Goal: Task Accomplishment & Management: Use online tool/utility

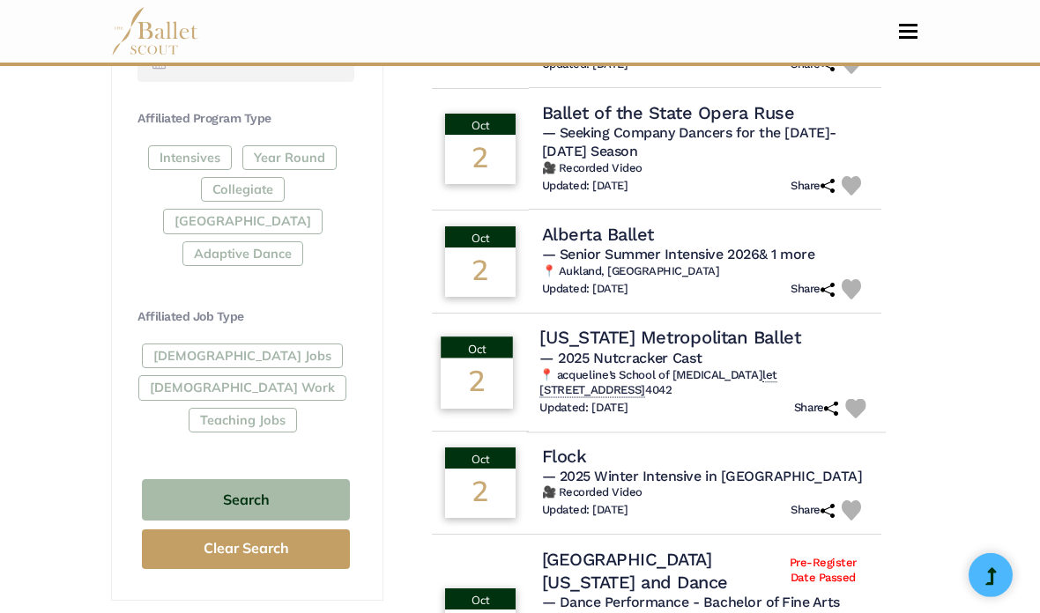
scroll to position [856, 0]
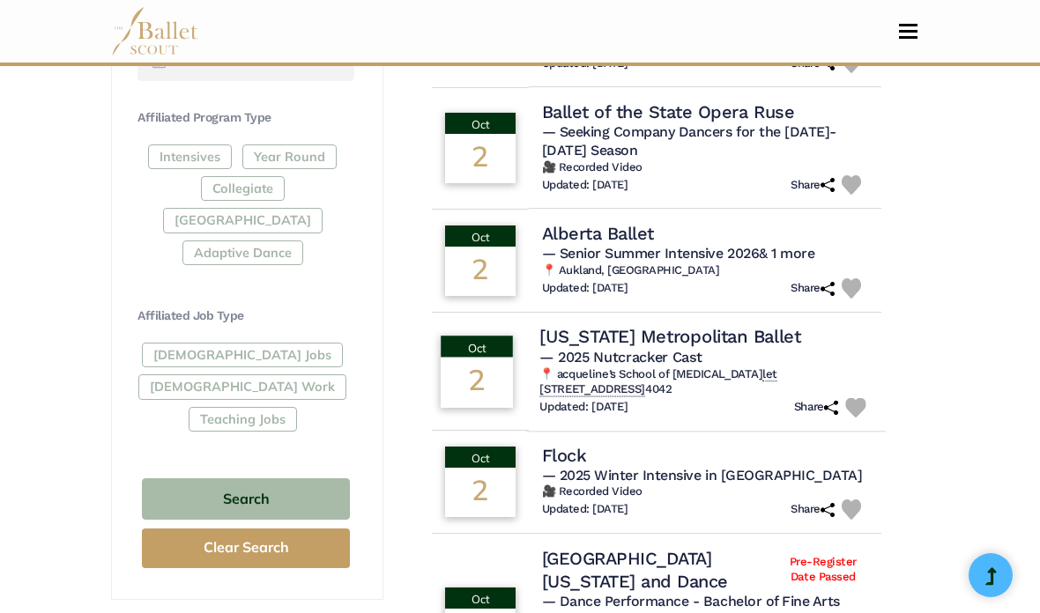
click at [589, 324] on h4 "Utah Metropolitan Ballet" at bounding box center [669, 336] width 261 height 24
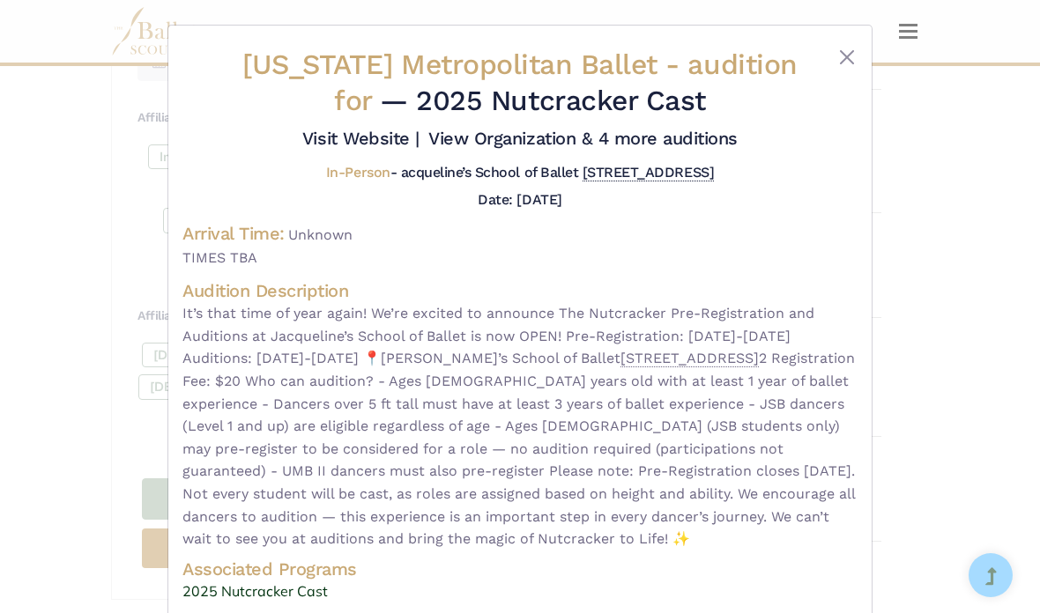
click at [1009, 288] on div "Utah Metropolitan Ballet - audition for — 2025 Nutcracker Cast Visit Website |" at bounding box center [520, 306] width 1040 height 613
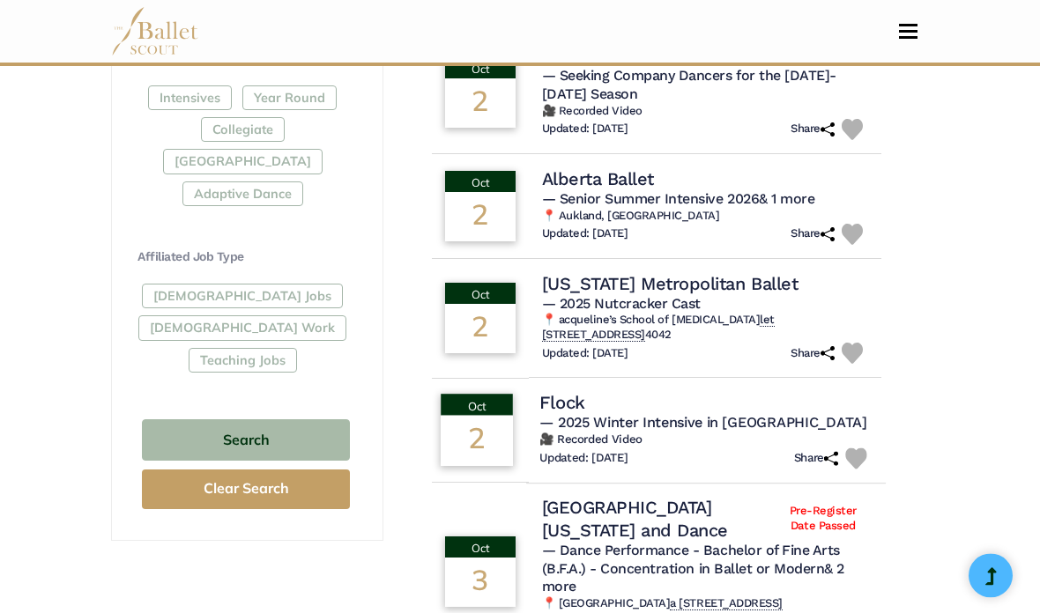
scroll to position [915, 0]
click at [608, 433] on h6 "🎥 Recorded Video" at bounding box center [705, 440] width 333 height 15
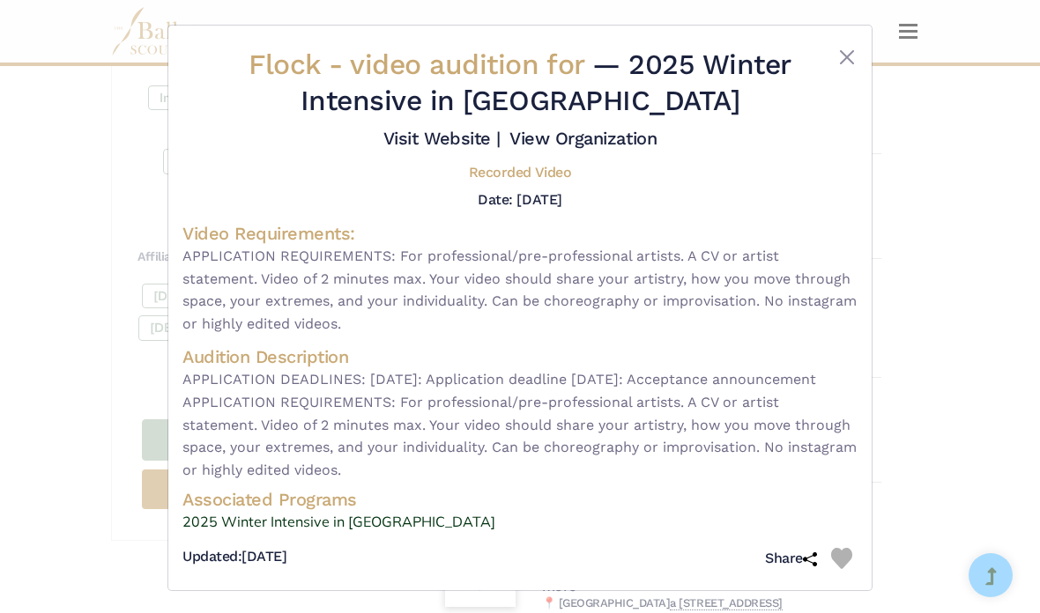
click at [951, 349] on div "Flock - video audition for — 2025 Winter Intensive in Germany Visit Website | V…" at bounding box center [520, 306] width 1040 height 613
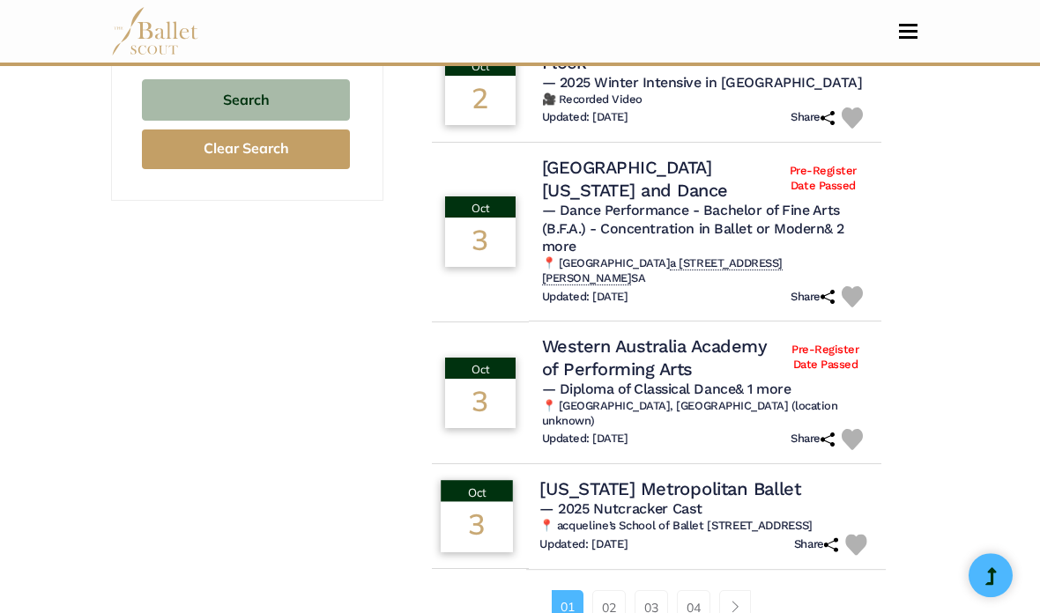
scroll to position [1255, 0]
click at [642, 500] on span "— 2025 Nutcracker Cast" at bounding box center [620, 508] width 162 height 17
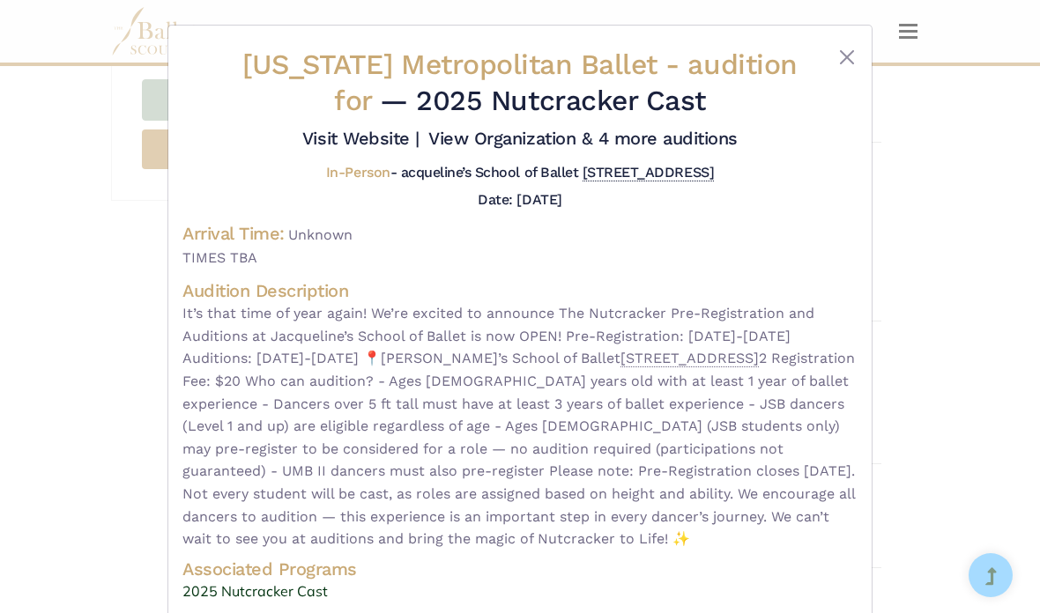
click at [962, 405] on div "Utah Metropolitan Ballet - audition for — 2025 Nutcracker Cast Visit Website |" at bounding box center [520, 306] width 1040 height 613
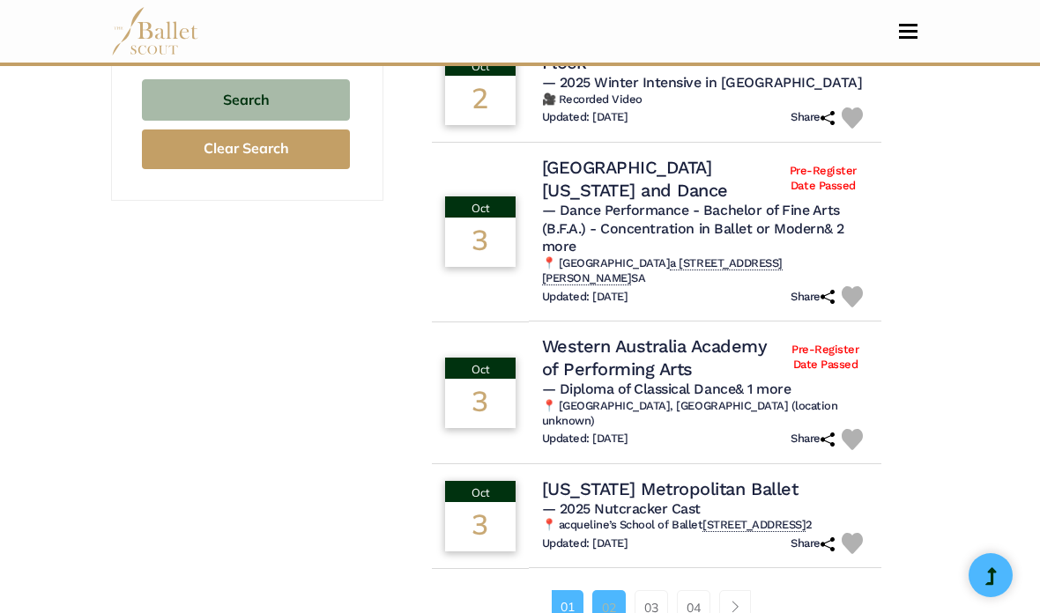
click at [602, 591] on link "02" at bounding box center [608, 608] width 33 height 35
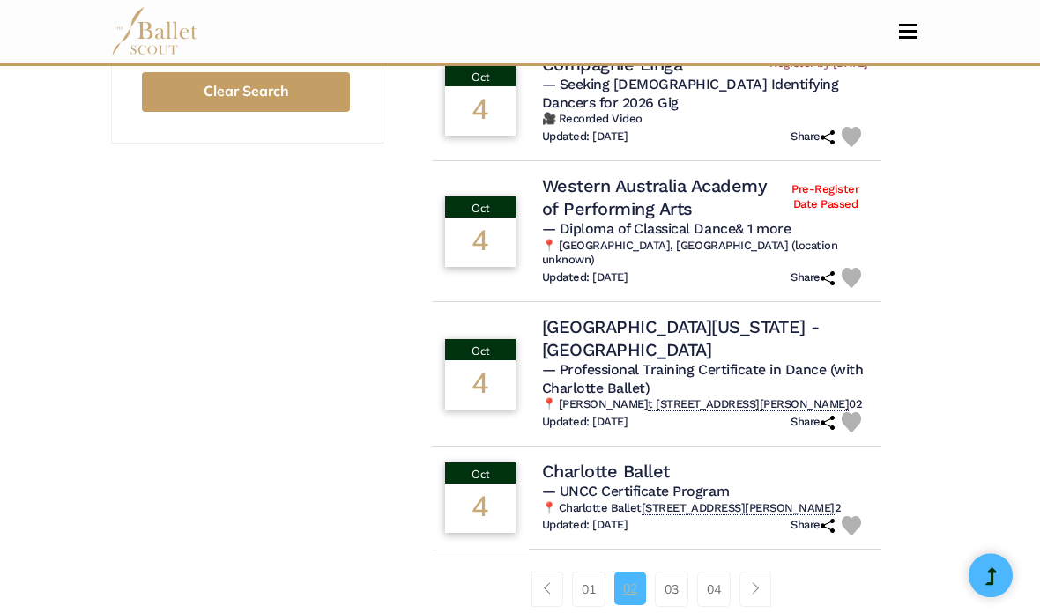
scroll to position [1312, 0]
click at [675, 572] on link "03" at bounding box center [671, 589] width 33 height 35
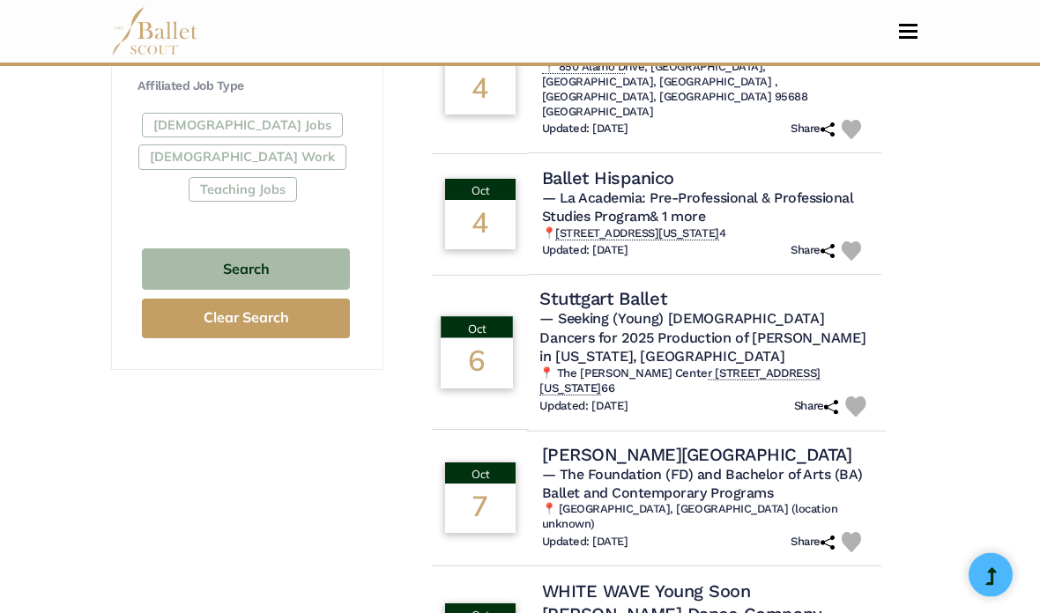
scroll to position [1087, 0]
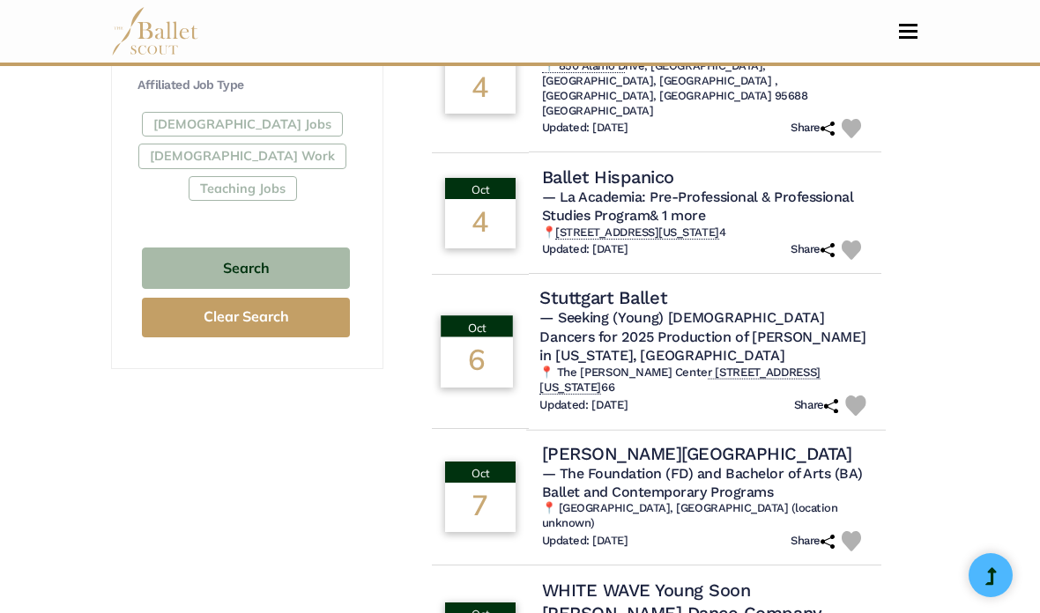
click at [568, 309] on span "— Seeking (Young) Male Dancers for 2025 Production of Onegin in Washington, DC" at bounding box center [702, 336] width 326 height 55
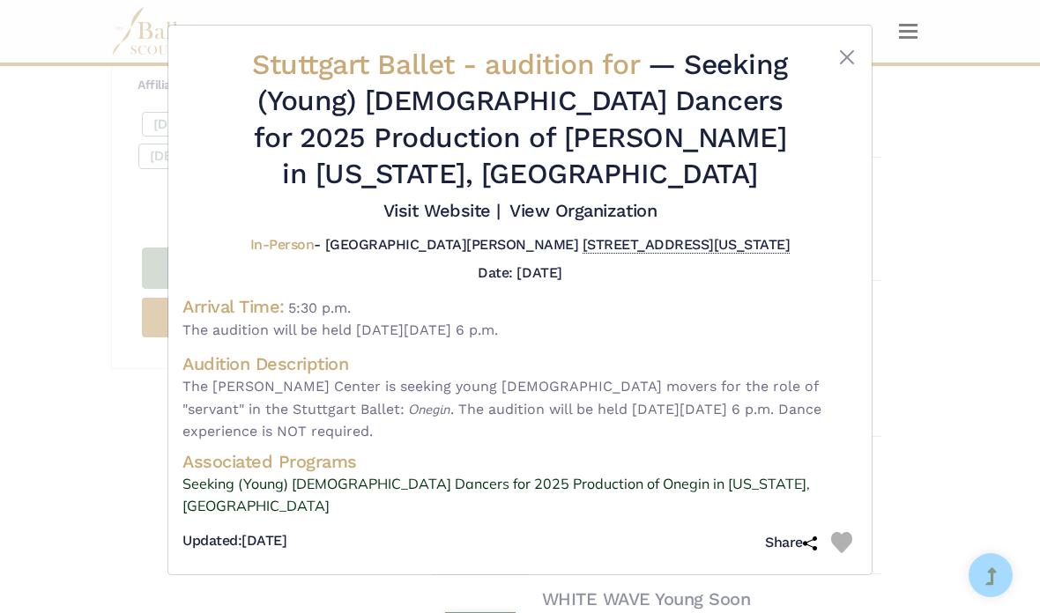
click at [955, 340] on div "Stuttgart Ballet - audition for — Seeking (Young) Male Dancers for 2025 Product…" at bounding box center [520, 306] width 1040 height 613
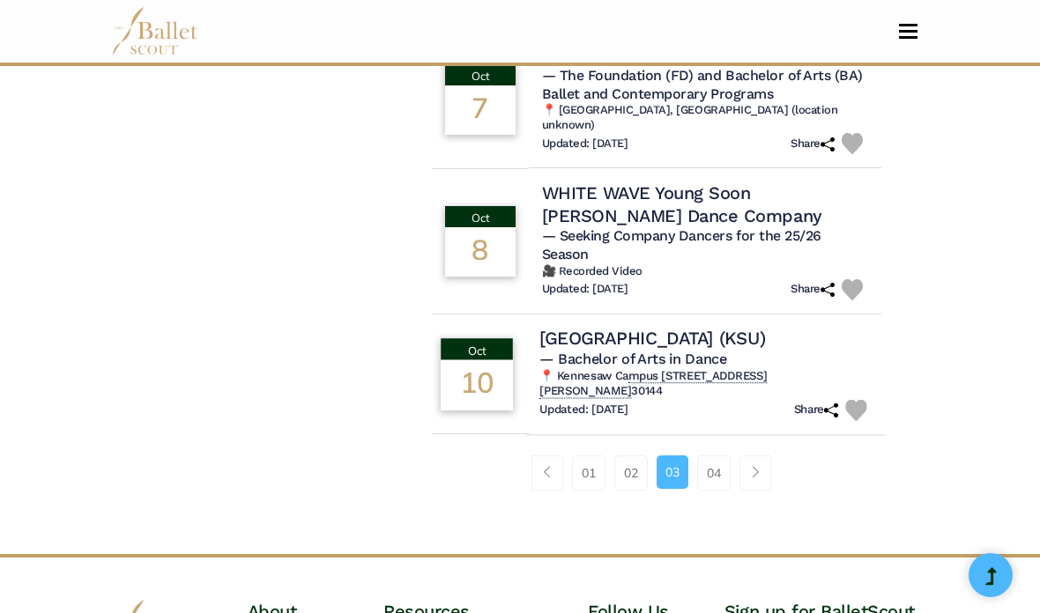
scroll to position [1494, 0]
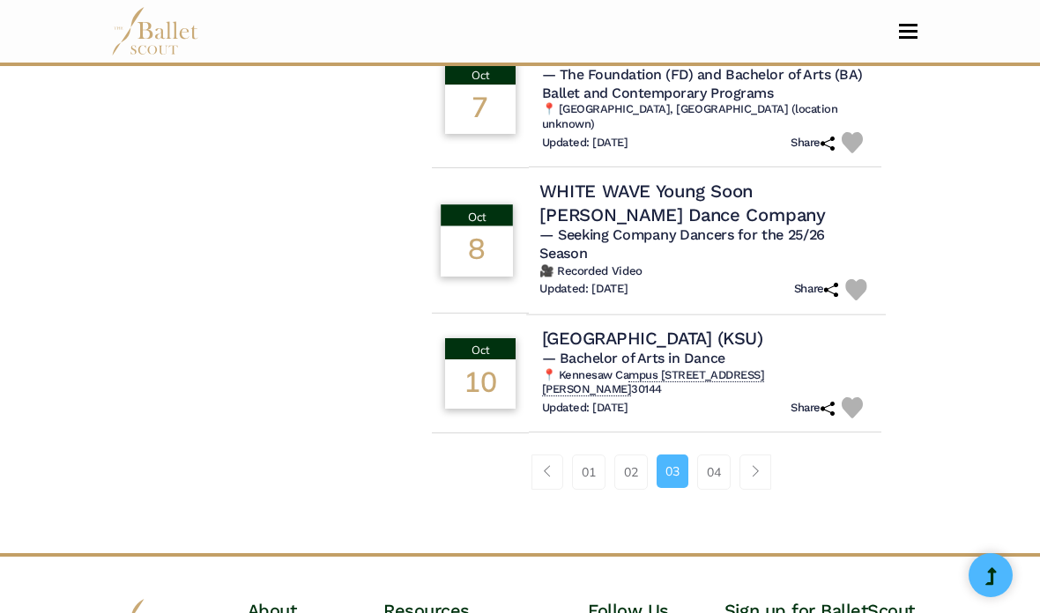
click at [658, 264] on h6 "🎥 Recorded Video" at bounding box center [705, 271] width 333 height 15
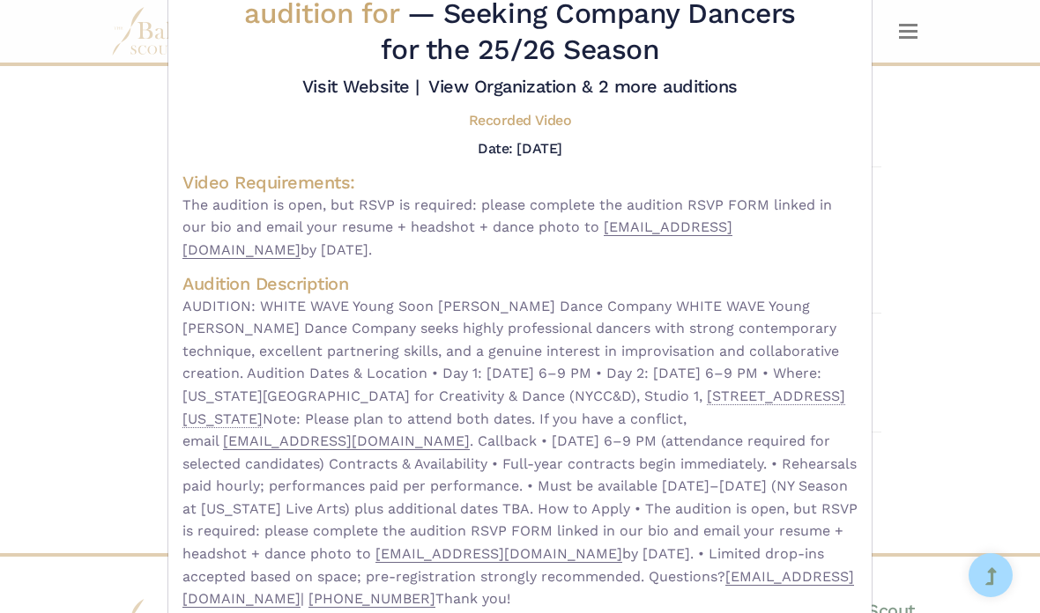
scroll to position [140, 0]
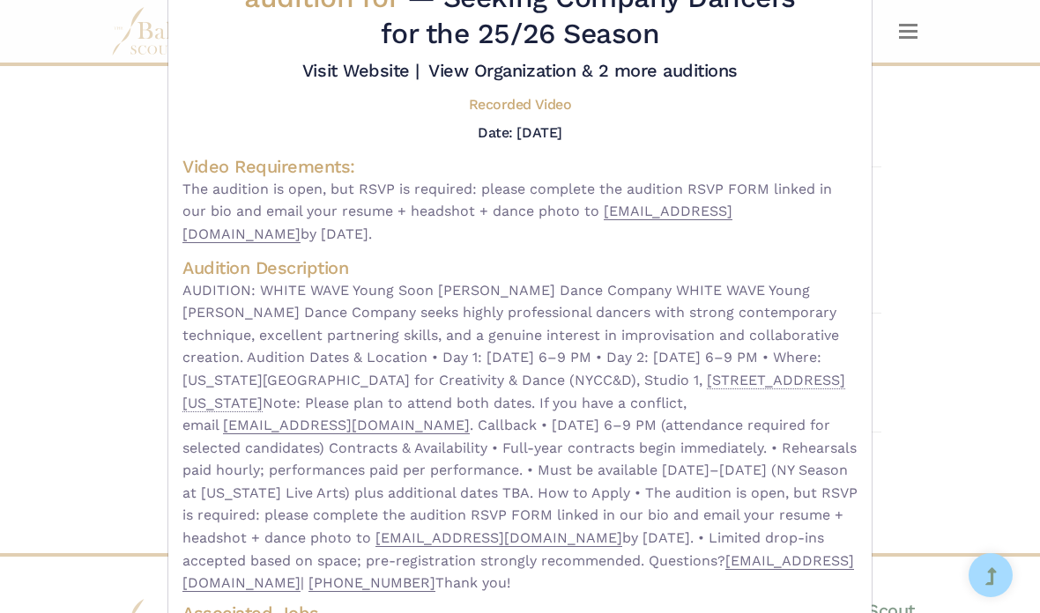
click at [989, 185] on div "WHITE WAVE Young Soon Kim Dance Company - video audition for — Seeking Company …" at bounding box center [520, 306] width 1040 height 613
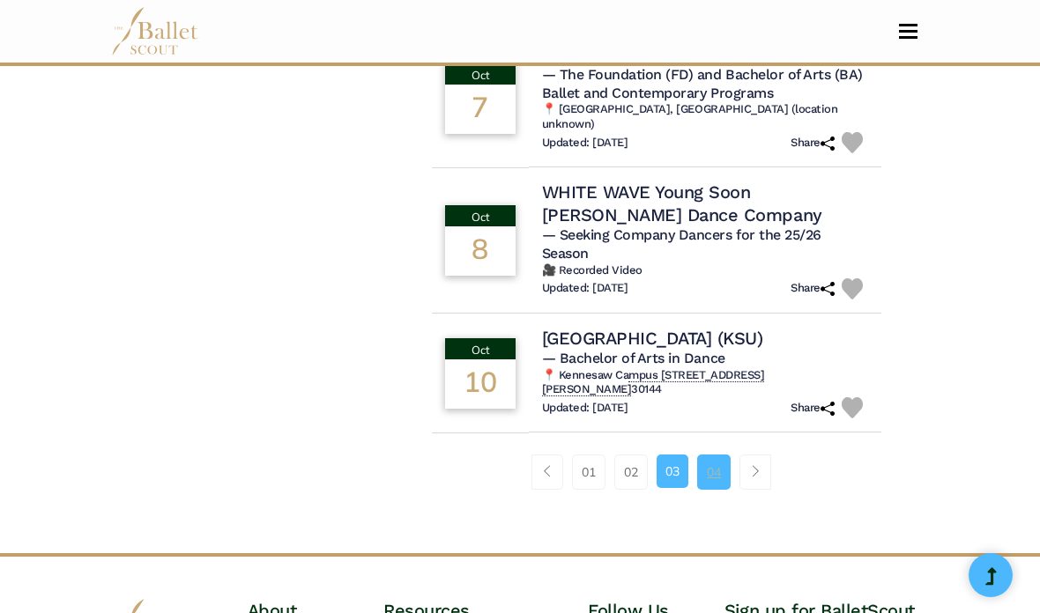
click at [719, 455] on link "04" at bounding box center [713, 472] width 33 height 35
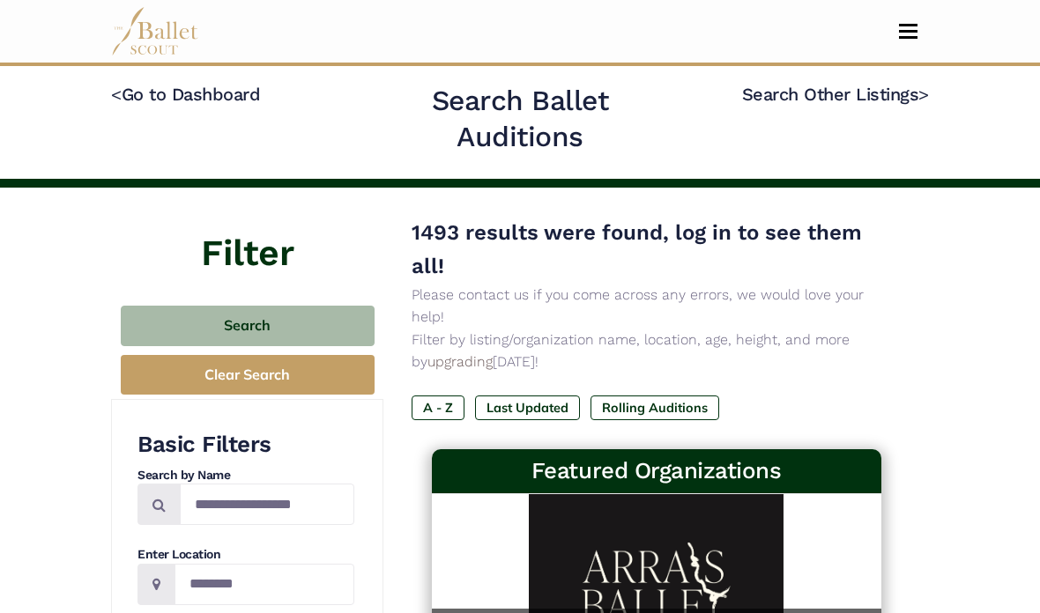
click at [491, 100] on h2 "Search Ballet Auditions" at bounding box center [519, 119] width 299 height 73
click at [235, 96] on link "< Go to Dashboard" at bounding box center [185, 94] width 149 height 21
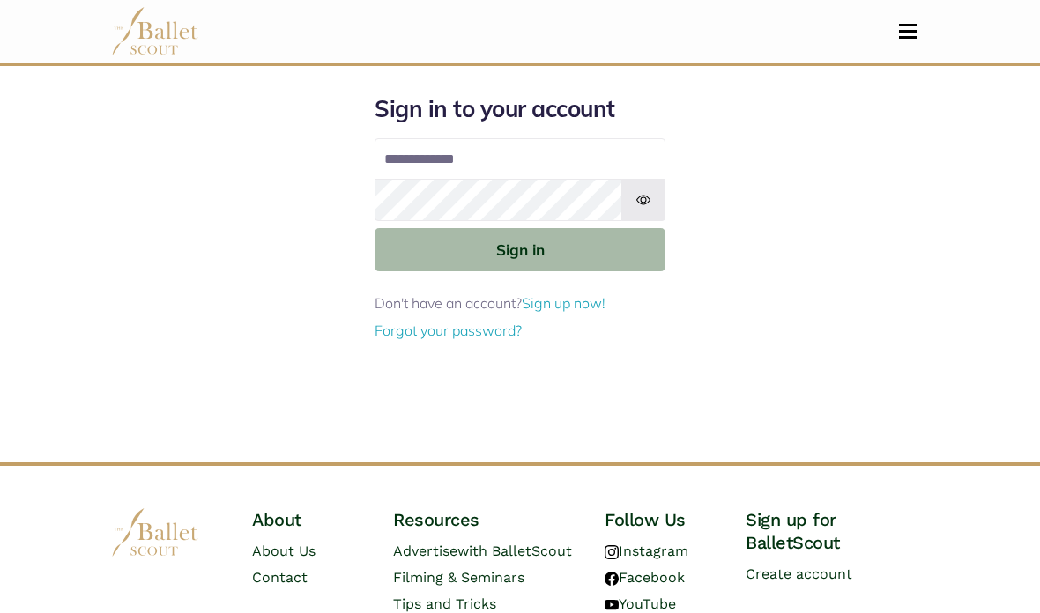
type input "**********"
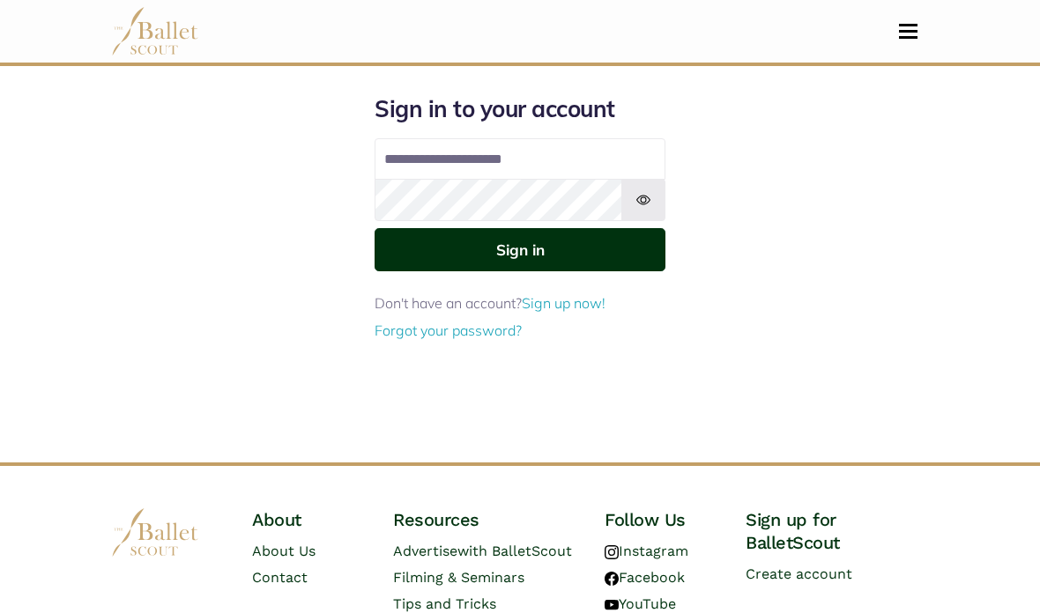
click at [427, 243] on button "Sign in" at bounding box center [520, 249] width 291 height 43
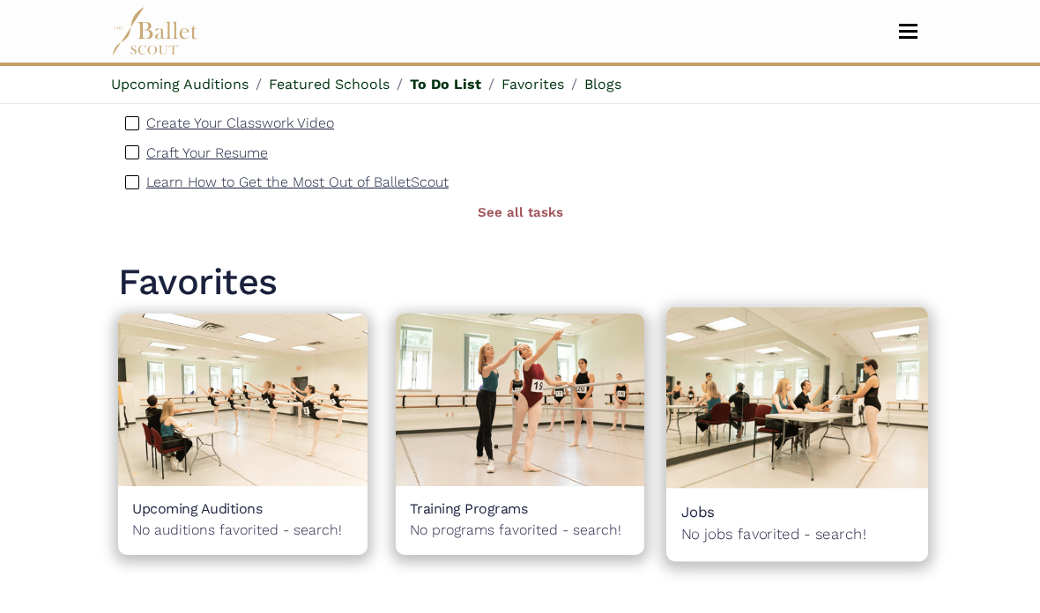
scroll to position [939, 0]
click at [851, 494] on div "Jobs No jobs favorited - search! 0" at bounding box center [797, 523] width 262 height 72
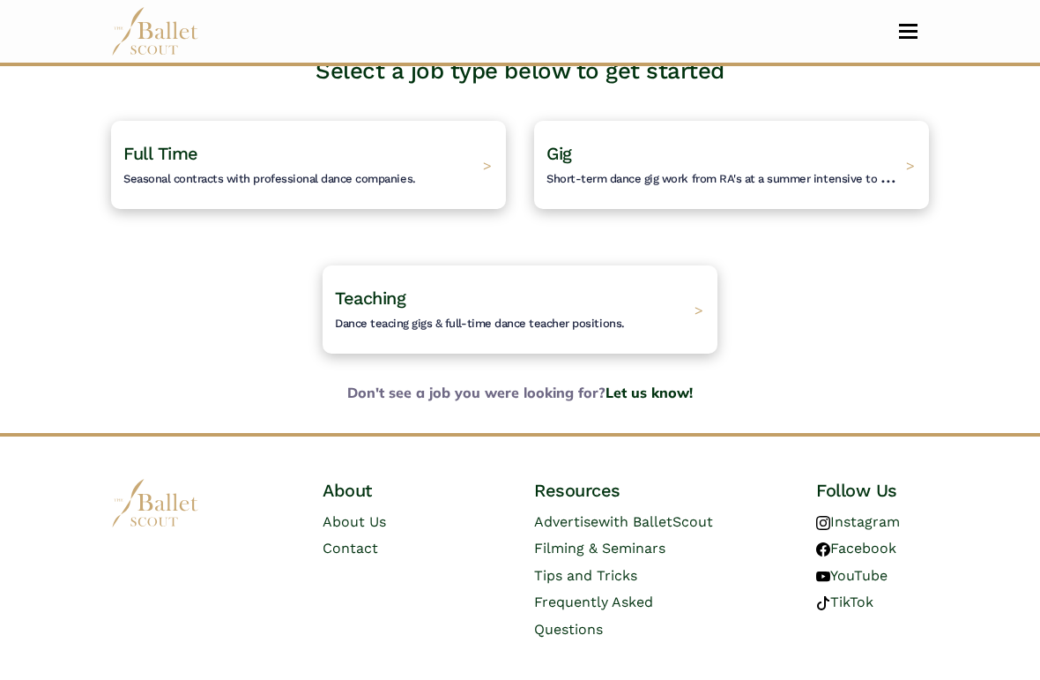
scroll to position [118, 0]
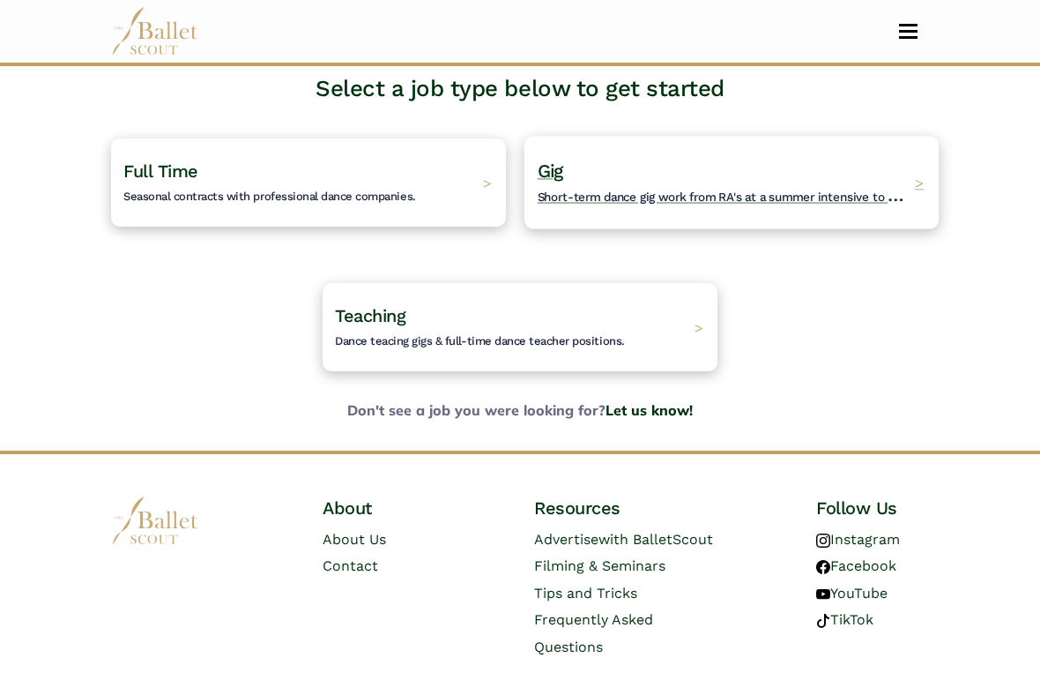
click at [772, 183] on h4 "Gig Short-term dance gig work from RA's at a summer intensive to Nutcracker gue…" at bounding box center [722, 184] width 368 height 48
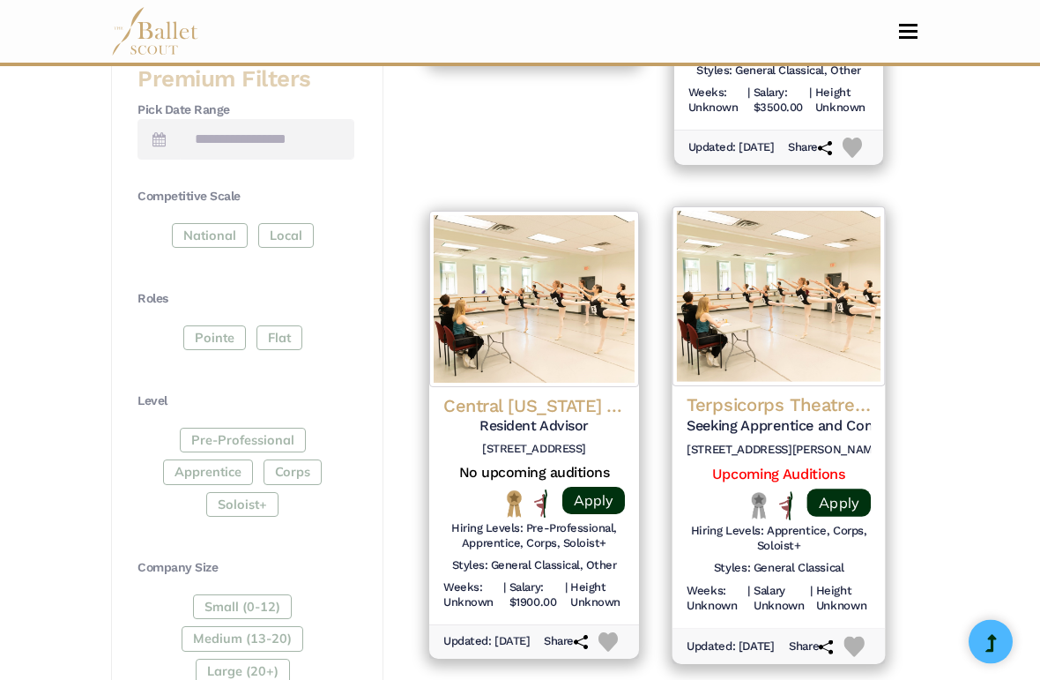
scroll to position [793, 0]
click at [774, 393] on h4 "Terpsicorps Theatre of Dance" at bounding box center [779, 405] width 184 height 24
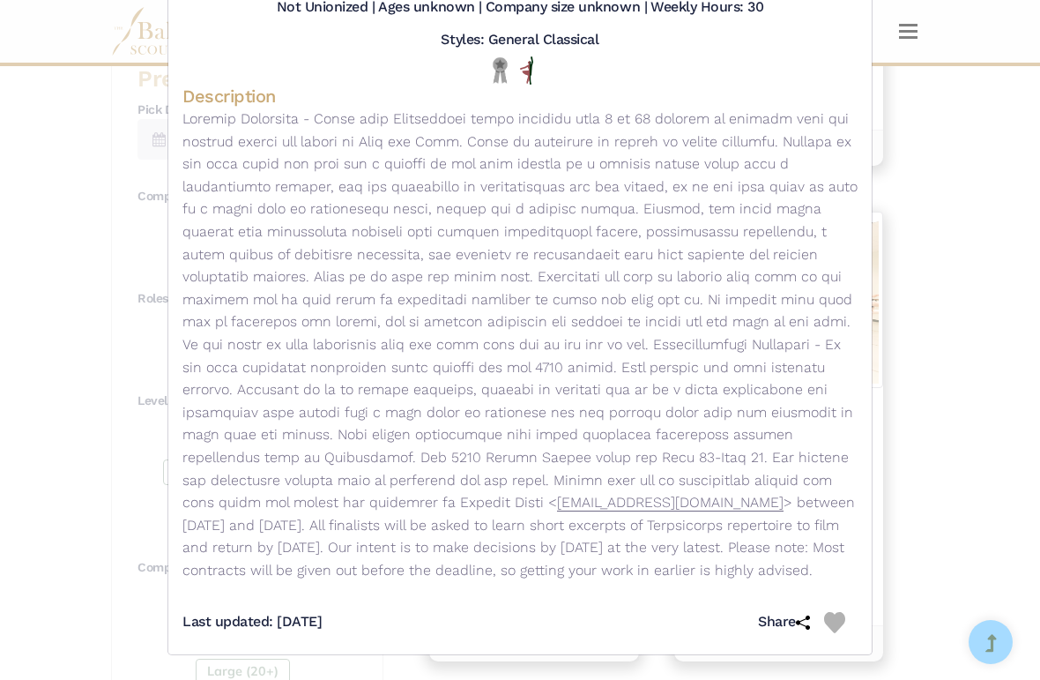
scroll to position [280, 0]
click at [988, 341] on div "Terpsicorps Theatre of Dance - Gig - Seeking Apprentice and Company Dancers for…" at bounding box center [520, 340] width 1040 height 680
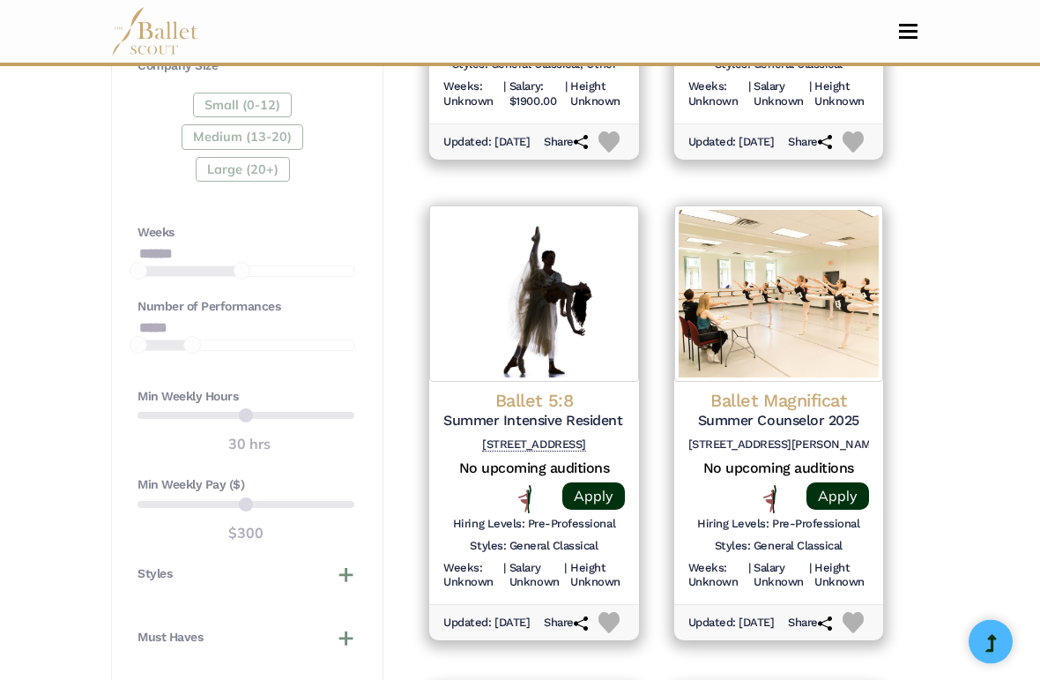
scroll to position [1299, 0]
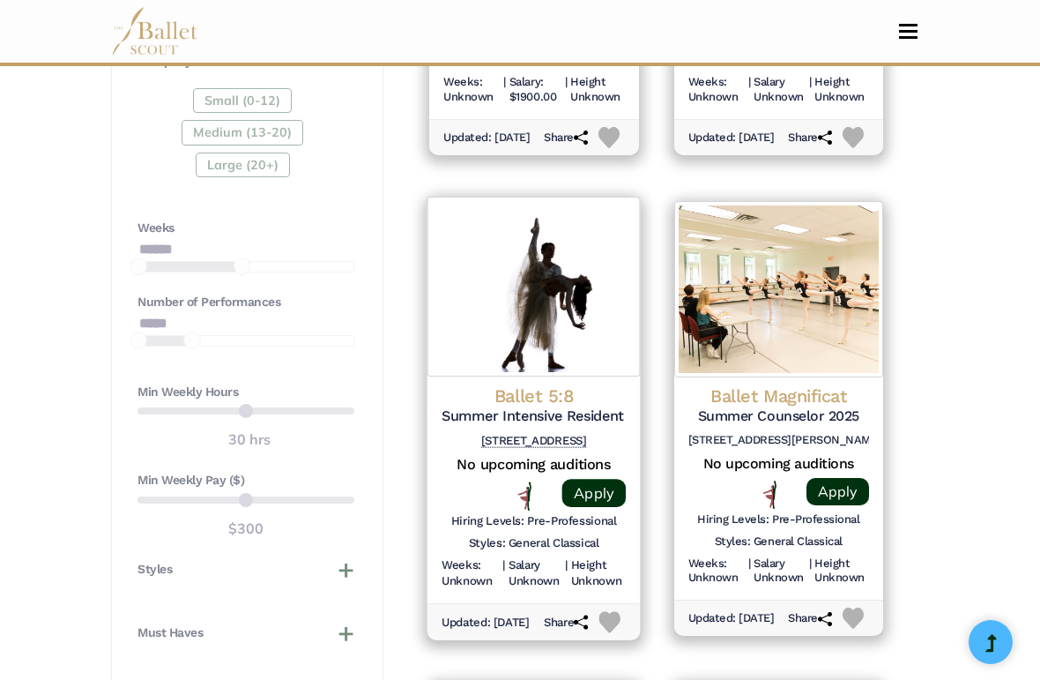
click at [549, 383] on h4 "Ballet 5:8" at bounding box center [534, 395] width 184 height 24
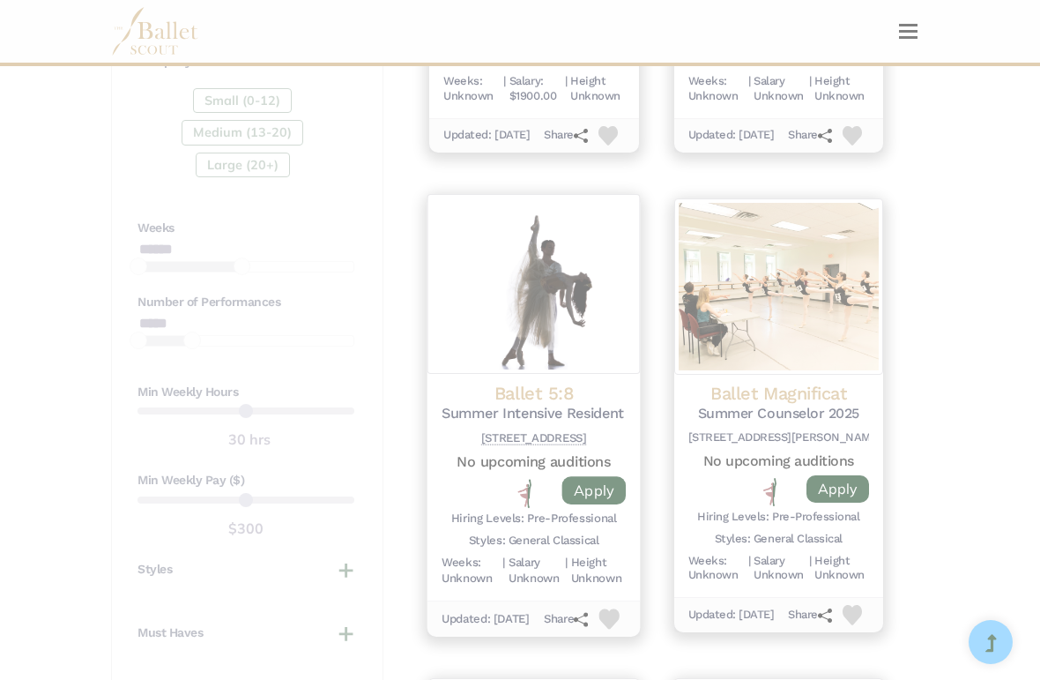
scroll to position [0, 0]
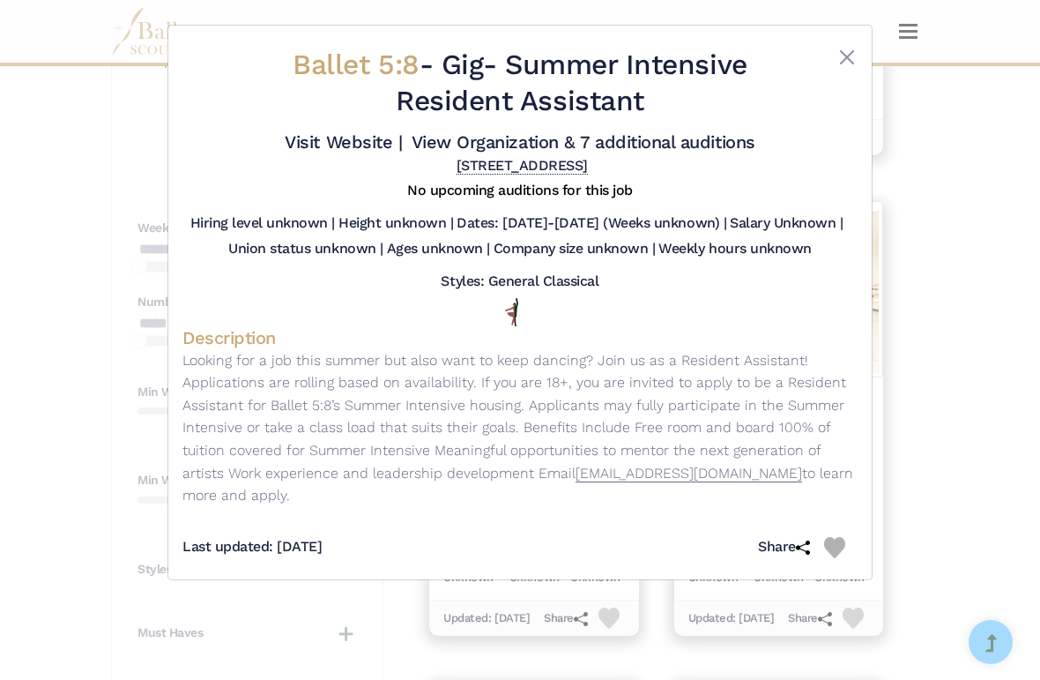
click at [993, 370] on div "Ballet 5:8 - Gig - Summer Intensive Resident Assistant Visit Website | View Org…" at bounding box center [520, 340] width 1040 height 680
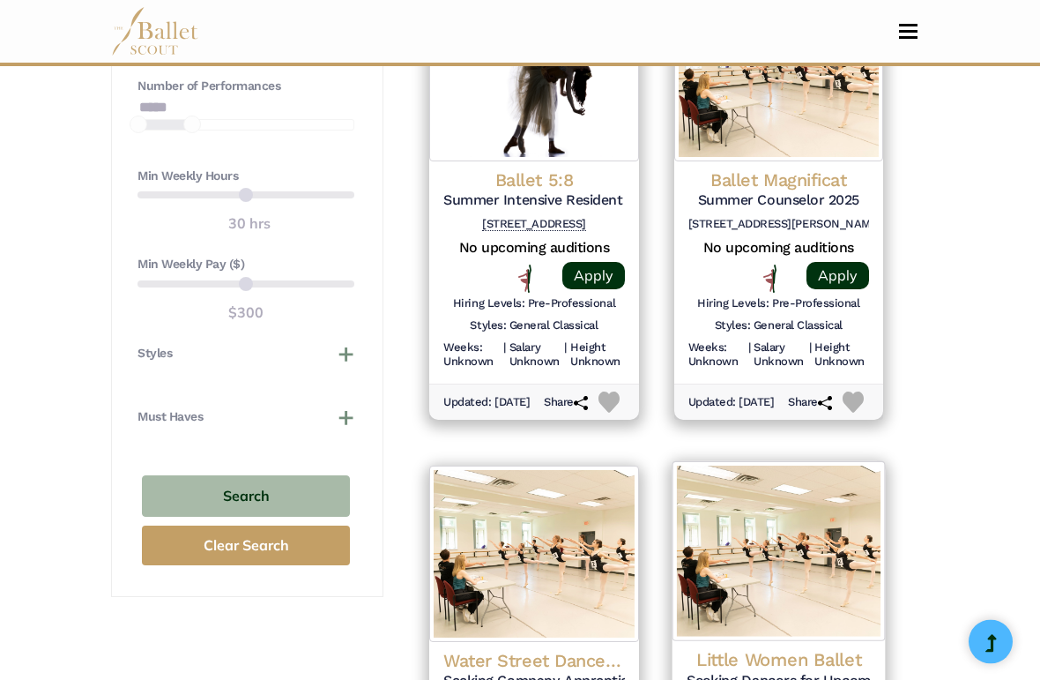
scroll to position [1666, 0]
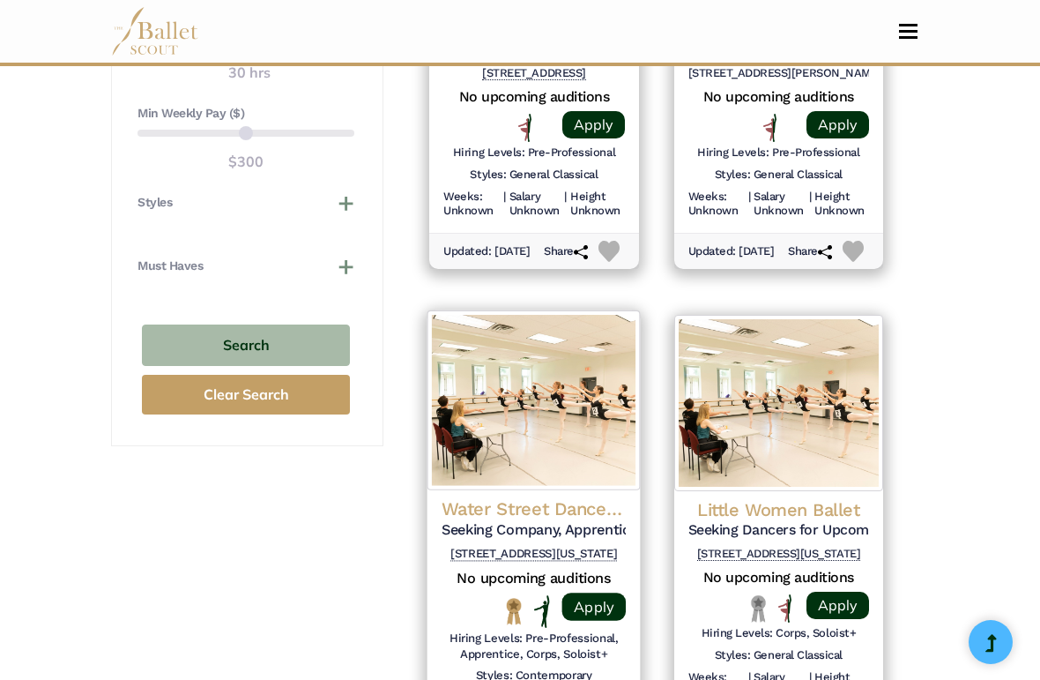
click at [540, 497] on h4 "Water Street Dance Milwaukee" at bounding box center [534, 509] width 184 height 24
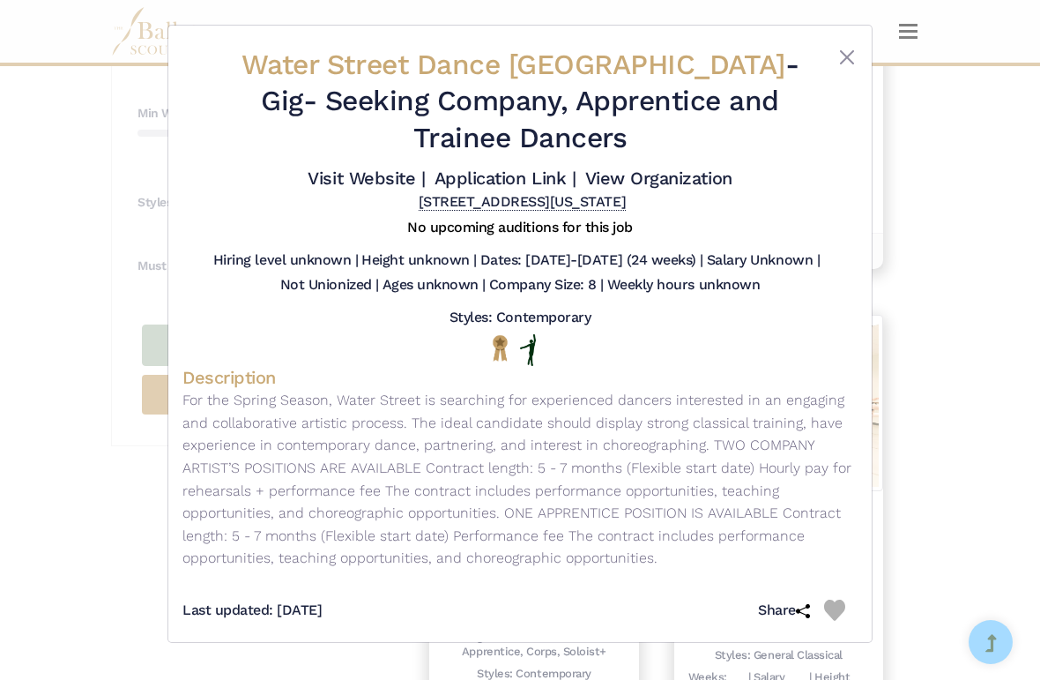
click at [913, 496] on div "Water Street Dance Milwaukee - Gig - Seeking Company, Apprentice and Trainee Da…" at bounding box center [520, 340] width 1040 height 680
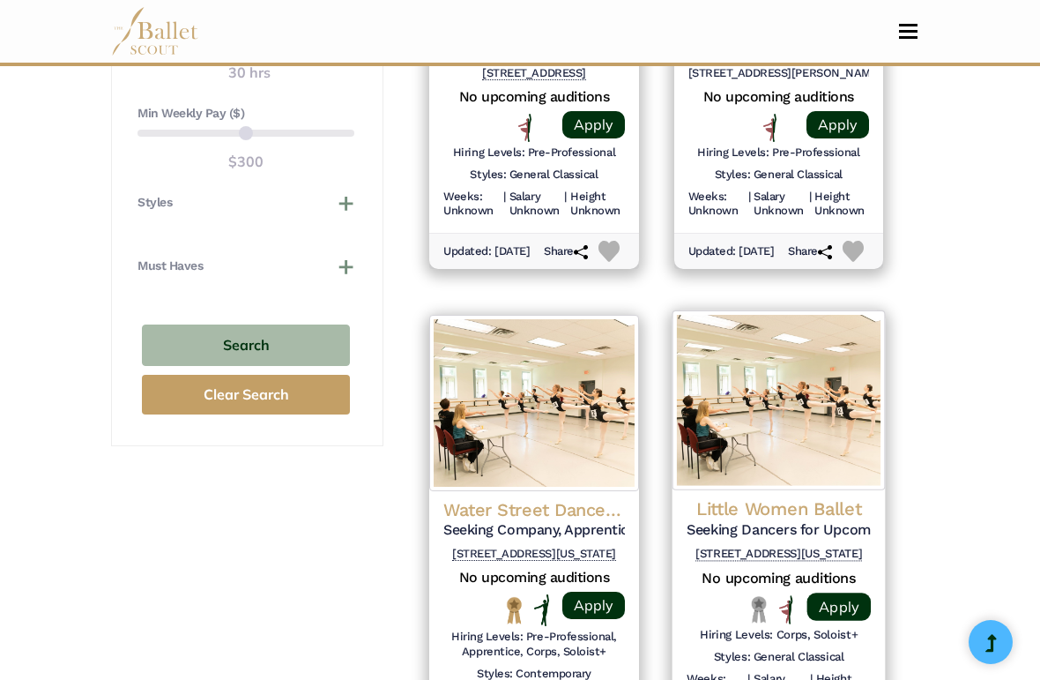
click at [754, 497] on h4 "Little Women Ballet" at bounding box center [779, 509] width 184 height 24
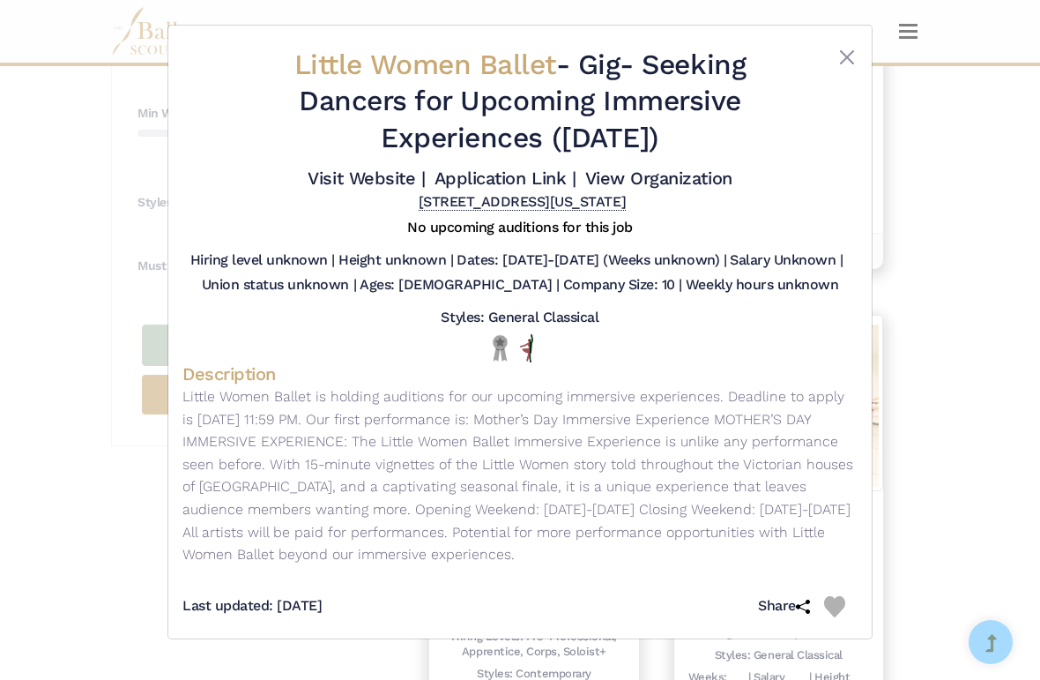
click at [917, 481] on div "Little Women Ballet - Gig - Seeking Dancers for Upcoming Immersive Experiences …" at bounding box center [520, 340] width 1040 height 680
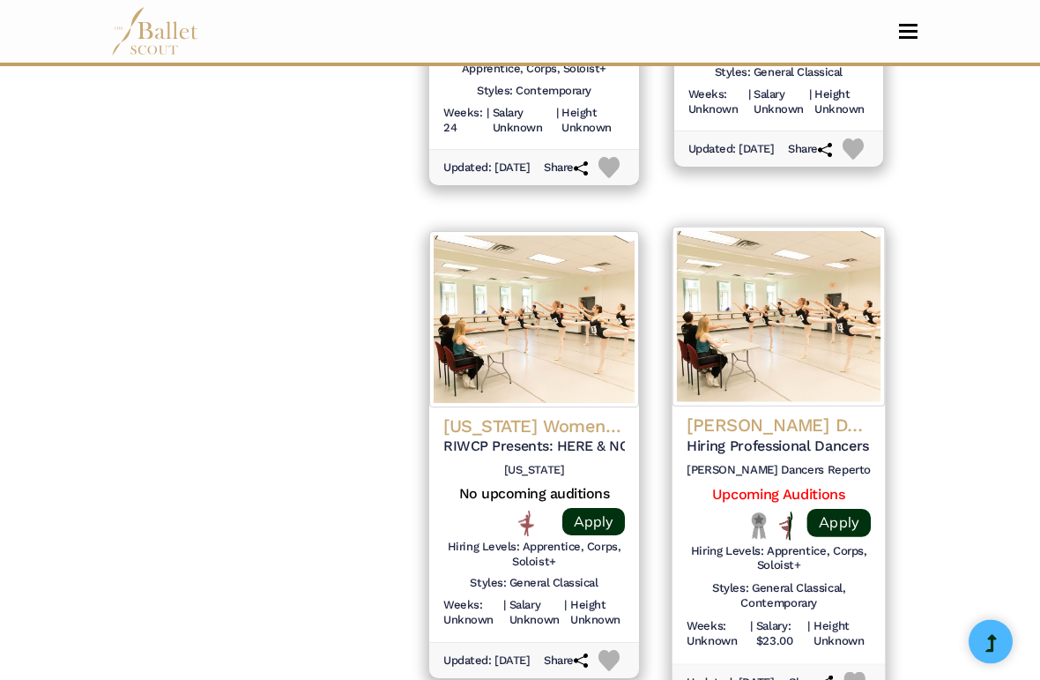
scroll to position [2248, 0]
click at [787, 437] on h5 "Hiring Professional Dancers for Repertory Company (Summer 2025)" at bounding box center [779, 446] width 184 height 19
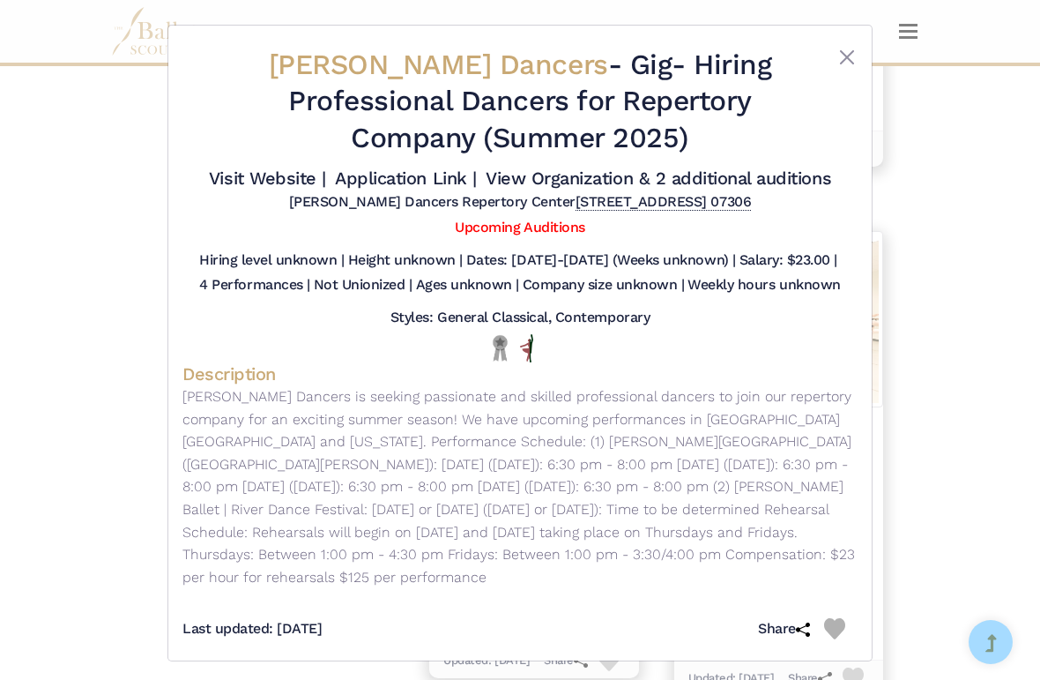
click at [994, 341] on div "Kennedy Dancers - Gig - Hiring Professional Dancers for Repertory Company (Summ…" at bounding box center [520, 340] width 1040 height 680
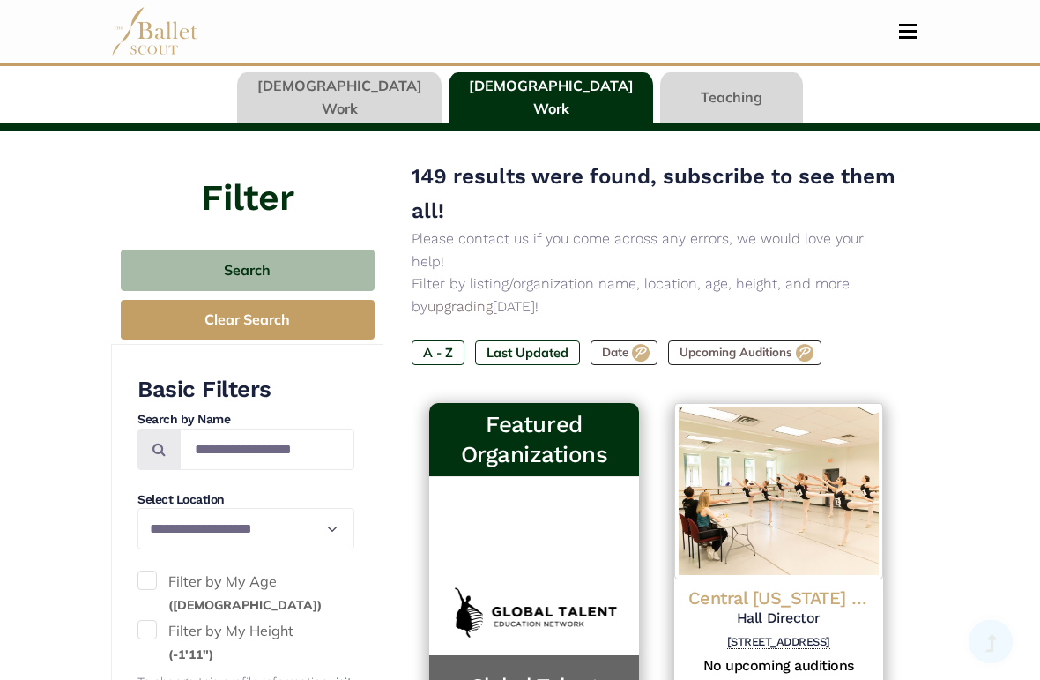
scroll to position [102, 0]
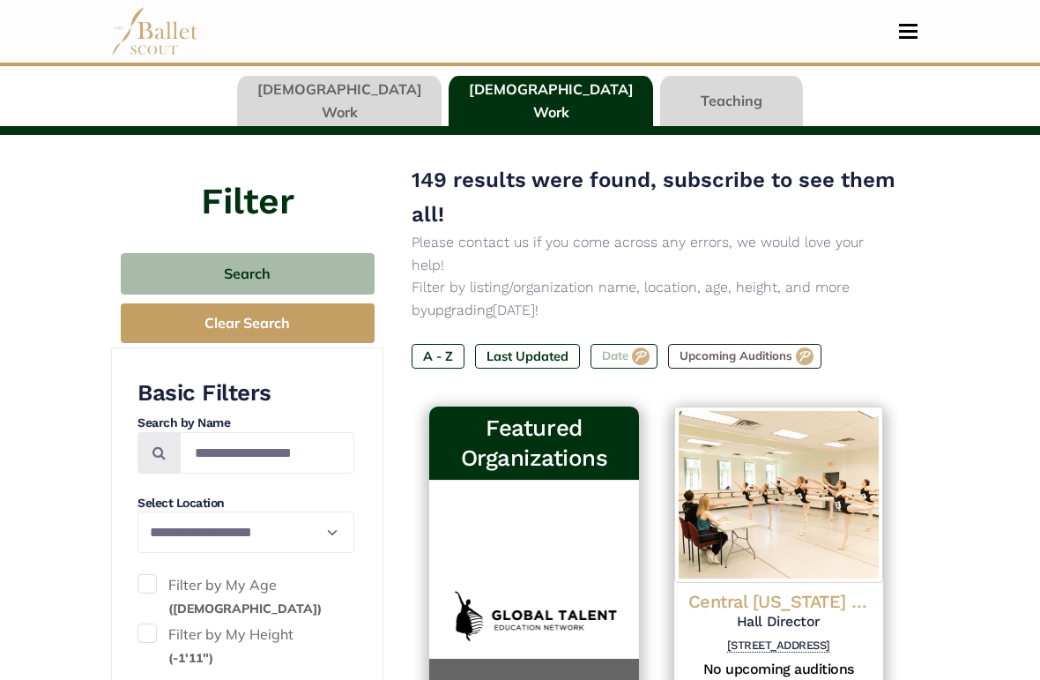
click at [627, 345] on label "Date" at bounding box center [624, 357] width 67 height 25
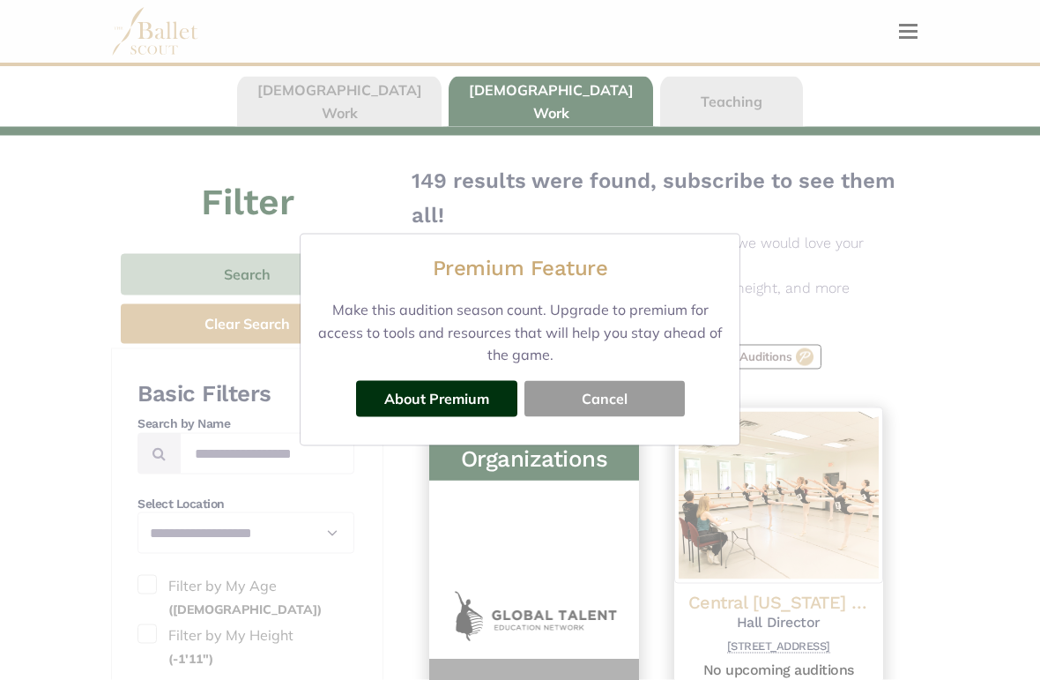
click at [575, 404] on button "Cancel" at bounding box center [604, 398] width 160 height 35
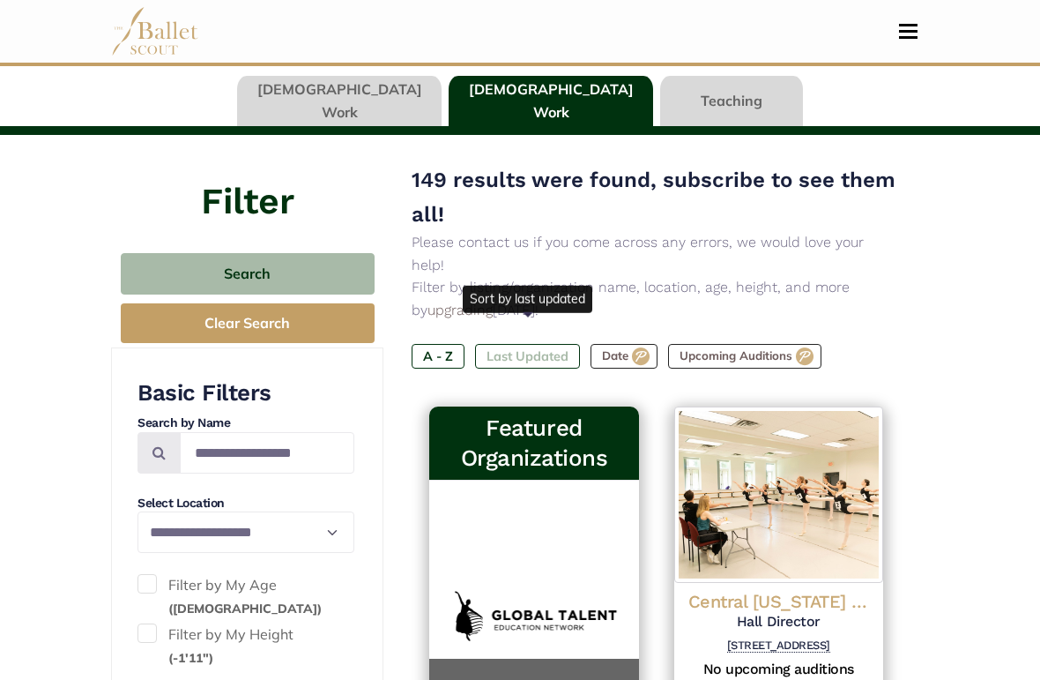
click at [494, 345] on label "Last Updated" at bounding box center [527, 357] width 105 height 25
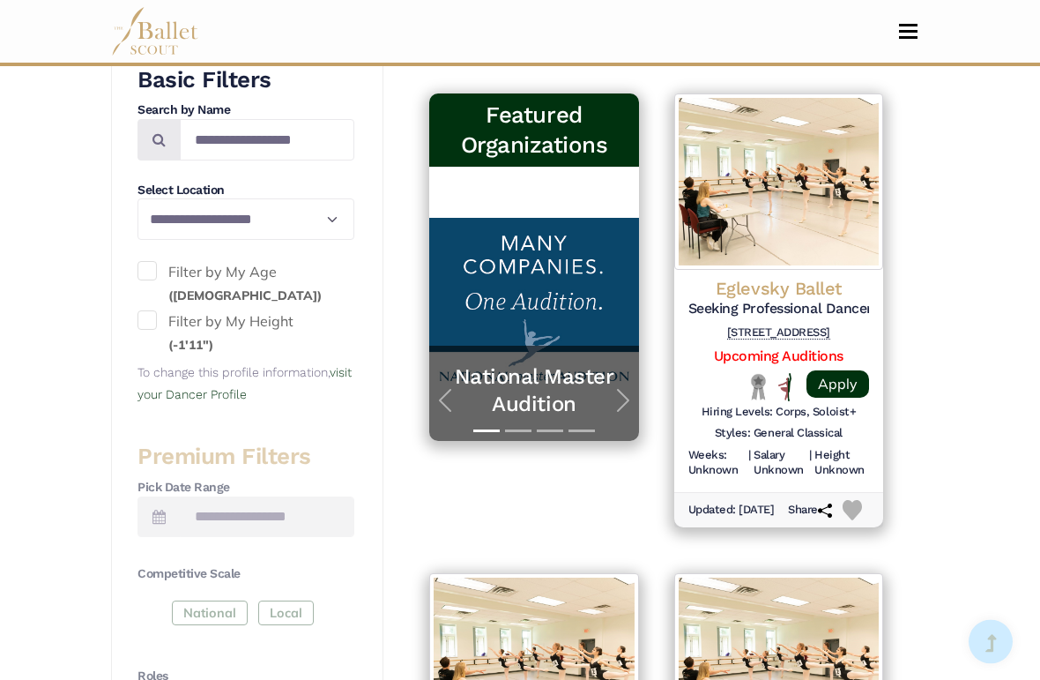
scroll to position [417, 0]
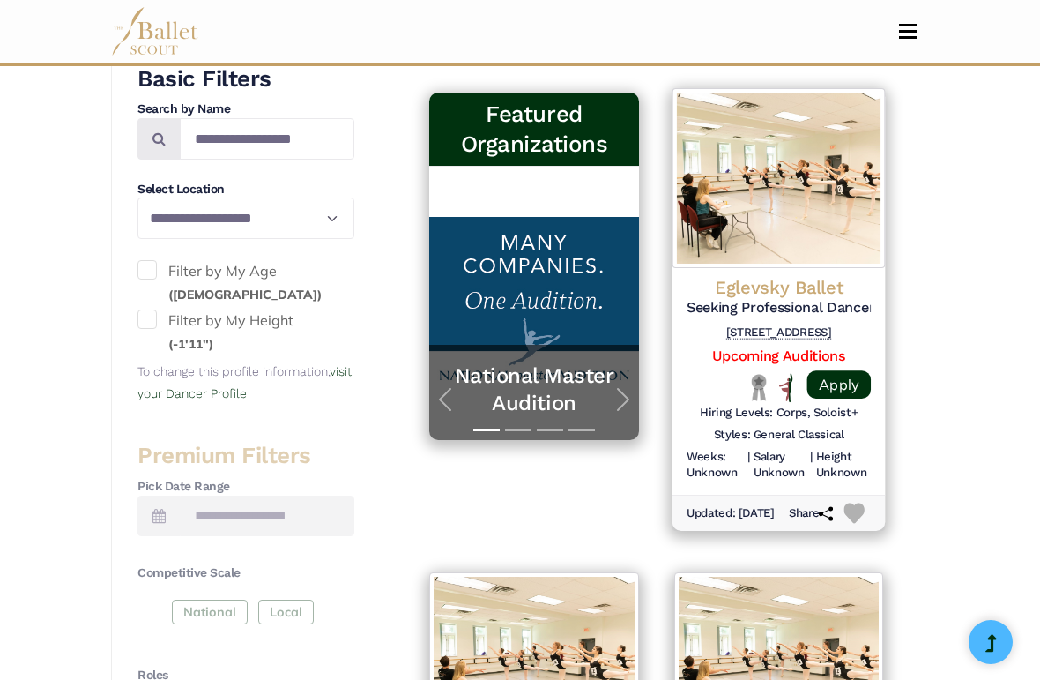
click at [778, 299] on h5 "Seeking Professional Dancers for 2025 Nutcracker Production" at bounding box center [779, 308] width 184 height 19
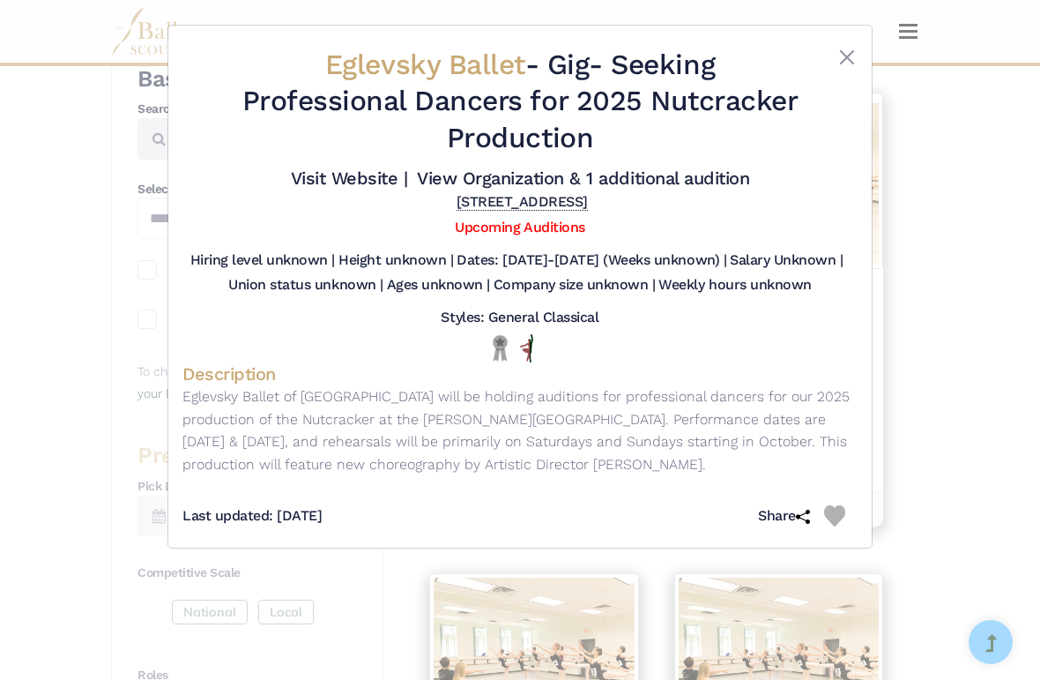
click at [935, 318] on div "Eglevsky Ballet - Gig - Seeking Professional Dancers for 2025 Nutcracker Produc…" at bounding box center [520, 340] width 1040 height 680
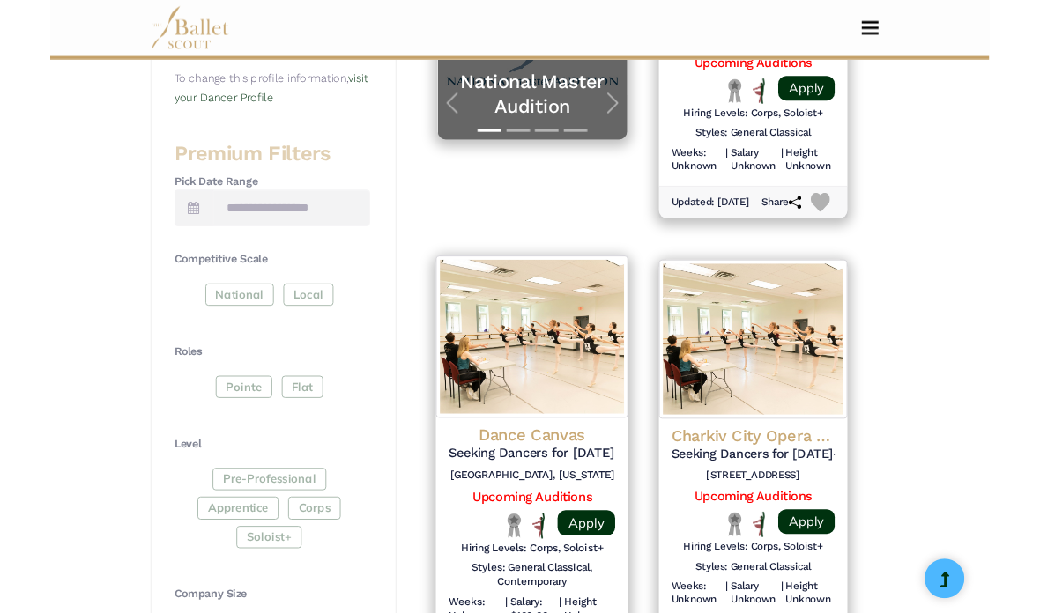
scroll to position [702, 0]
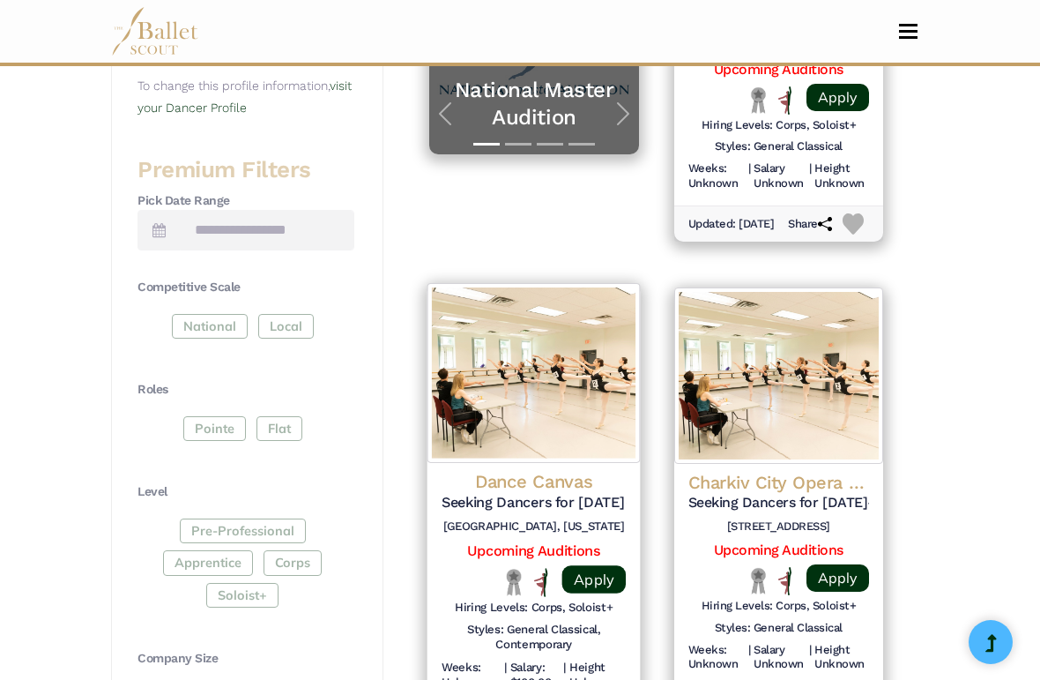
click at [572, 470] on h4 "Dance Canvas" at bounding box center [534, 482] width 184 height 24
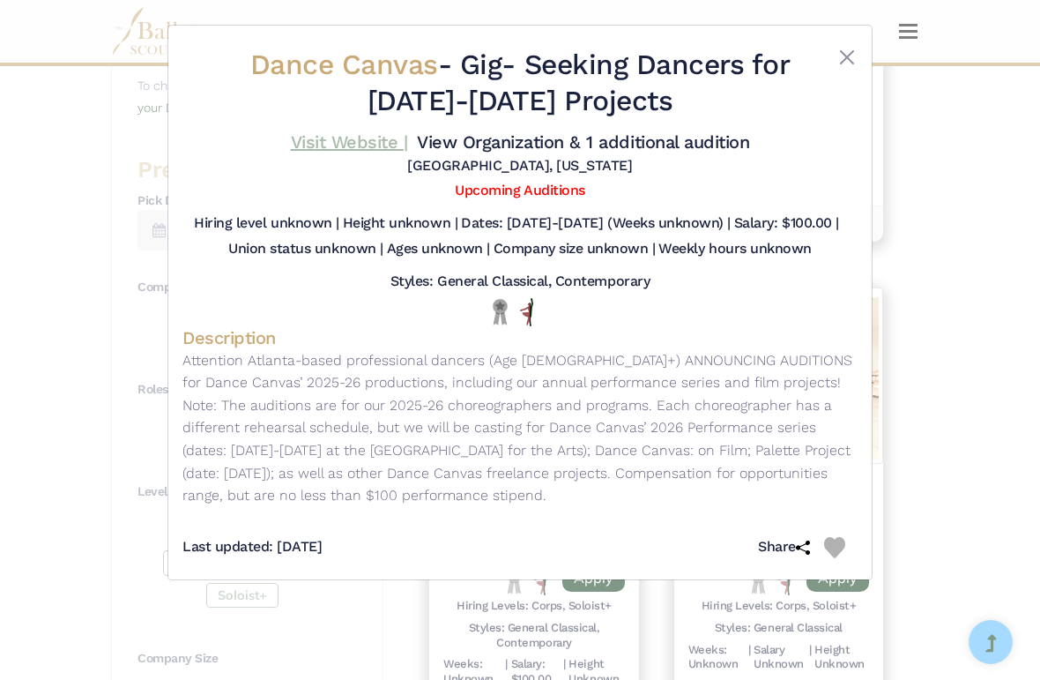
click at [408, 142] on link "Visit Website |" at bounding box center [349, 141] width 117 height 21
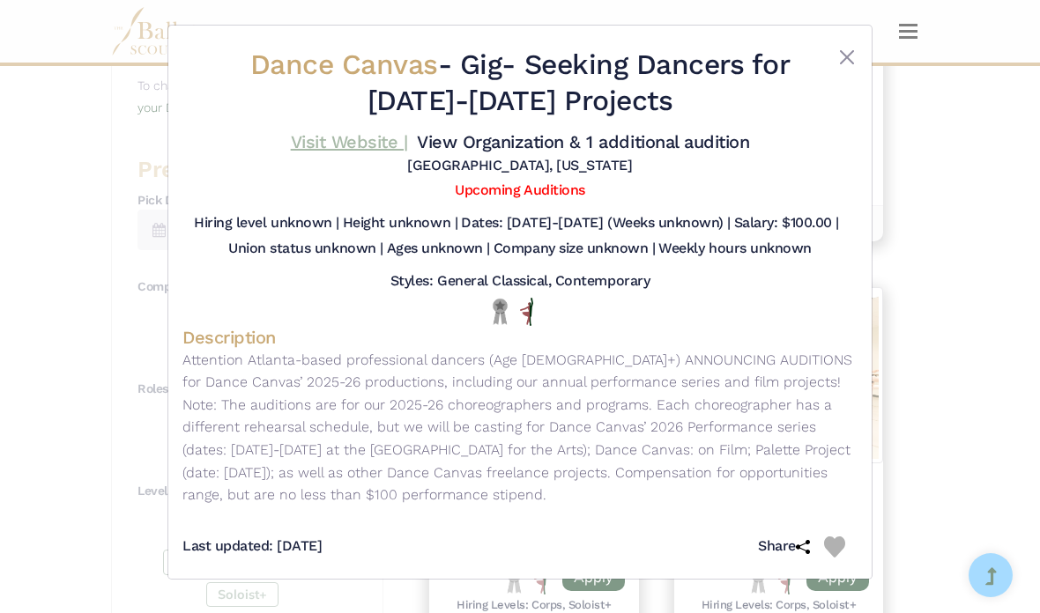
scroll to position [773, 0]
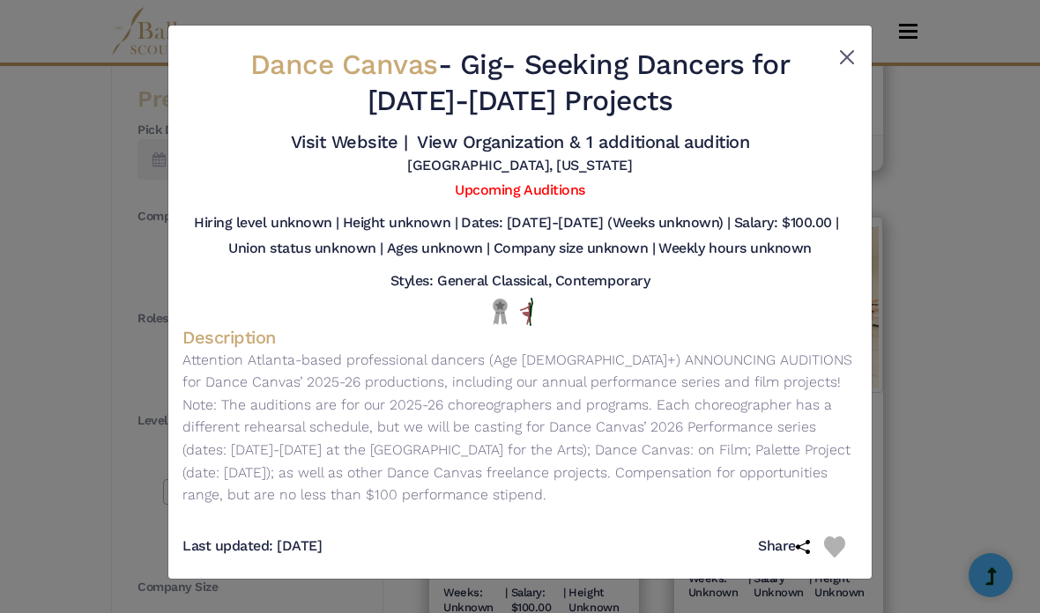
click at [851, 50] on button "Close" at bounding box center [846, 57] width 21 height 21
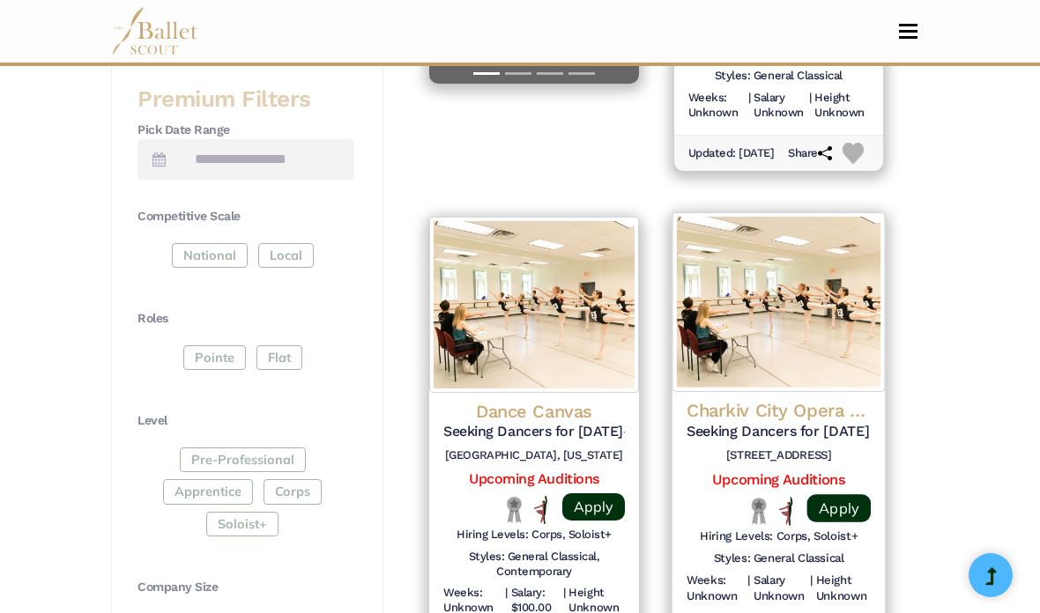
click at [773, 423] on h5 "Seeking Dancers for [DATE]-[DATE] Winter Tour" at bounding box center [779, 432] width 184 height 19
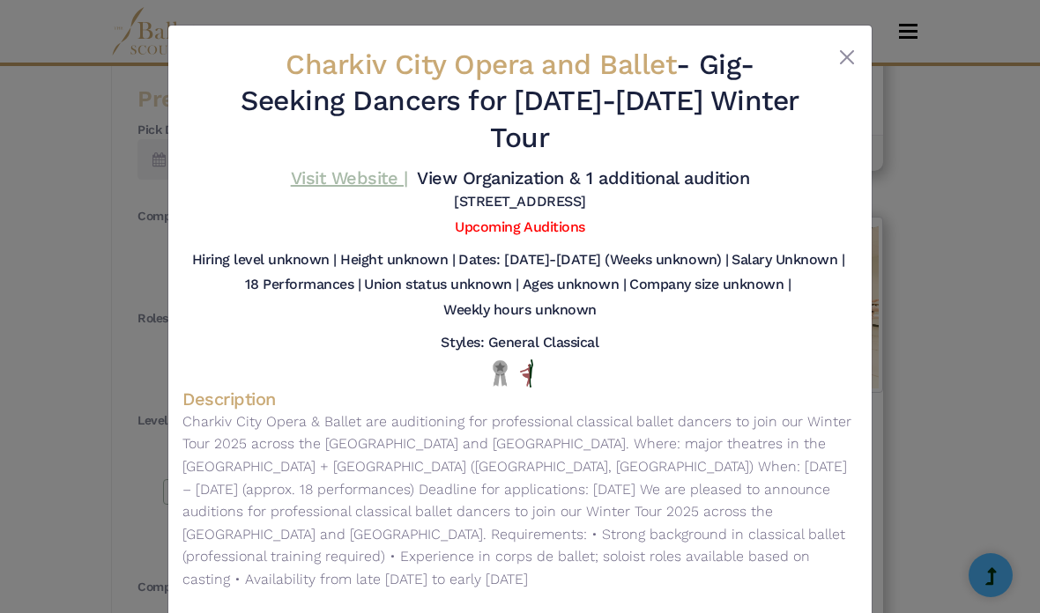
click at [408, 175] on link "Visit Website |" at bounding box center [349, 177] width 117 height 21
click at [838, 58] on button "Close" at bounding box center [846, 57] width 21 height 21
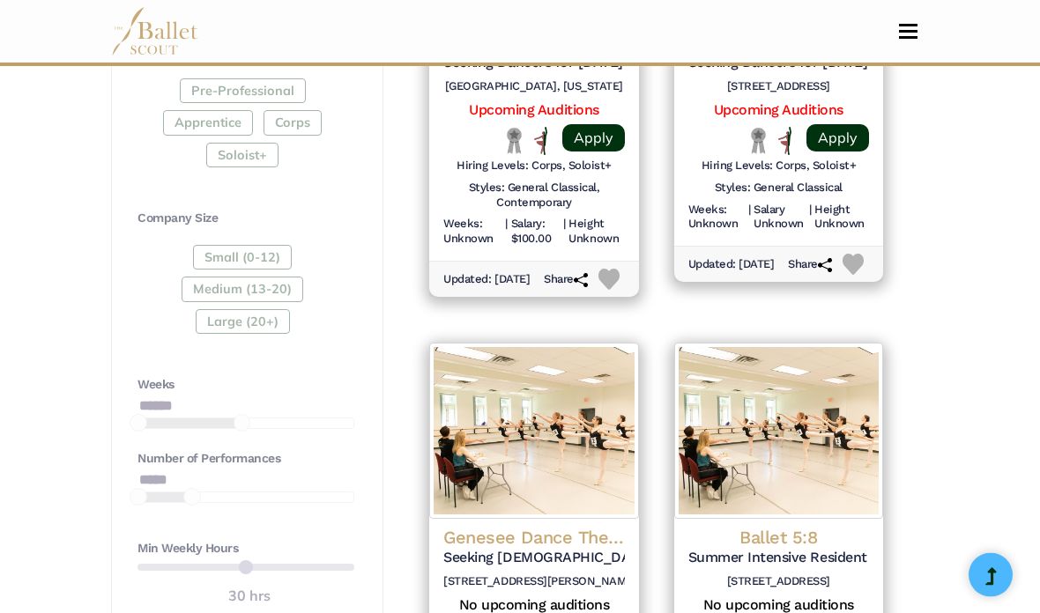
scroll to position [1146, 0]
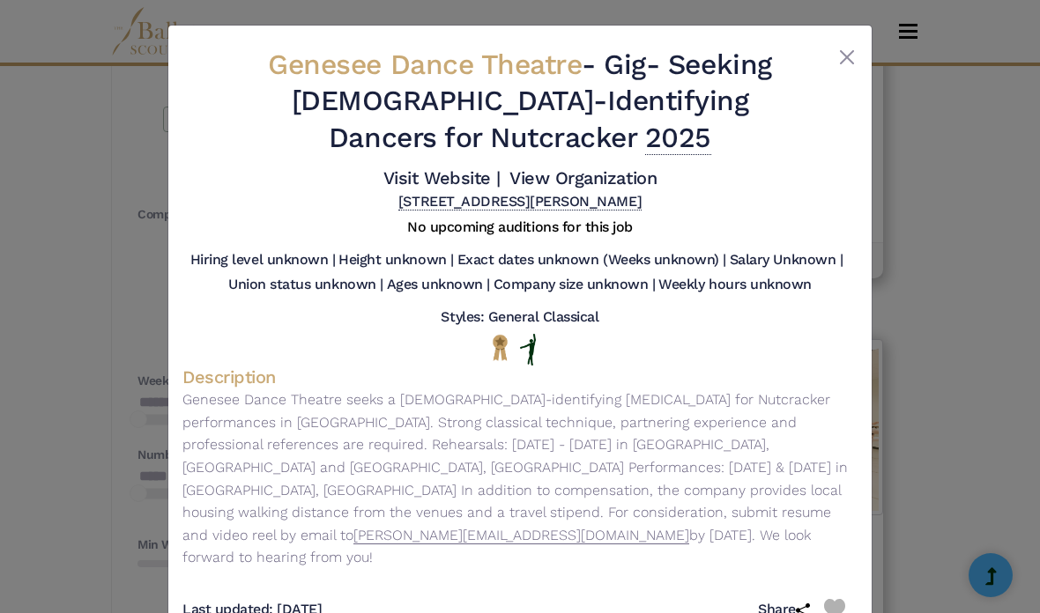
click at [940, 427] on div "Genesee Dance Theatre - Gig - Seeking [DEMOGRAPHIC_DATA]-Identifying Dancers fo…" at bounding box center [520, 306] width 1040 height 613
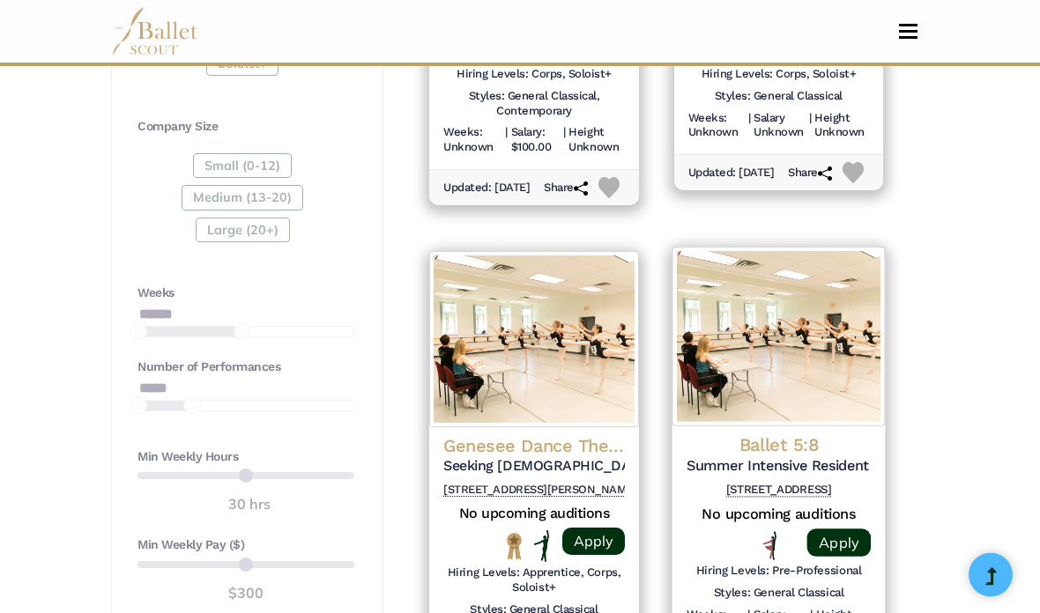
scroll to position [1234, 0]
click at [783, 434] on h4 "Ballet 5:8" at bounding box center [779, 446] width 184 height 24
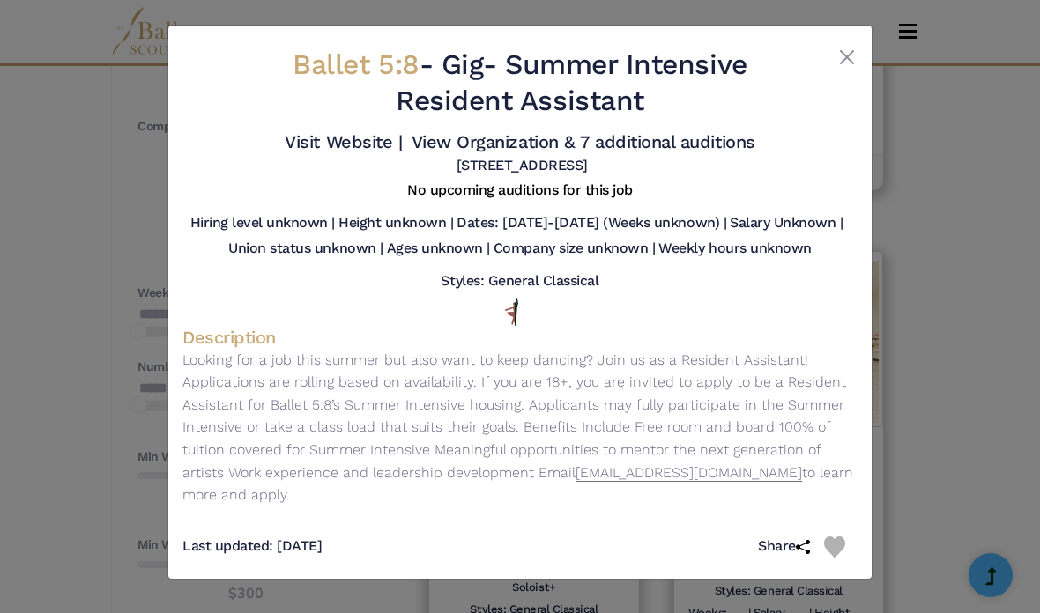
click at [977, 457] on div "Ballet 5:8 - Gig - Summer Intensive Resident Assistant Visit Website | View Org…" at bounding box center [520, 306] width 1040 height 613
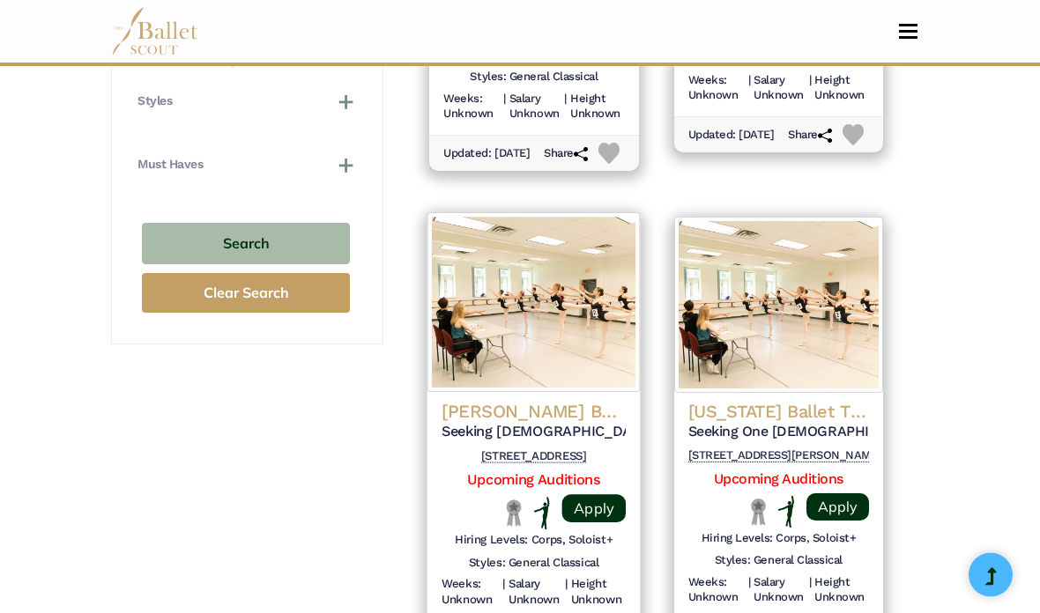
scroll to position [1767, 0]
click at [523, 400] on h4 "[PERSON_NAME] Ballet" at bounding box center [534, 412] width 184 height 24
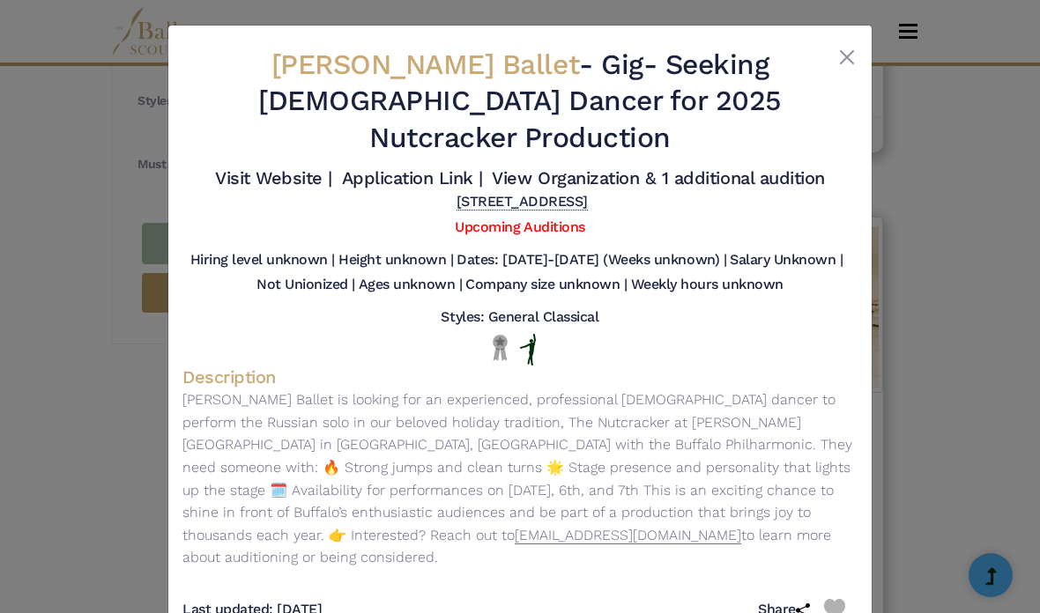
scroll to position [1793, 0]
click at [905, 381] on div "Neglia Ballet - Gig - Seeking Male Dancer for 2025 Nutcracker Production Visit …" at bounding box center [520, 306] width 1040 height 613
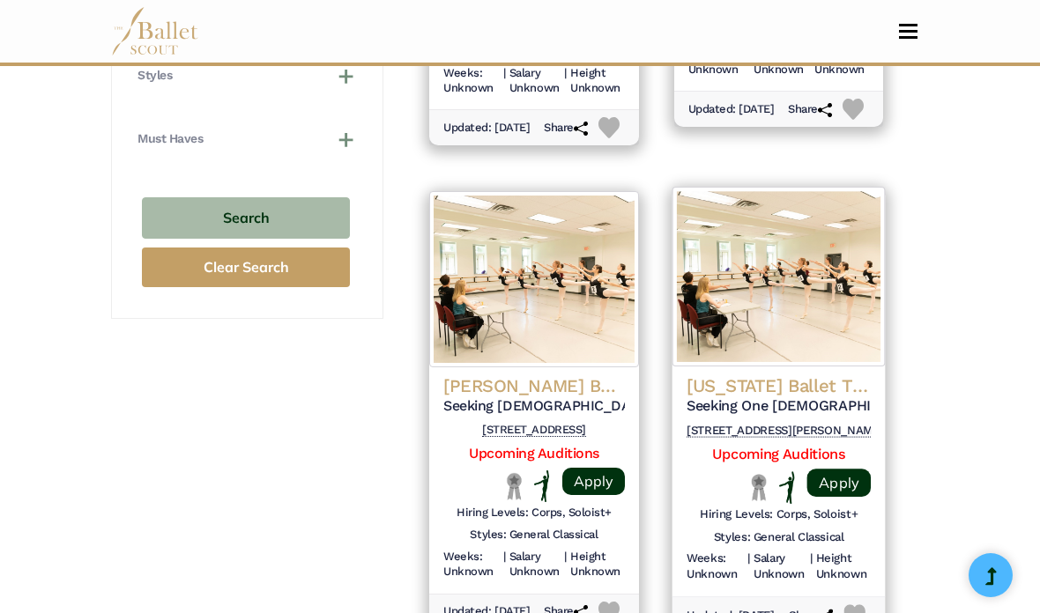
click at [817, 397] on h5 "Seeking One Male Dancer for 2025 Nutcracker Production" at bounding box center [779, 406] width 184 height 19
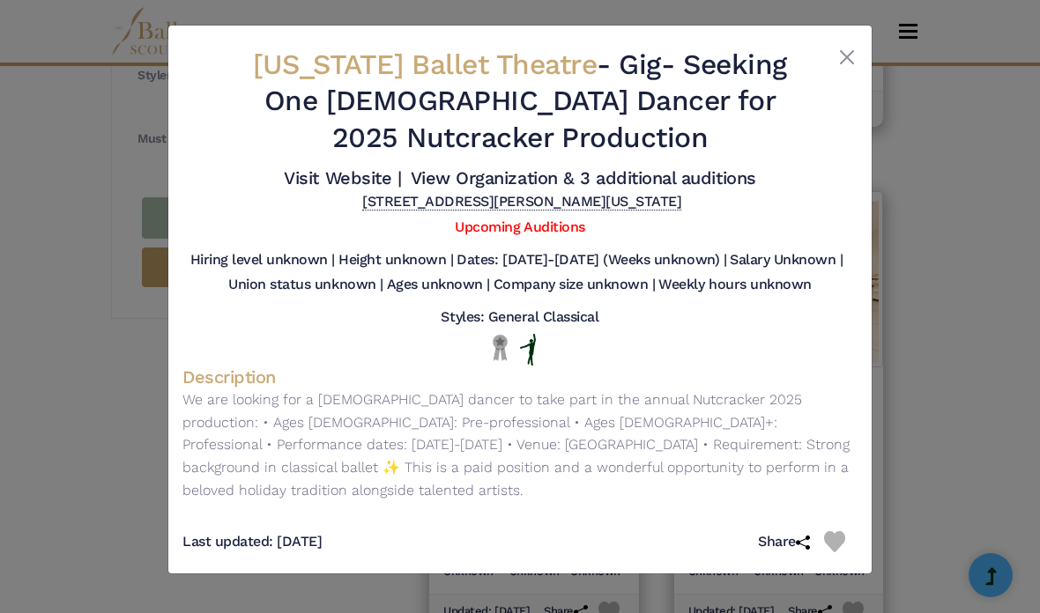
click at [1031, 523] on div "Minnesota Ballet Theatre - Gig - Seeking One Male Dancer for 2025 Nutcracker Pr…" at bounding box center [520, 306] width 1040 height 613
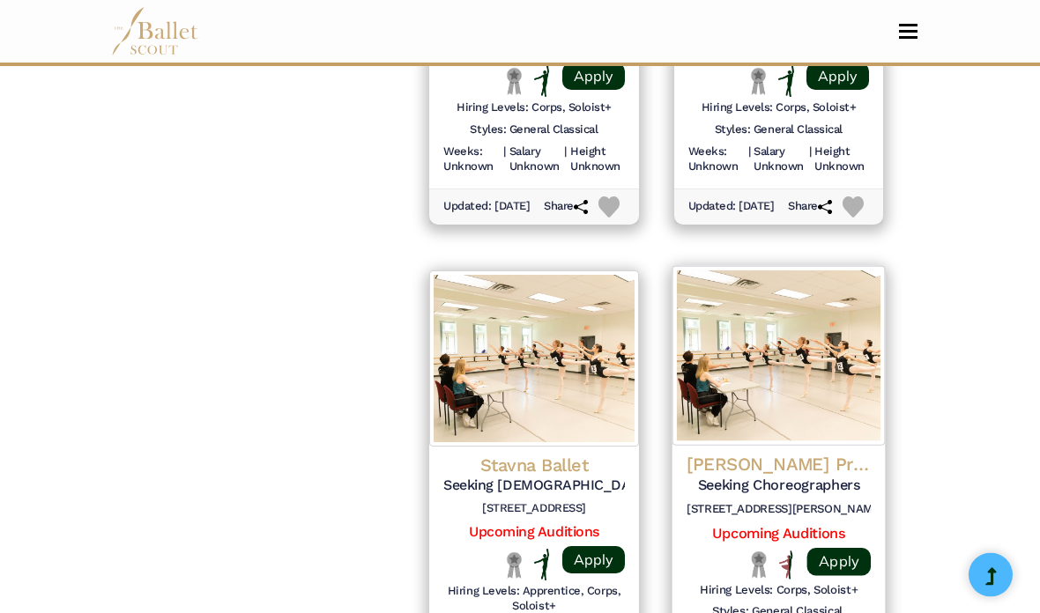
scroll to position [2198, 0]
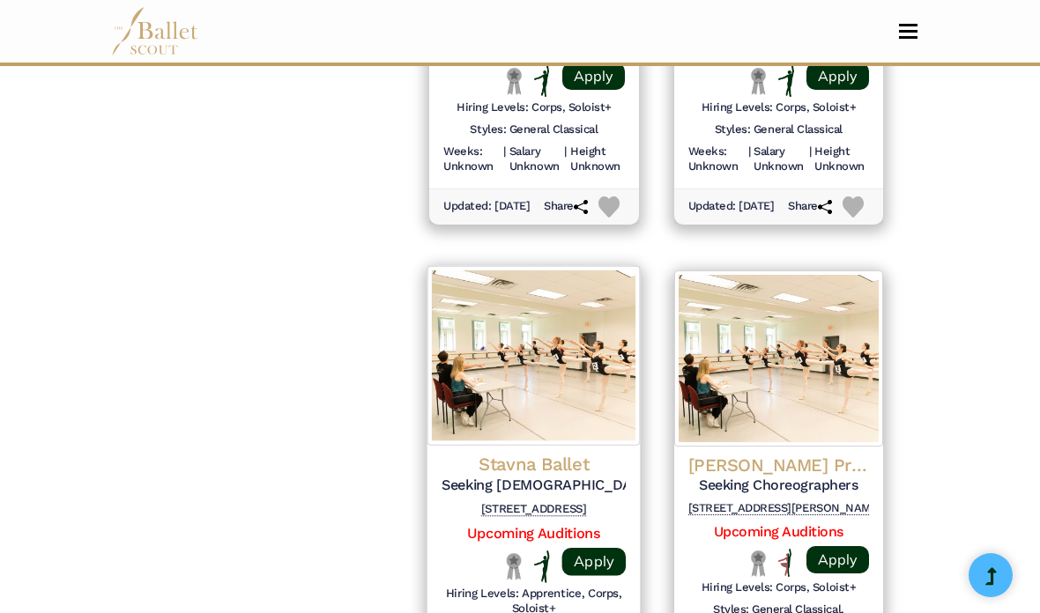
click at [500, 453] on h4 "Stavna Ballet" at bounding box center [534, 465] width 184 height 24
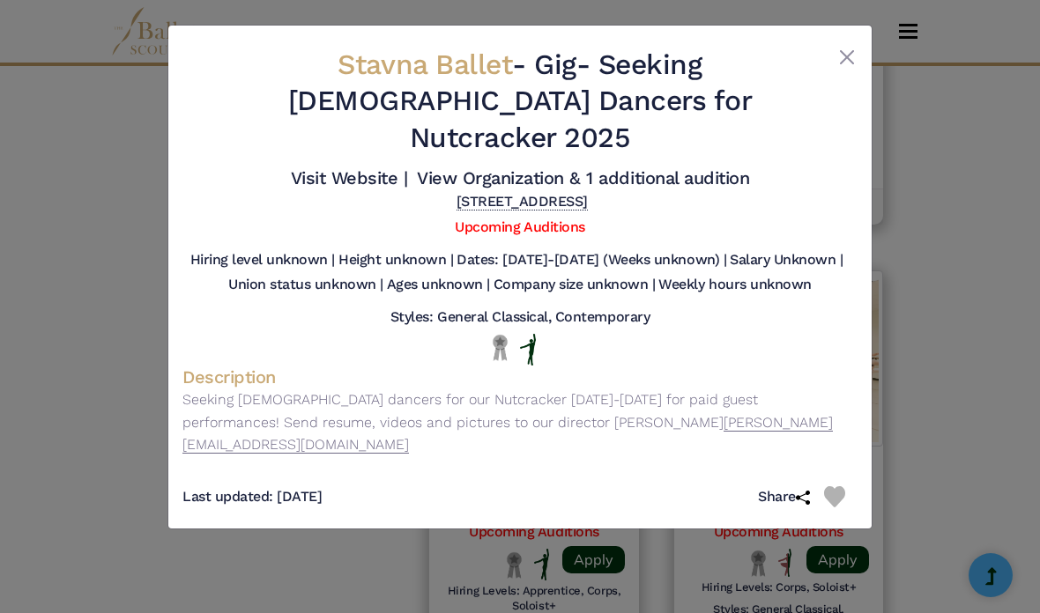
scroll to position [2269, 0]
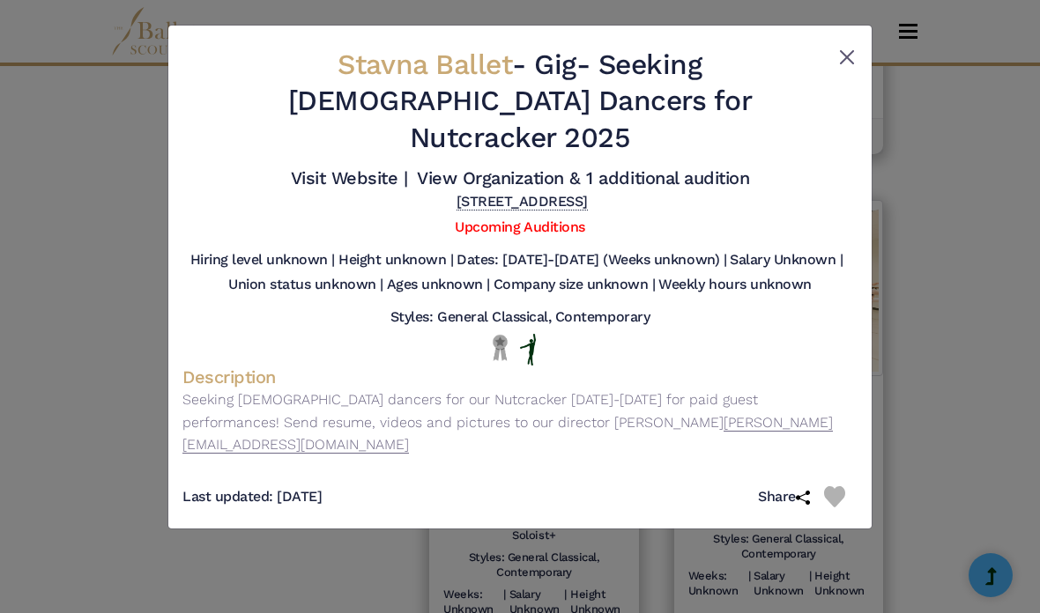
click at [844, 53] on button "Close" at bounding box center [846, 57] width 21 height 21
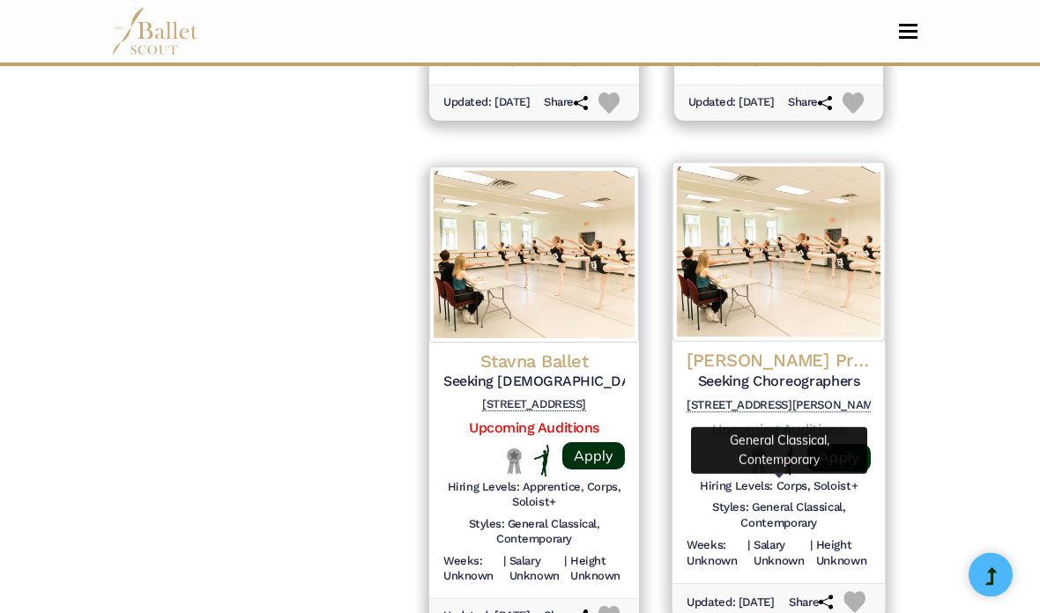
scroll to position [2302, 0]
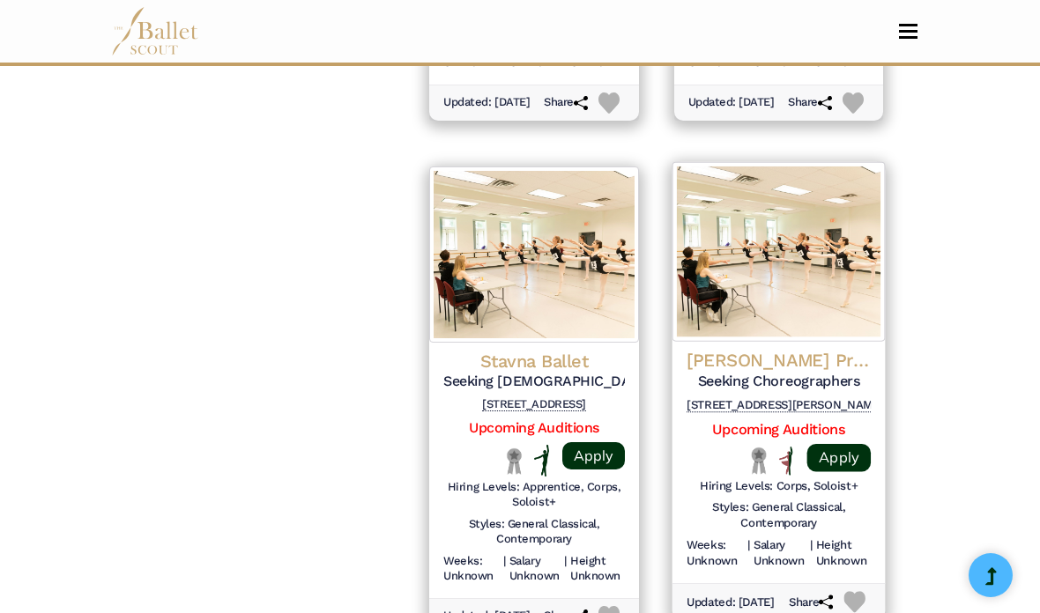
click at [754, 349] on h4 "[PERSON_NAME] Project Ballet" at bounding box center [779, 361] width 184 height 24
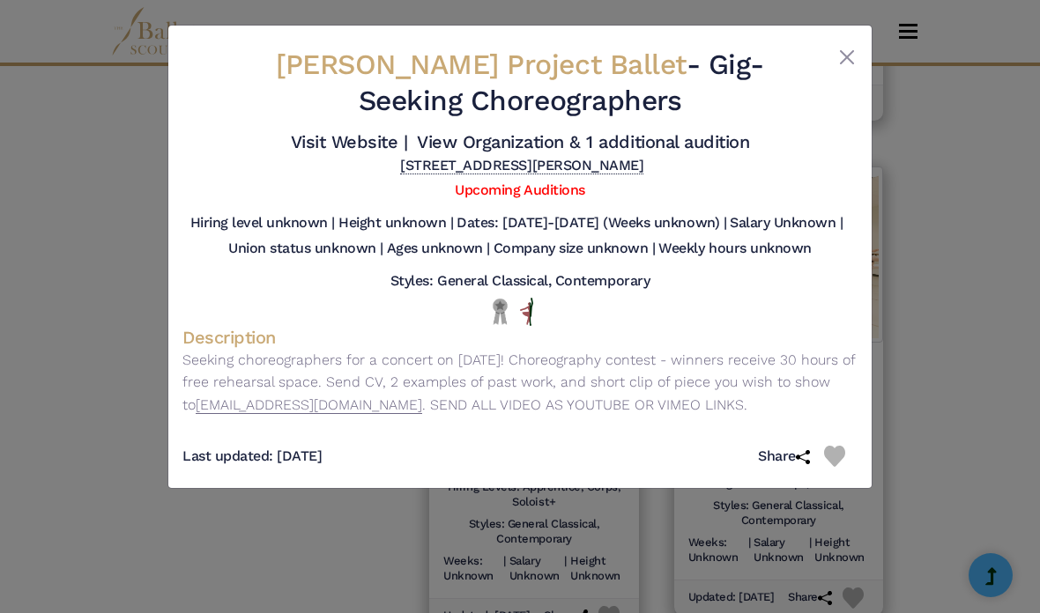
click at [1039, 385] on div "[PERSON_NAME] Project Ballet - Gig - Seeking Choreographers Visit Website | Vie…" at bounding box center [520, 306] width 1040 height 613
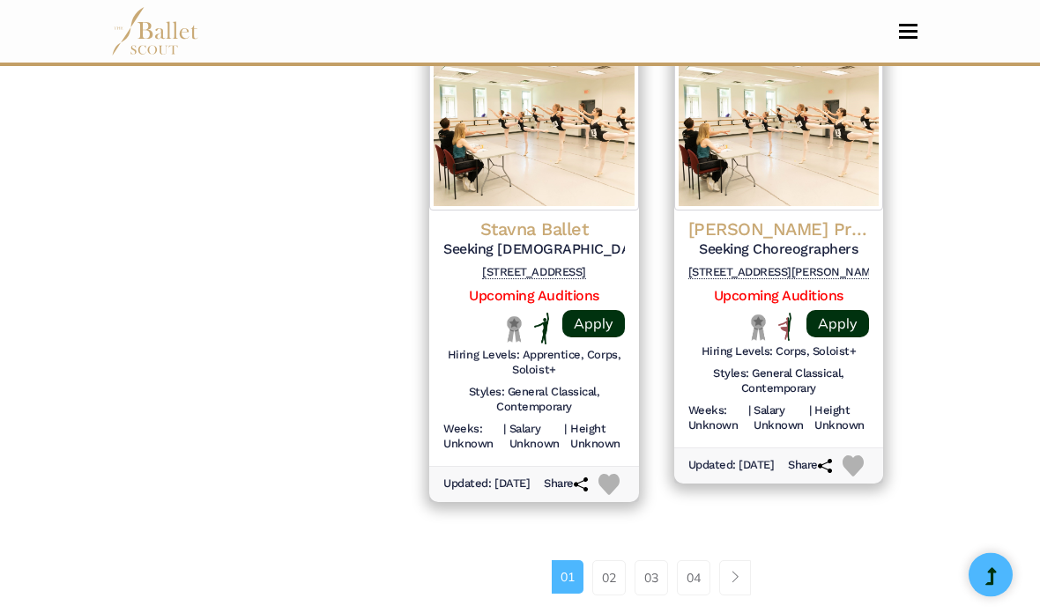
scroll to position [2434, 0]
click at [612, 561] on link "02" at bounding box center [608, 578] width 33 height 35
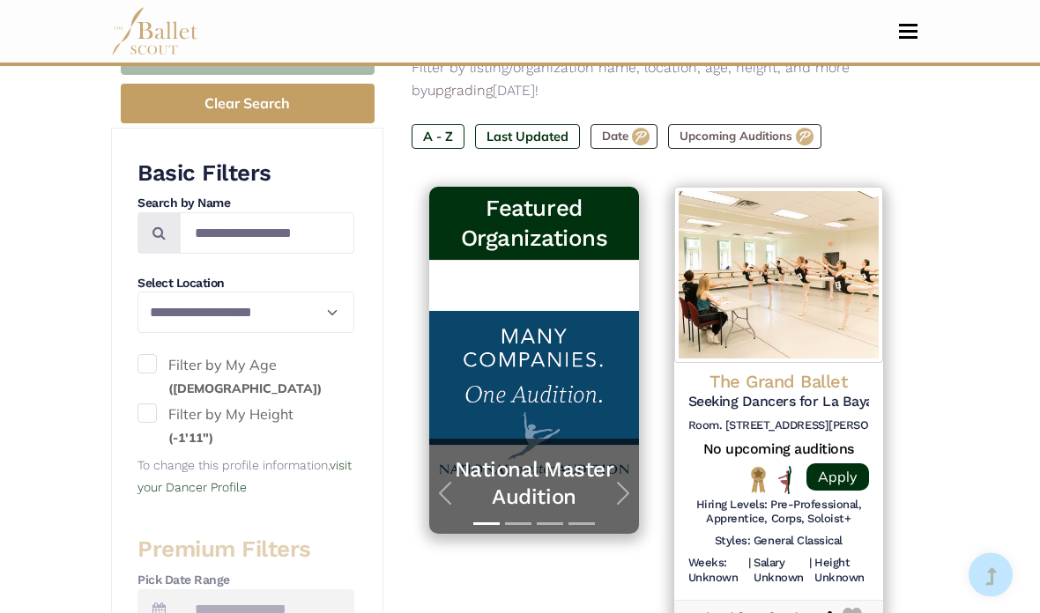
scroll to position [324, 0]
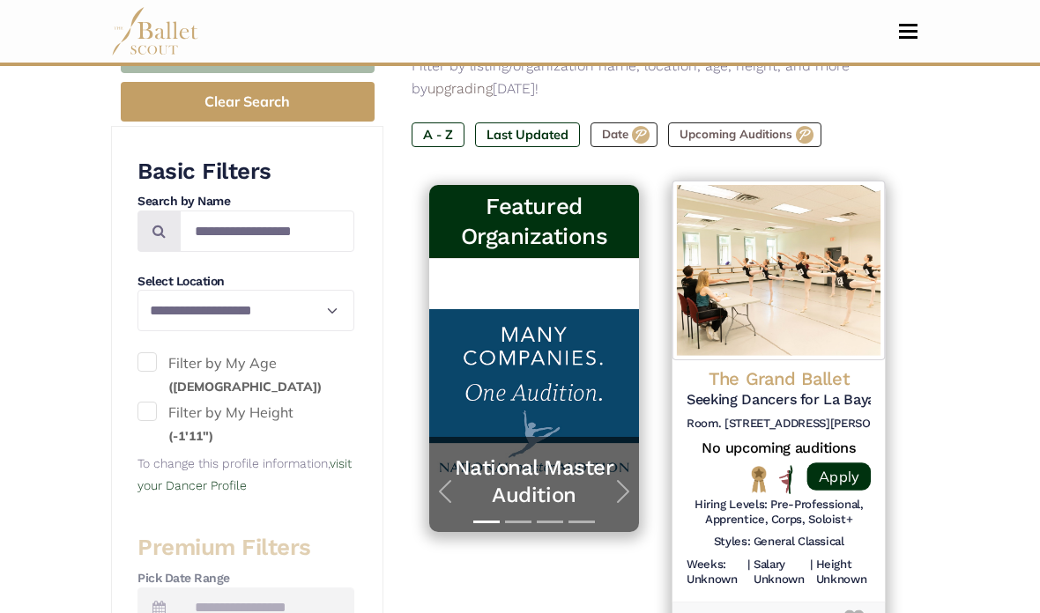
click at [797, 368] on h4 "The Grand Ballet" at bounding box center [779, 380] width 184 height 24
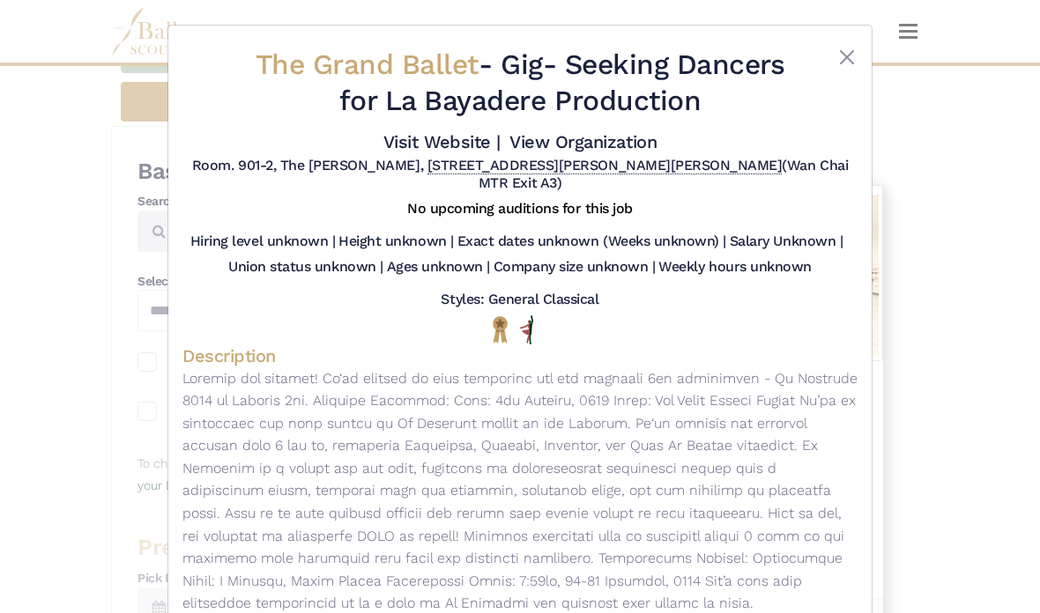
scroll to position [395, 0]
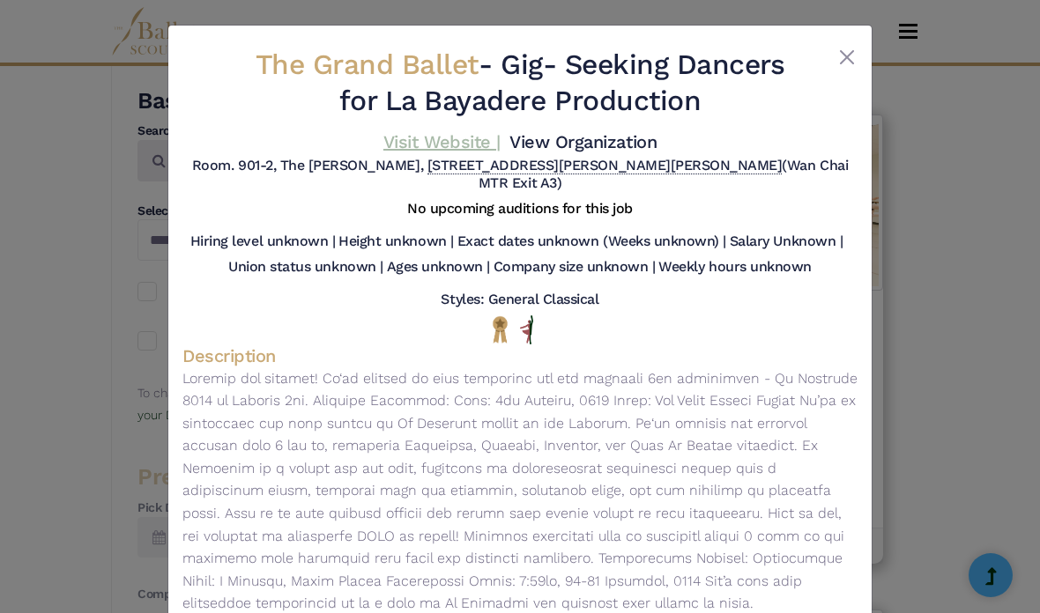
click at [501, 138] on link "Visit Website |" at bounding box center [441, 141] width 117 height 21
click at [955, 300] on div "The Grand Ballet - Gig - Seeking Dancers for La Bayadere Production Visit Websi…" at bounding box center [520, 306] width 1040 height 613
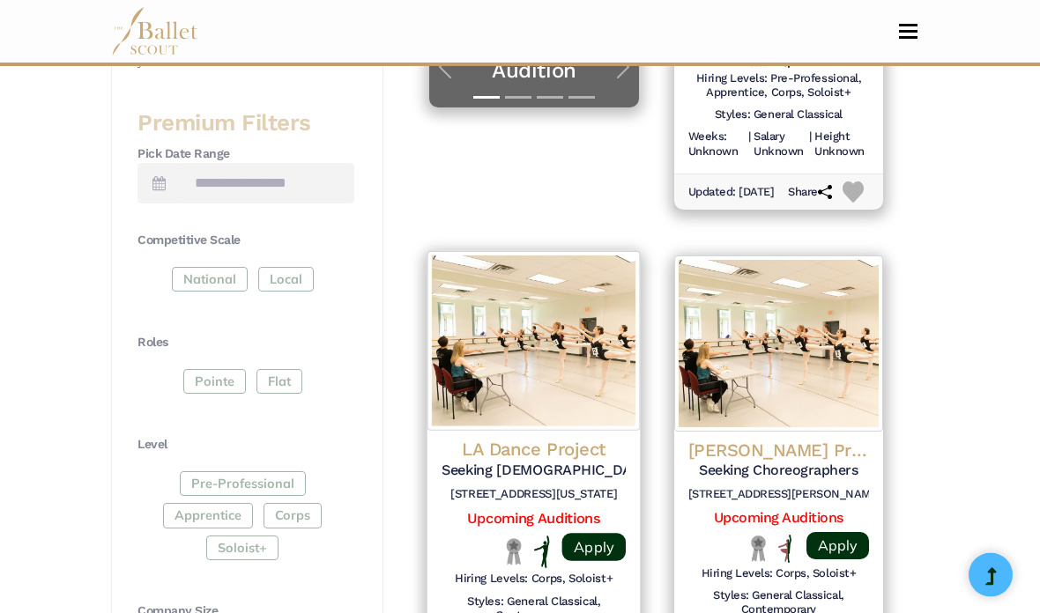
scroll to position [749, 0]
click at [553, 462] on h5 "Seeking Male Ballet Dancers for ROMEO & JULIET SUITE" at bounding box center [534, 471] width 184 height 19
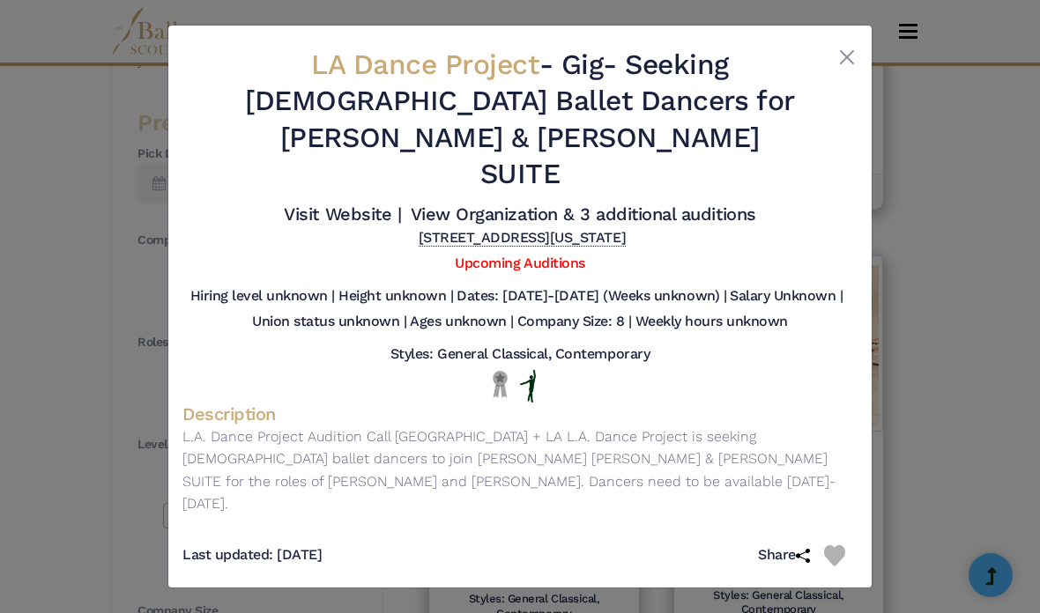
scroll to position [820, 0]
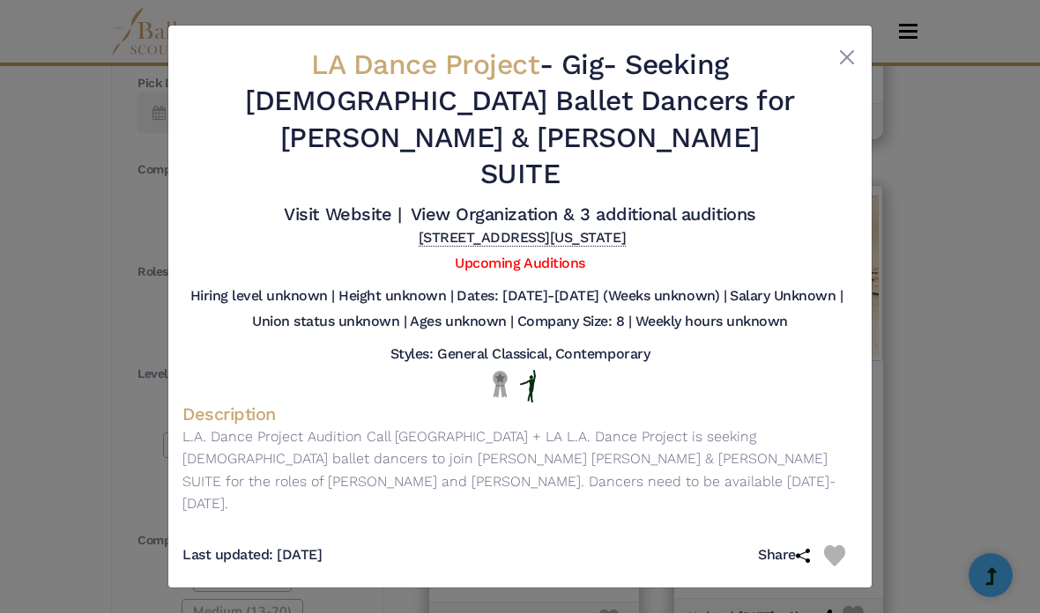
click at [1029, 353] on div "LA Dance Project - Gig - Seeking Male Ballet Dancers for ROMEO & JULIET SUITE V…" at bounding box center [520, 306] width 1040 height 613
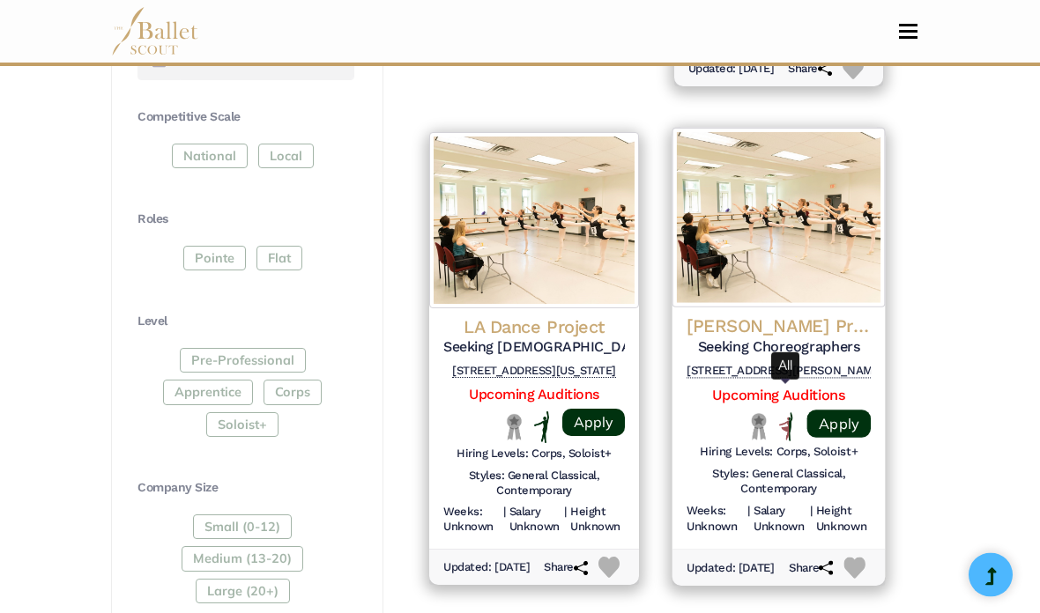
scroll to position [873, 0]
click at [772, 315] on h4 "Brockus Project Ballet" at bounding box center [779, 327] width 184 height 24
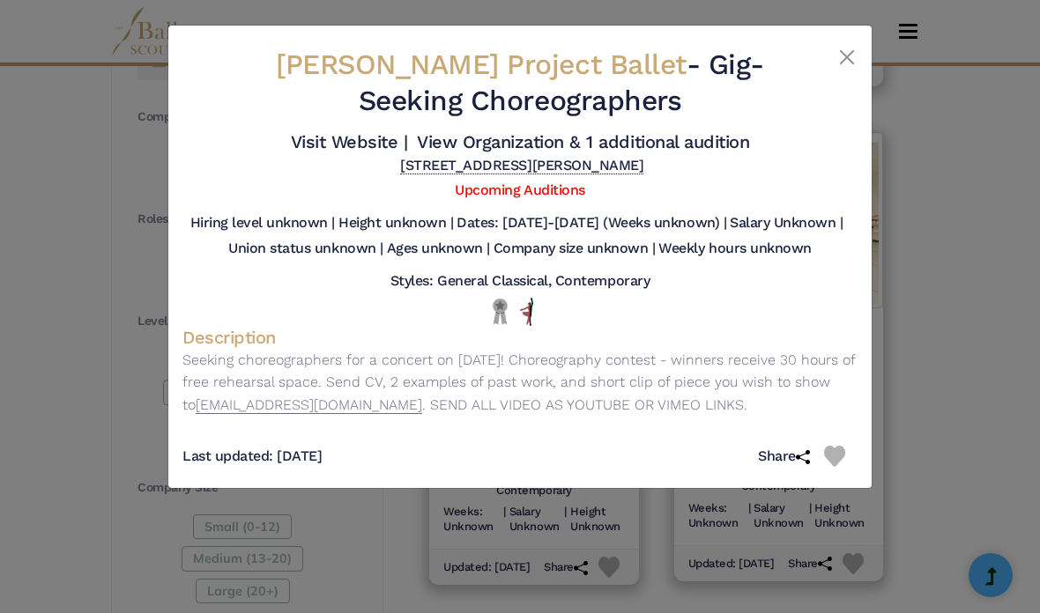
click at [939, 378] on div "Brockus Project Ballet - Gig - Seeking Choreographers Visit Website | View Orga…" at bounding box center [520, 306] width 1040 height 613
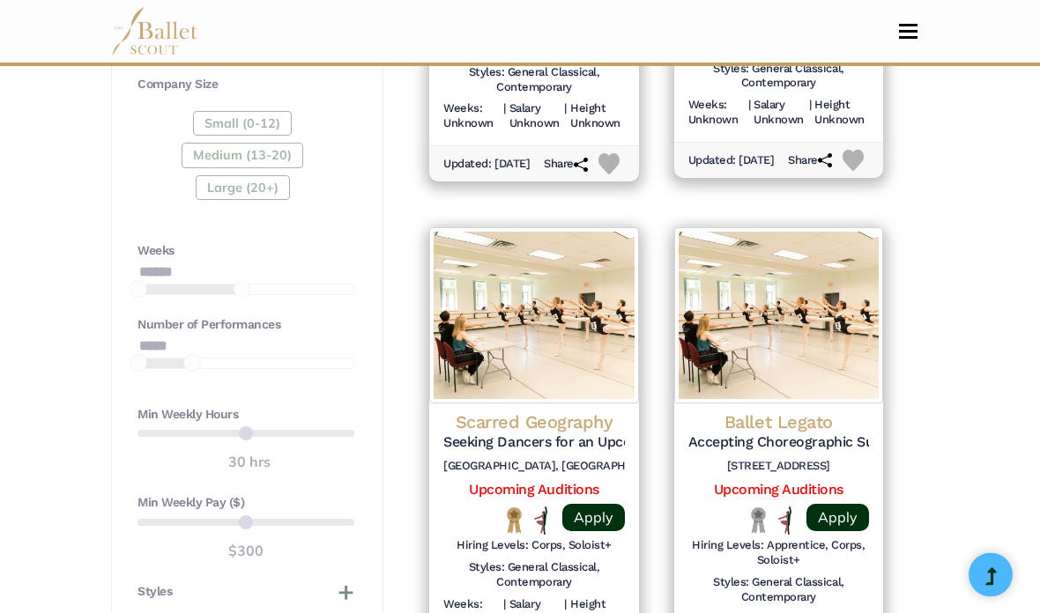
scroll to position [1276, 0]
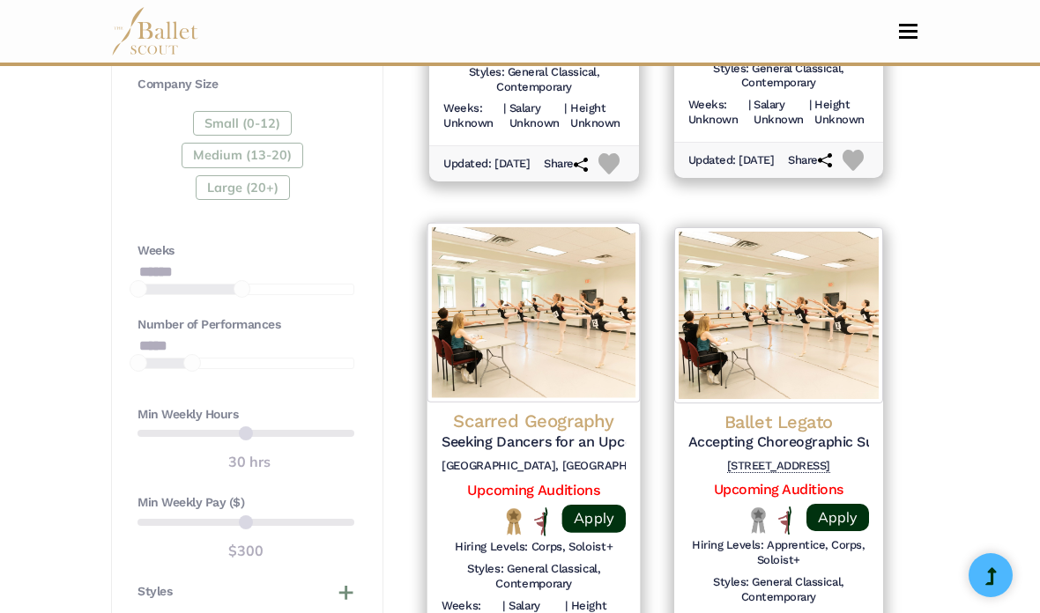
click at [479, 410] on h4 "Scarred Geography" at bounding box center [534, 422] width 184 height 24
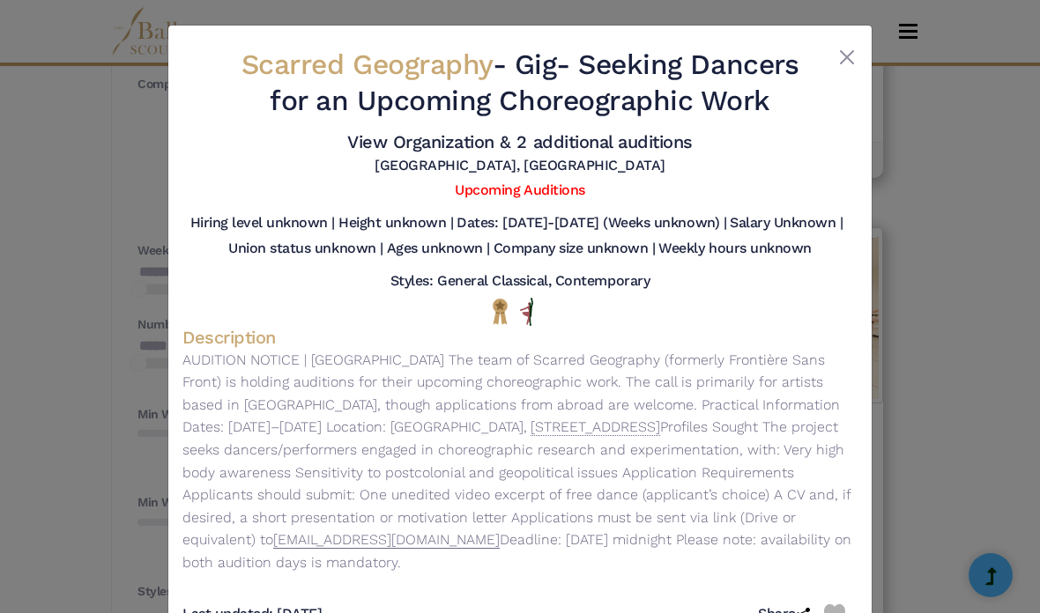
click at [914, 496] on html "Premium Feature Make this audition season count. Upgrade to premium for access …" at bounding box center [520, 413] width 1040 height 3379
click at [915, 496] on div "Scarred Geography - Gig - Seeking Dancers for an Upcoming Choreographic Work Vi…" at bounding box center [520, 306] width 1040 height 613
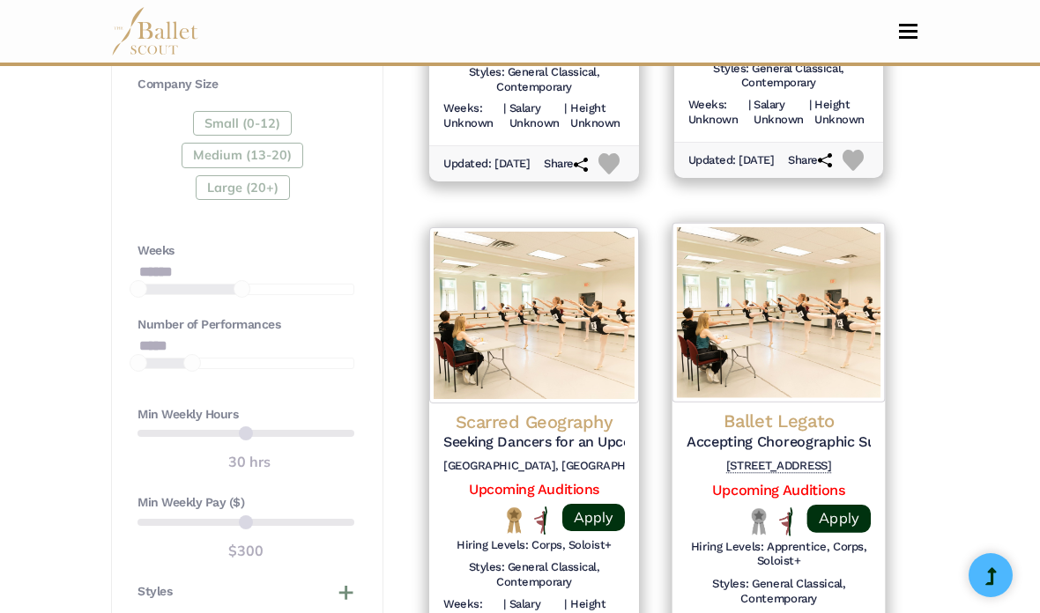
click at [731, 410] on h4 "Ballet Legato" at bounding box center [779, 422] width 184 height 24
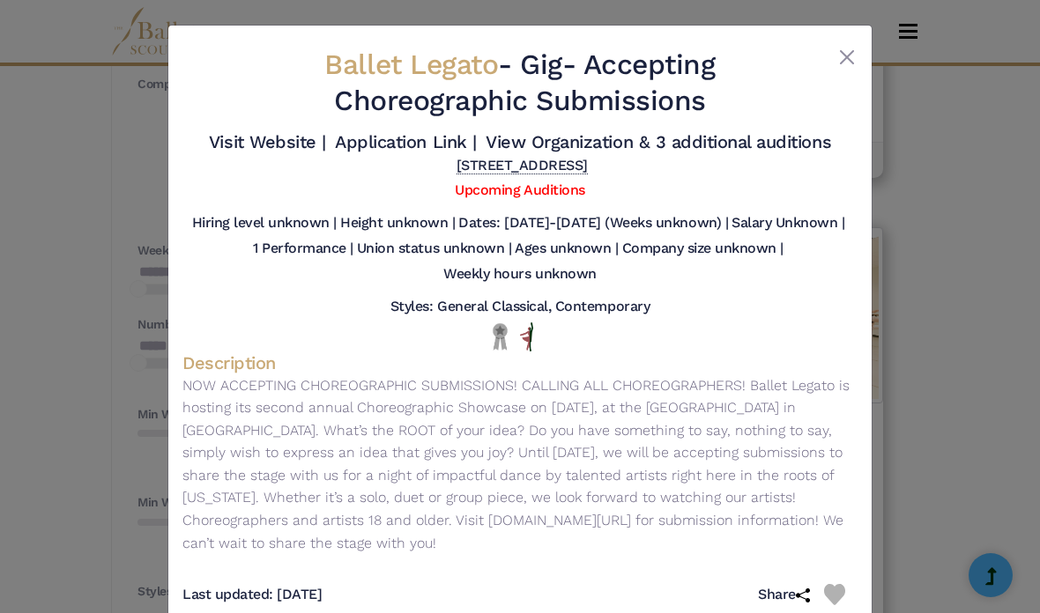
click at [1039, 459] on div "Ballet Legato - Gig - Accepting Choreographic Submissions Visit Website | Appli…" at bounding box center [520, 306] width 1040 height 613
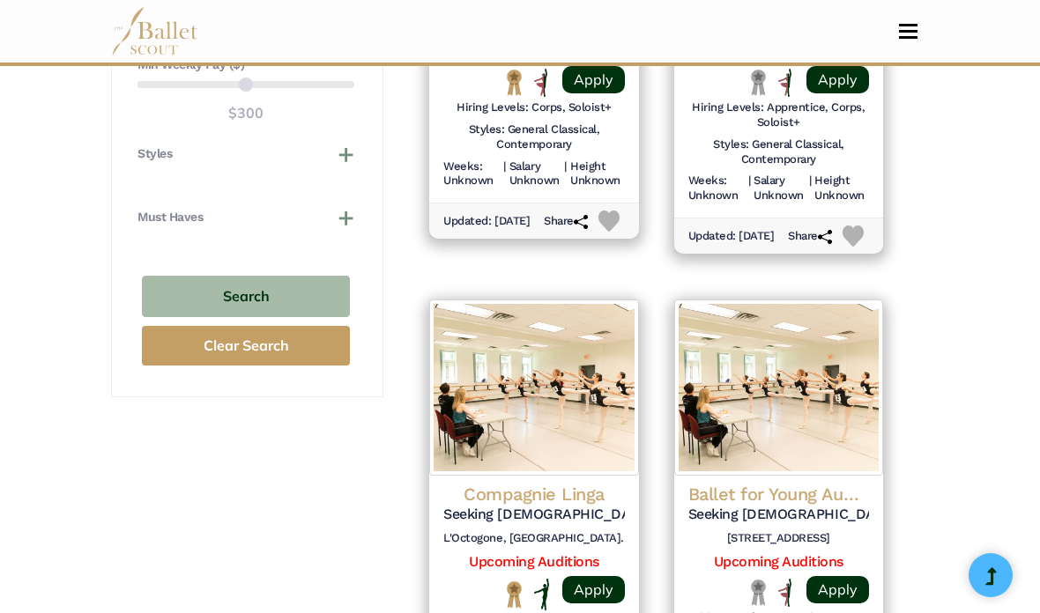
scroll to position [1715, 0]
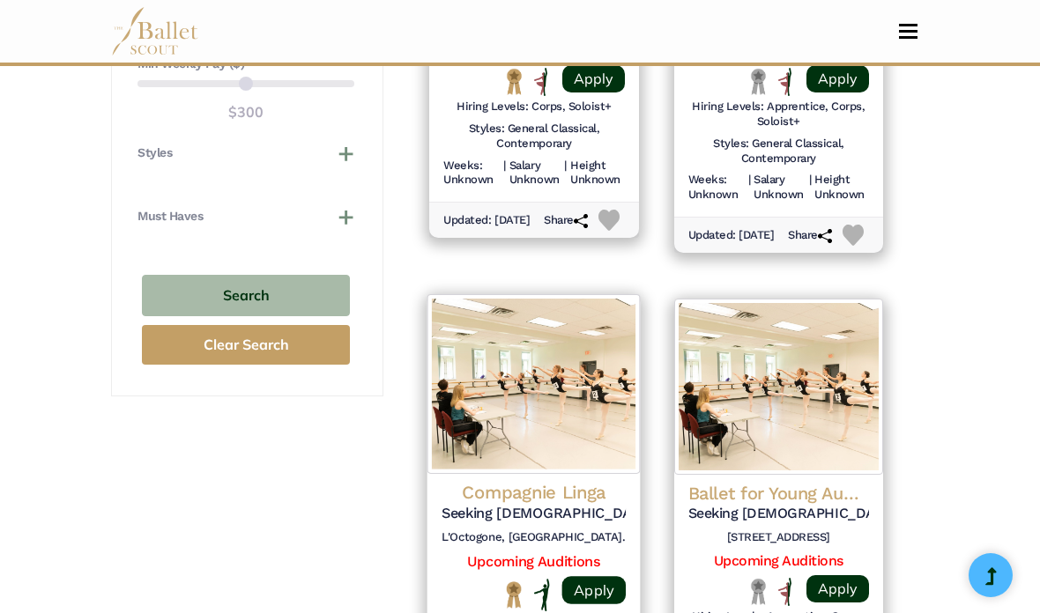
click at [566, 481] on h4 "Compagnie Linga" at bounding box center [534, 493] width 184 height 24
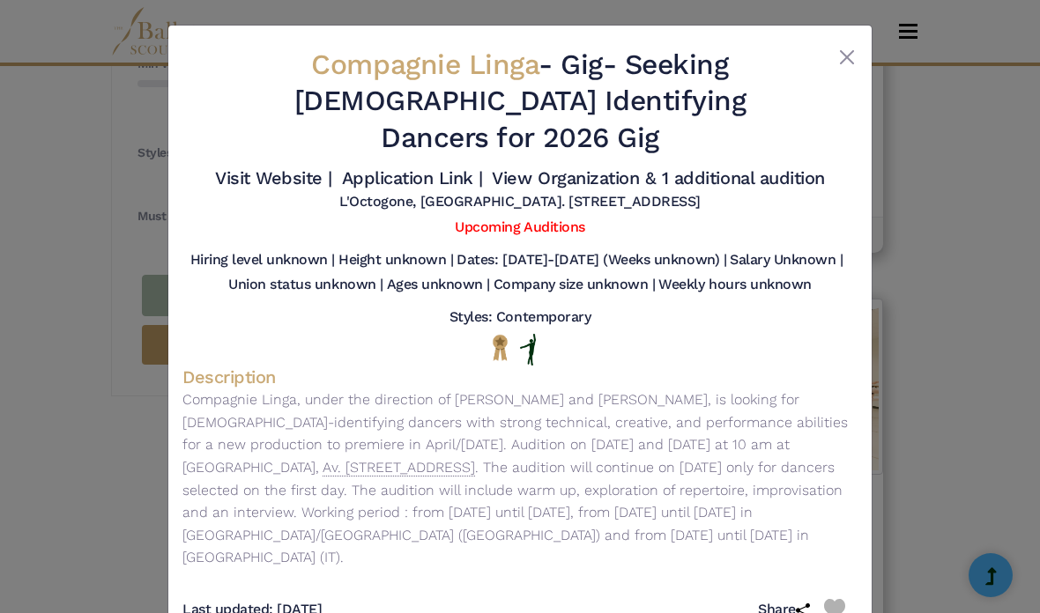
click at [958, 502] on div "Compagnie Linga - Gig - Seeking Female Identifying Dancers for 2026 Gig Visit W…" at bounding box center [520, 306] width 1040 height 613
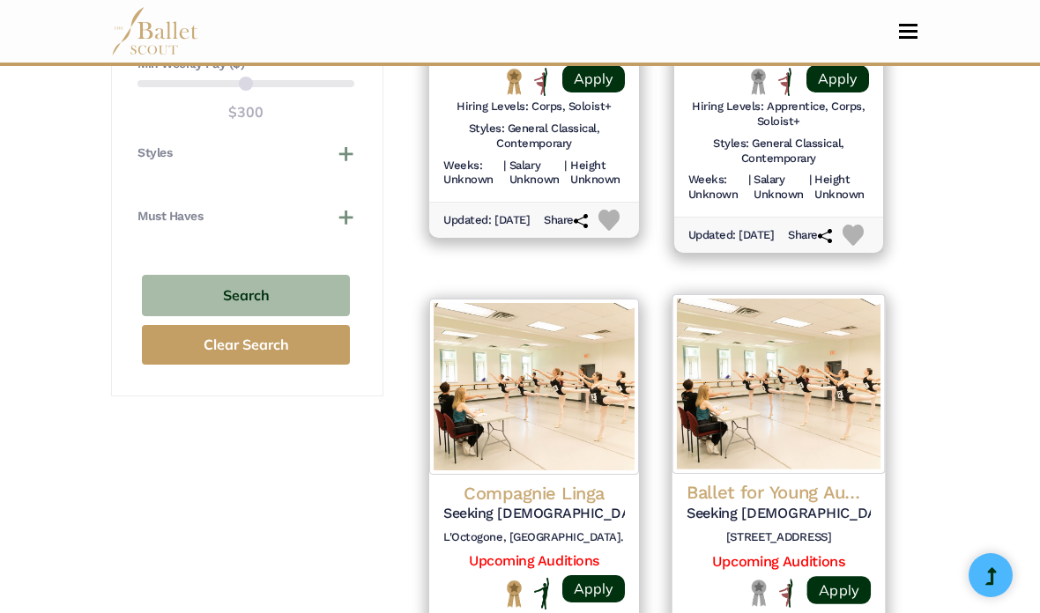
click at [760, 505] on h5 "Seeking Male and Female Dancers for The Nutcracker 2025" at bounding box center [779, 514] width 184 height 19
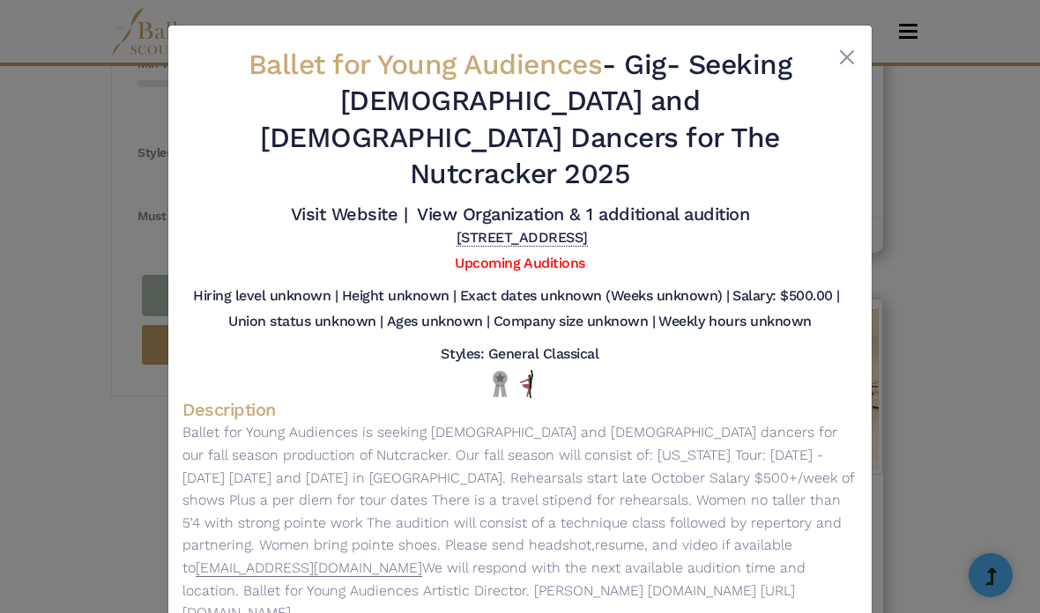
click at [947, 482] on div "Ballet for Young Audiences - Gig - Seeking Male and Female Dancers for The Nutc…" at bounding box center [520, 306] width 1040 height 613
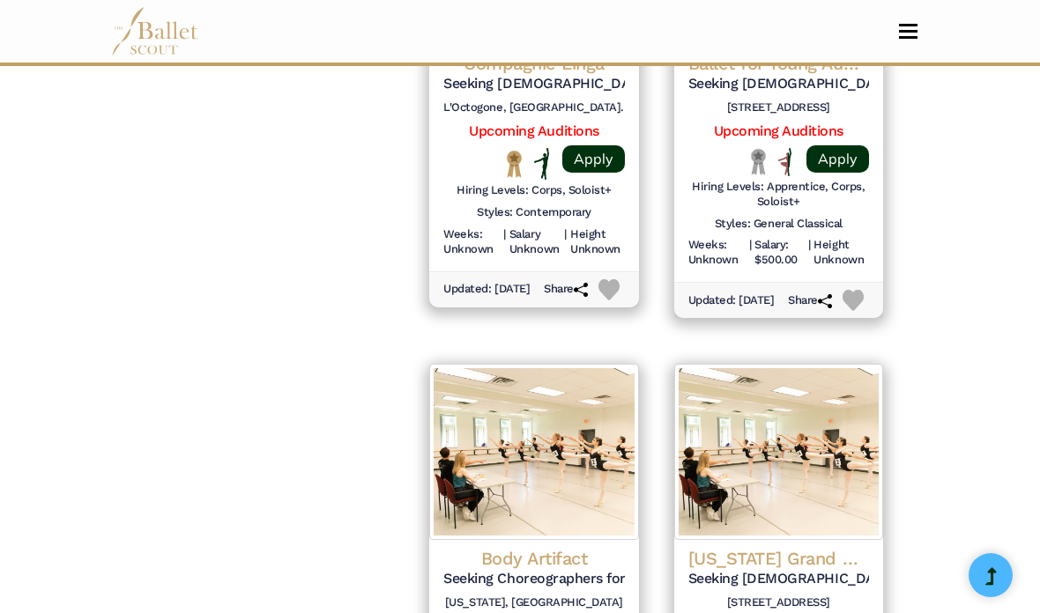
scroll to position [2149, 0]
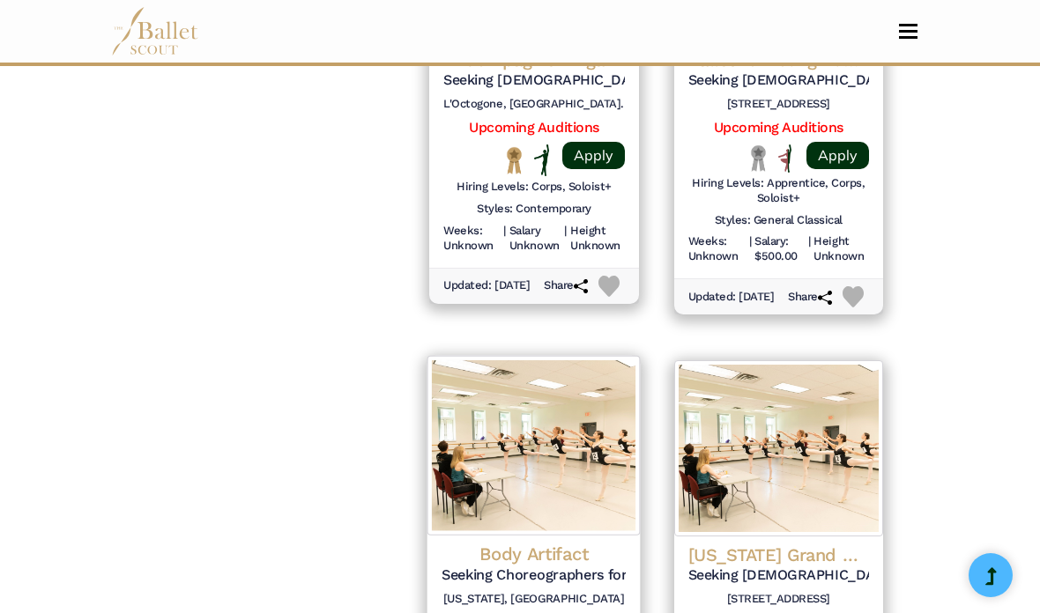
click at [558, 543] on h4 "Body Artifact" at bounding box center [534, 555] width 184 height 24
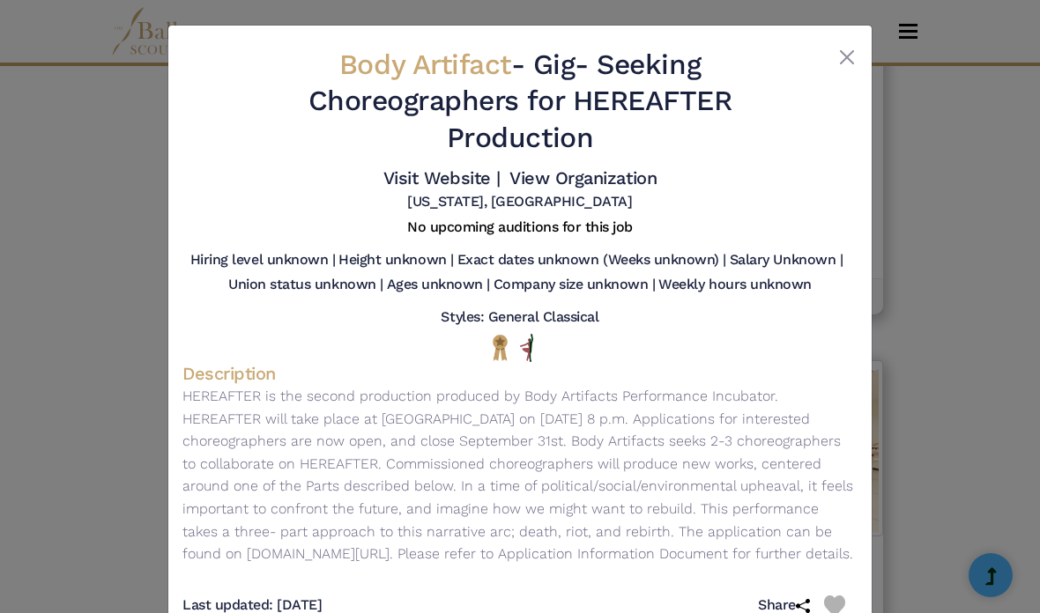
click at [970, 438] on div "Body Artifact - Gig - Seeking Choreographers for HEREAFTER Production Visit Web…" at bounding box center [520, 306] width 1040 height 613
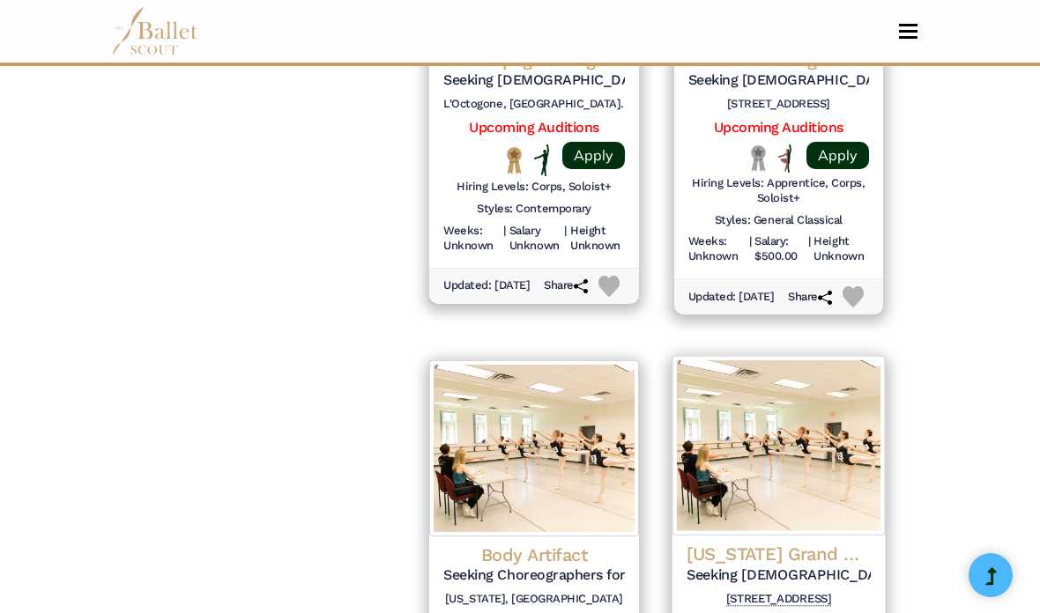
click at [746, 567] on h5 "Seeking Male and Female Dancers for Upcoming Gig" at bounding box center [779, 576] width 184 height 19
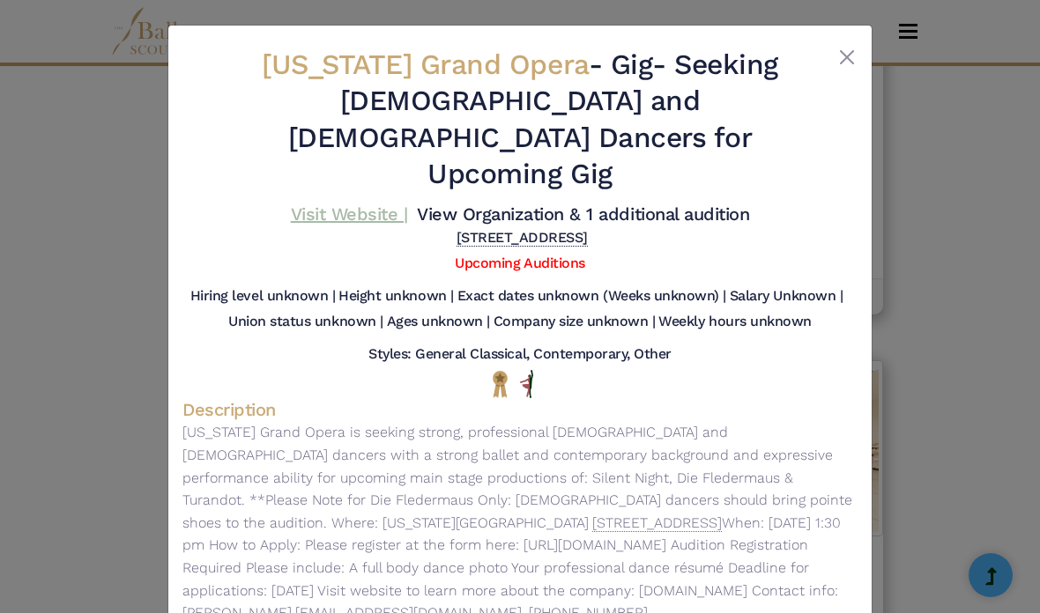
click at [408, 204] on link "Visit Website |" at bounding box center [349, 214] width 117 height 21
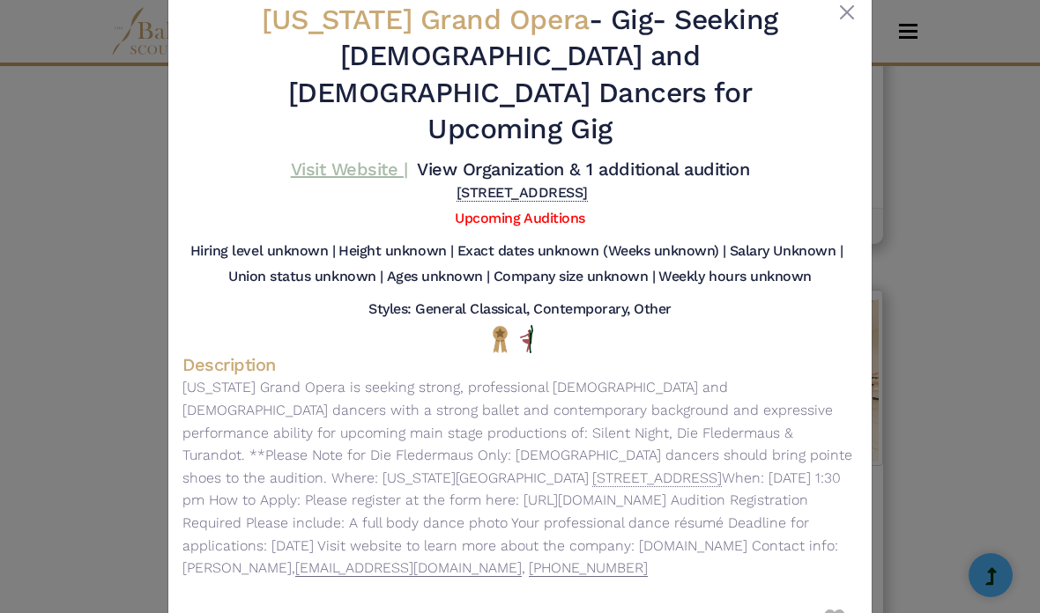
scroll to position [31, 0]
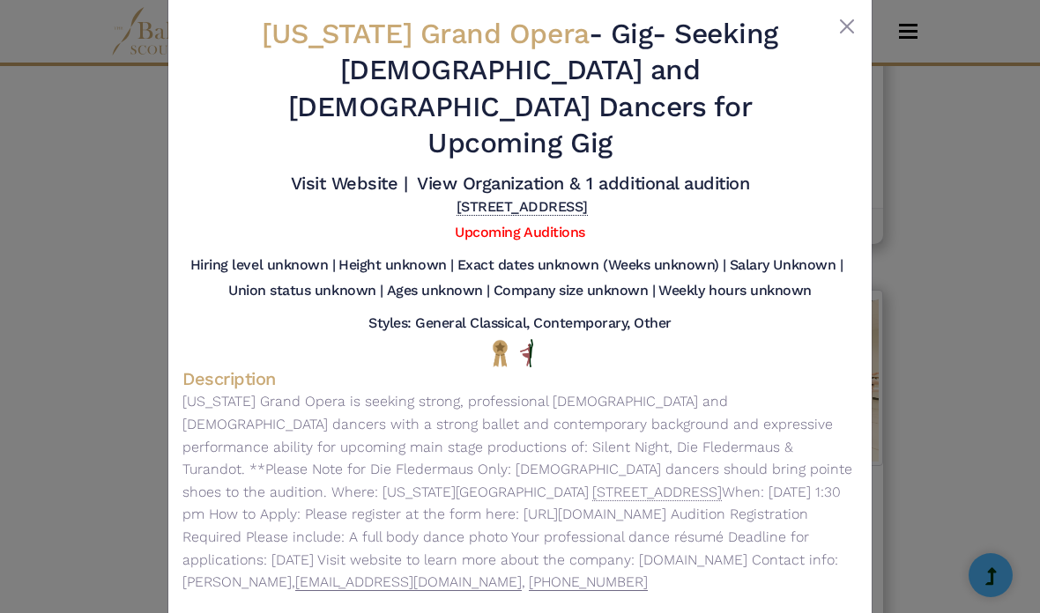
click at [948, 227] on div "Florida Grand Opera - Gig - Seeking Male and Female Dancers for Upcoming Gig Vi…" at bounding box center [520, 306] width 1040 height 613
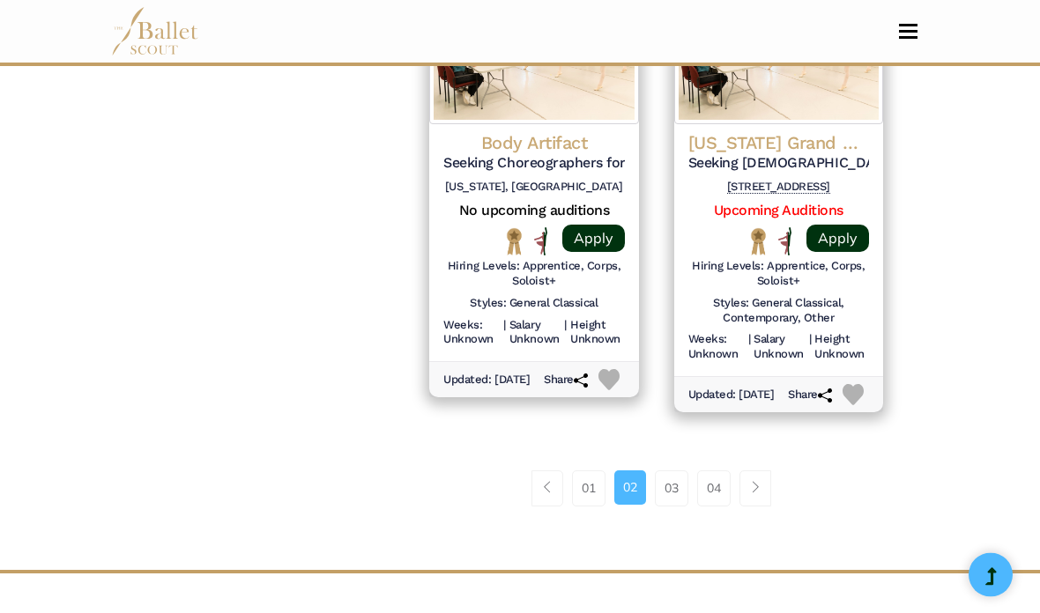
scroll to position [2561, 0]
click at [672, 471] on link "03" at bounding box center [671, 488] width 33 height 35
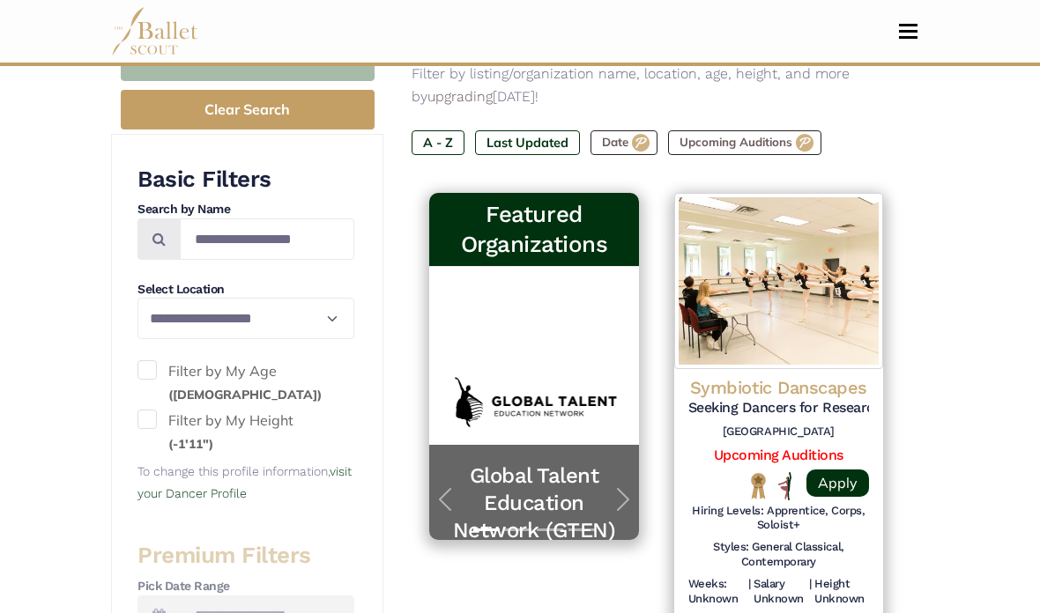
scroll to position [314, 0]
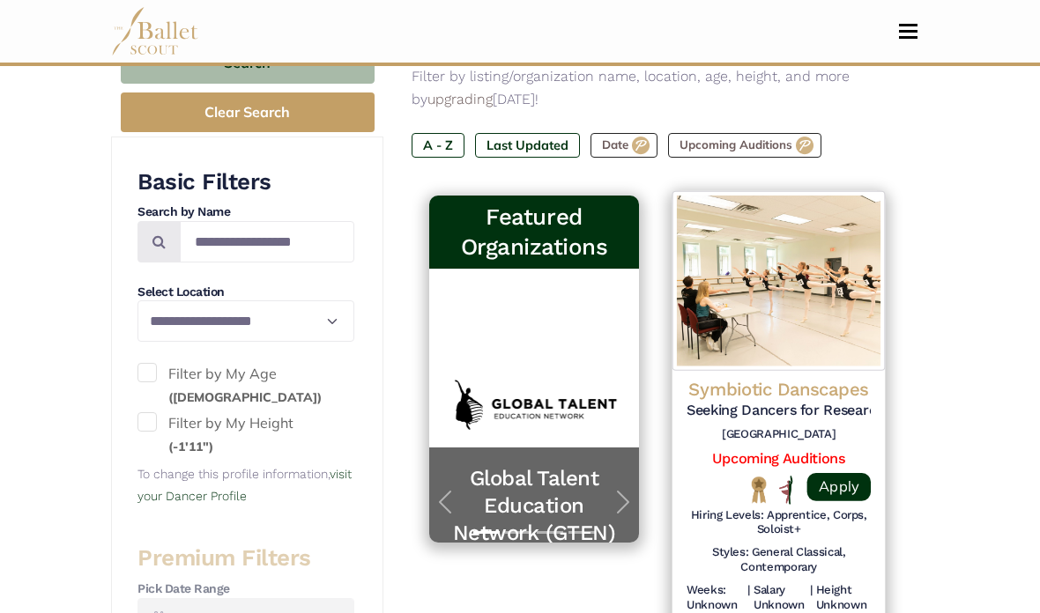
click at [741, 378] on h4 "Symbiotic Danscapes" at bounding box center [779, 390] width 184 height 24
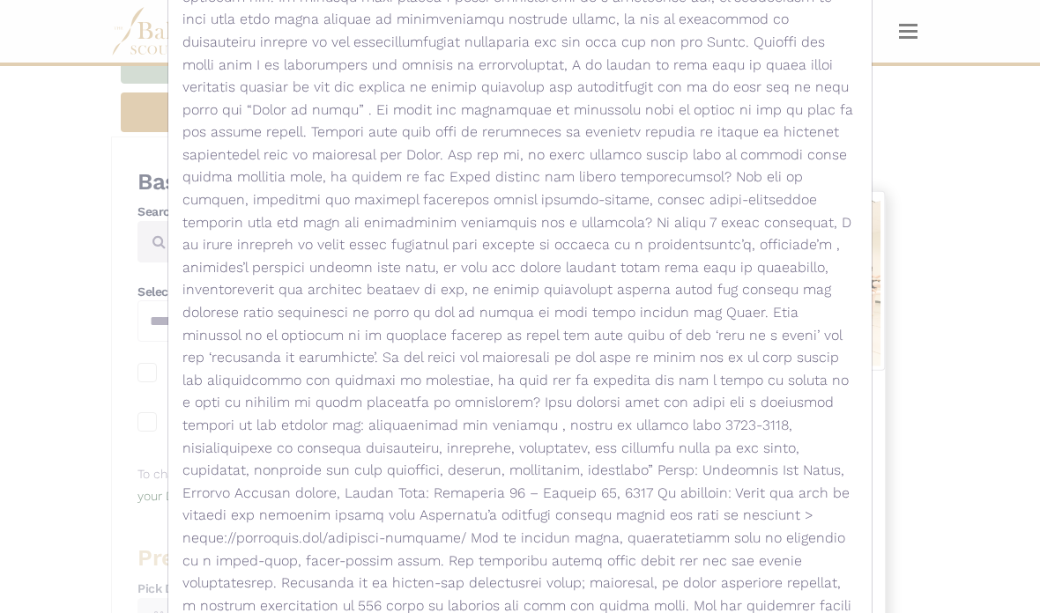
scroll to position [971, 0]
click at [63, 286] on div "Symbiotic Danscapes - Gig - Seeking Dancers for Research Residency Visit Websit…" at bounding box center [520, 306] width 1040 height 613
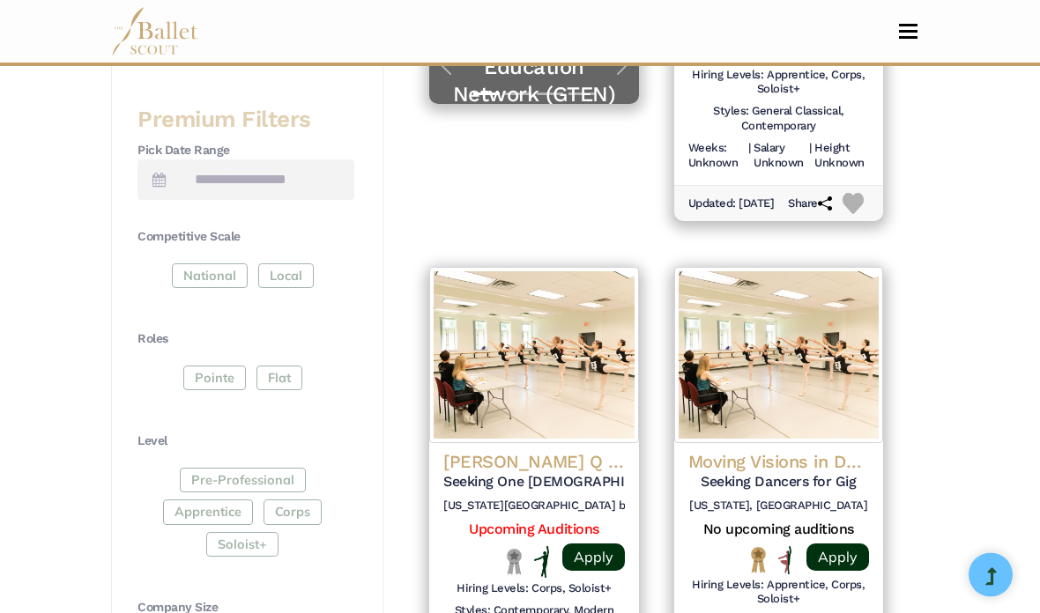
scroll to position [761, 0]
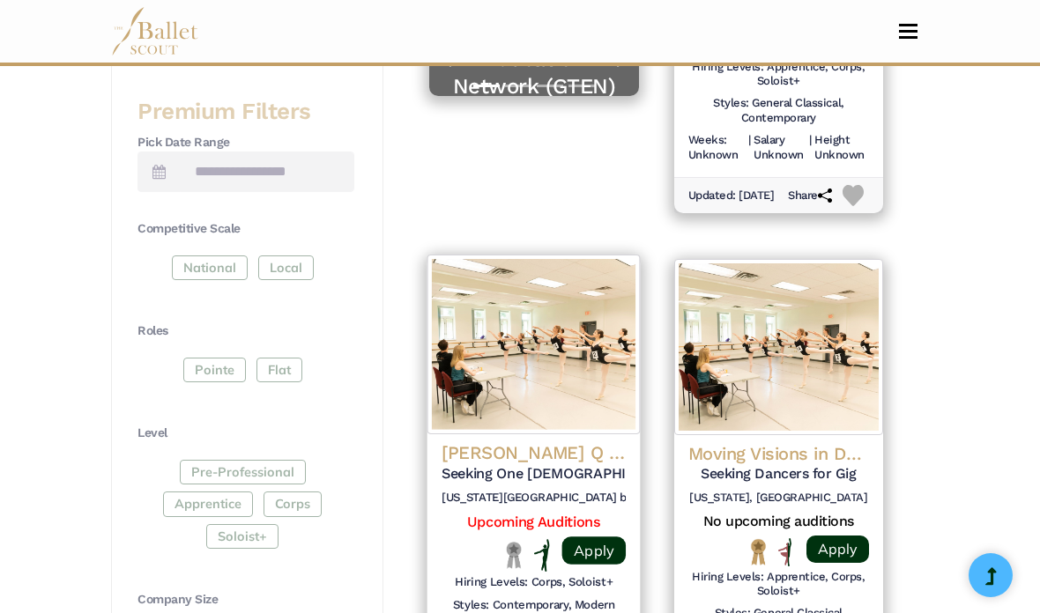
click at [482, 465] on h5 "Seeking One [DEMOGRAPHIC_DATA] Dancer for Part-Time" at bounding box center [534, 474] width 184 height 19
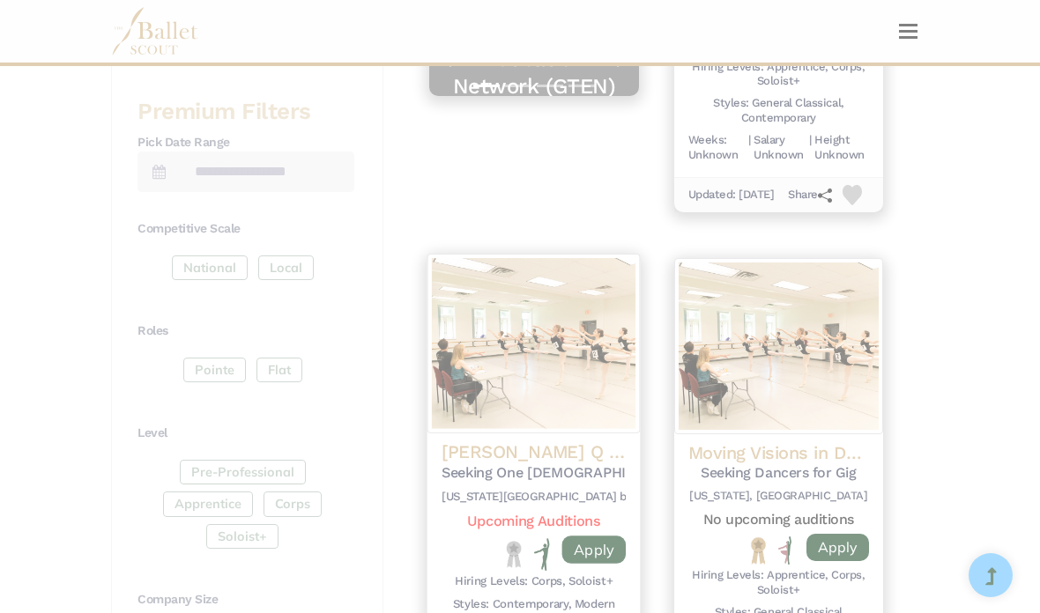
scroll to position [0, 0]
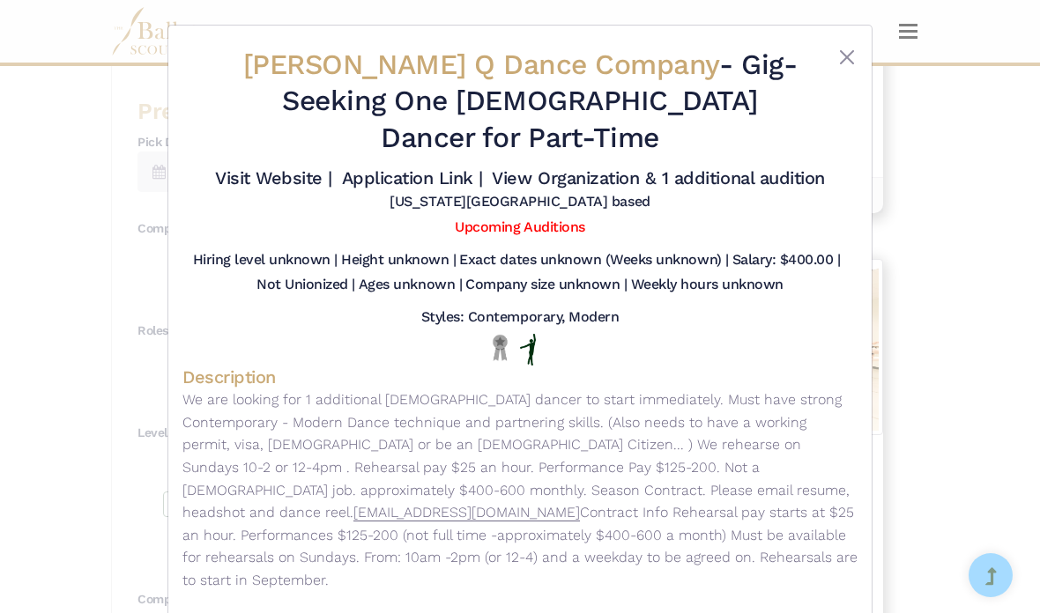
click at [76, 226] on div "[PERSON_NAME] Q Dance Company - Gig - Seeking One [DEMOGRAPHIC_DATA] Dancer for…" at bounding box center [520, 306] width 1040 height 613
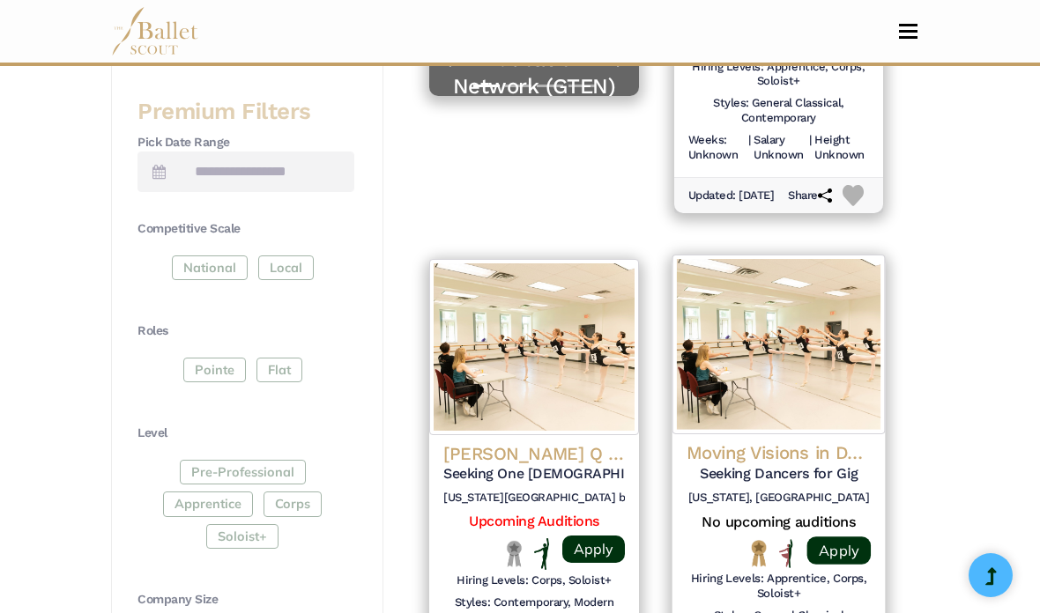
click at [711, 465] on h5 "Seeking Dancers for Gig" at bounding box center [779, 474] width 184 height 19
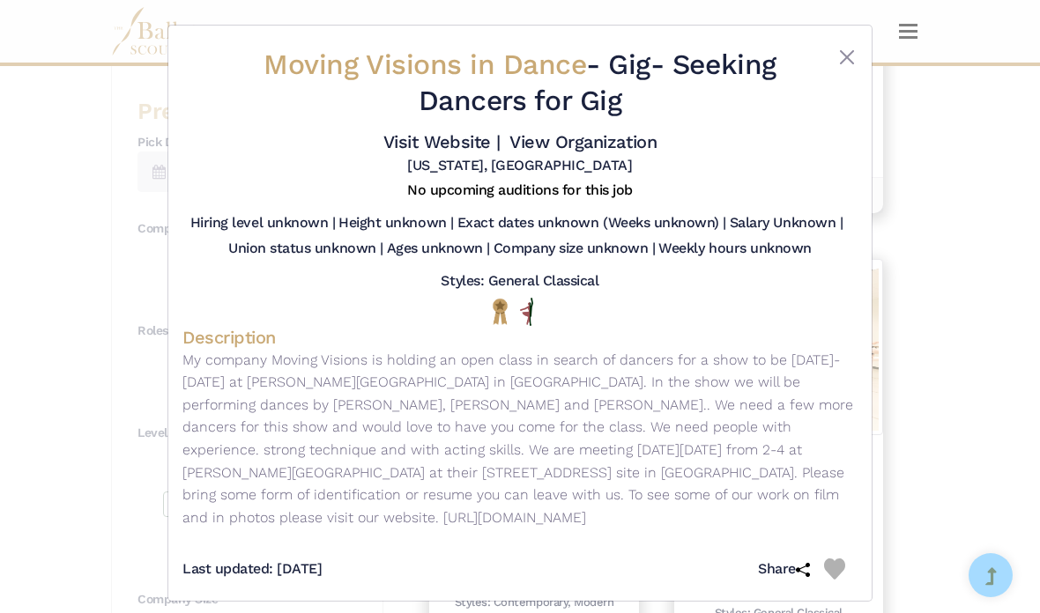
click at [108, 228] on div "Moving Visions in Dance - Gig - Seeking Dancers for Gig Visit Website | View Or…" at bounding box center [520, 306] width 1040 height 613
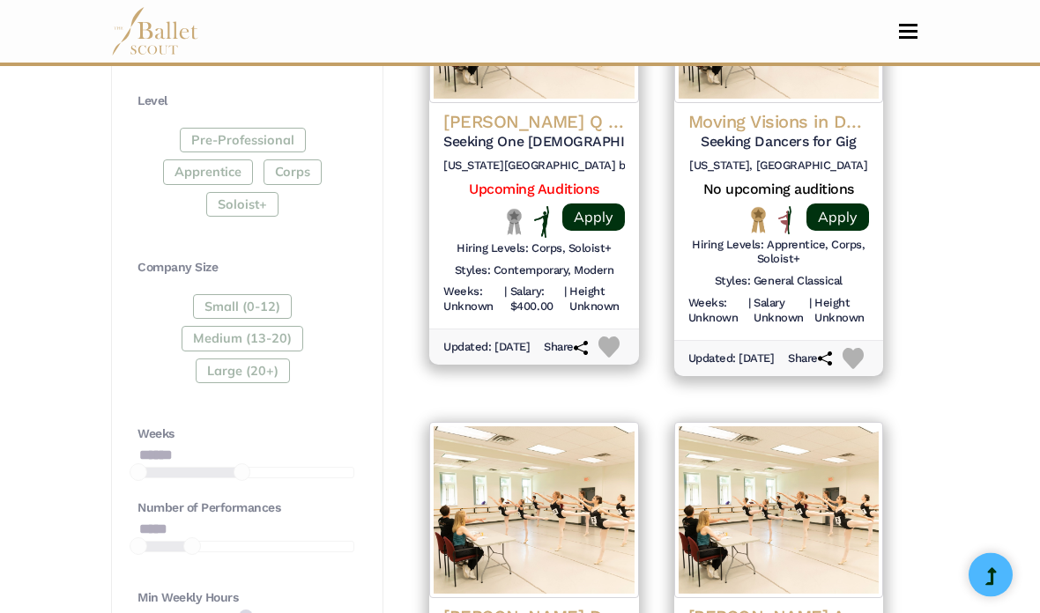
scroll to position [1163, 0]
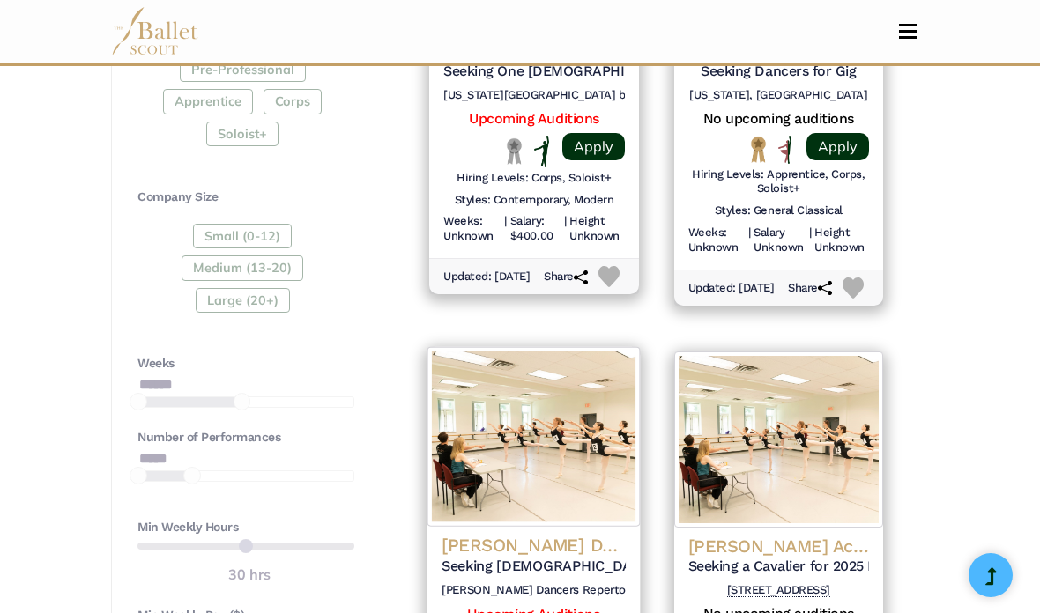
click at [512, 557] on h5 "Seeking [DEMOGRAPHIC_DATA] Dancers for Upcoming Chirstmas Showcase" at bounding box center [534, 566] width 184 height 19
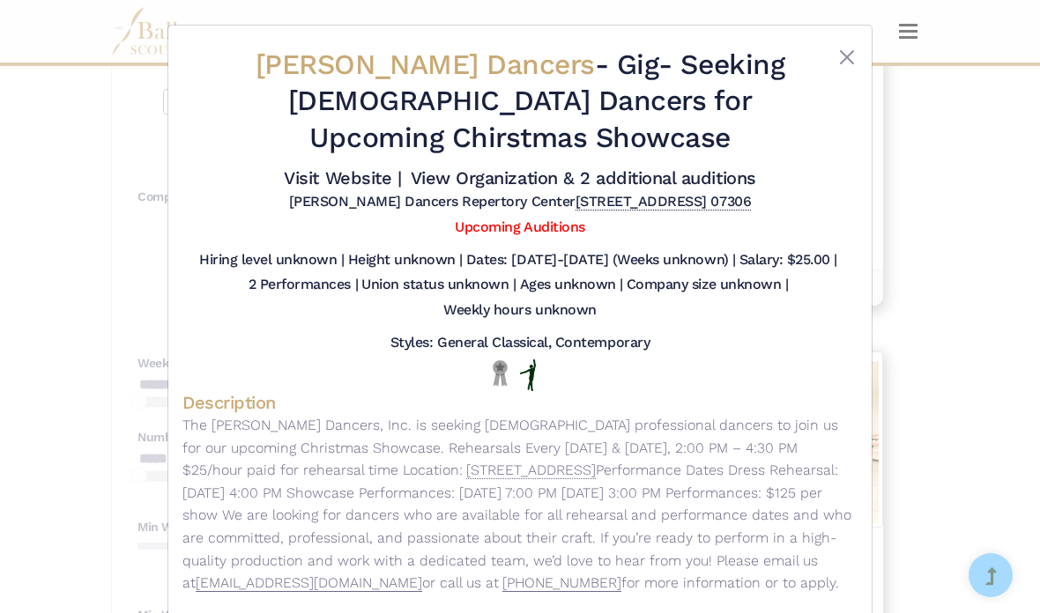
click at [54, 250] on div "[PERSON_NAME] Dancers - Gig - Seeking [DEMOGRAPHIC_DATA] Dancers for Upcoming C…" at bounding box center [520, 306] width 1040 height 613
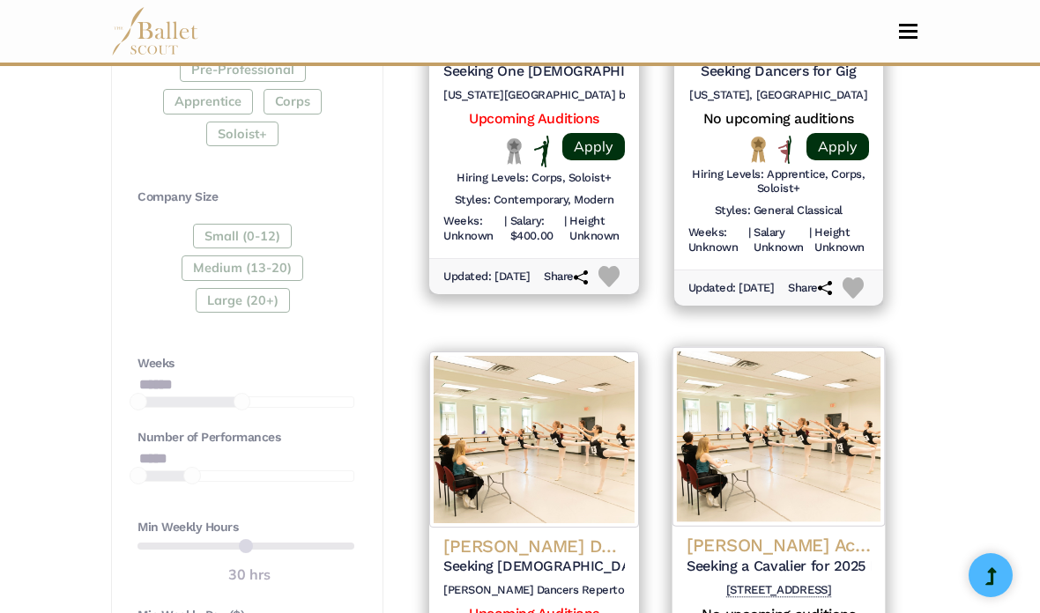
click at [715, 534] on h4 "[PERSON_NAME] Academy" at bounding box center [779, 546] width 184 height 24
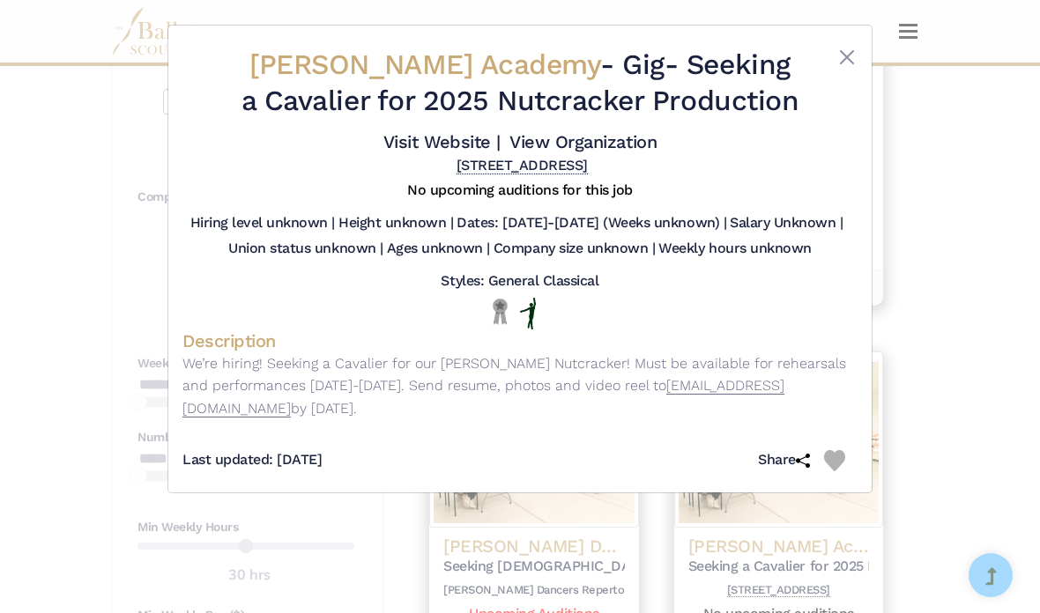
click at [80, 269] on div "[PERSON_NAME] Academy - Gig - Seeking a Cavalier for 2025 Nutcracker Production…" at bounding box center [520, 306] width 1040 height 613
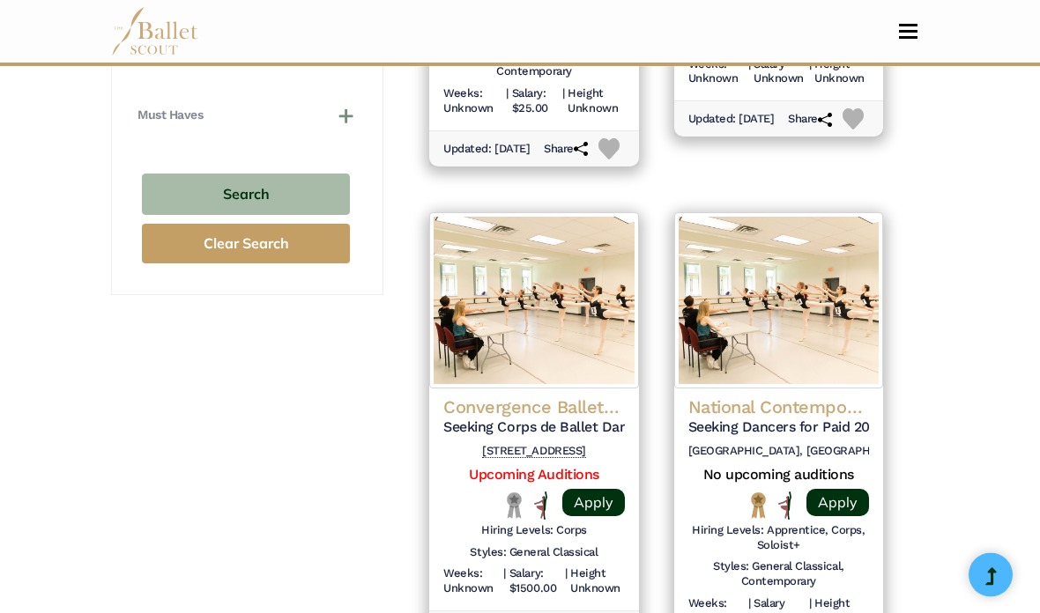
scroll to position [1816, 0]
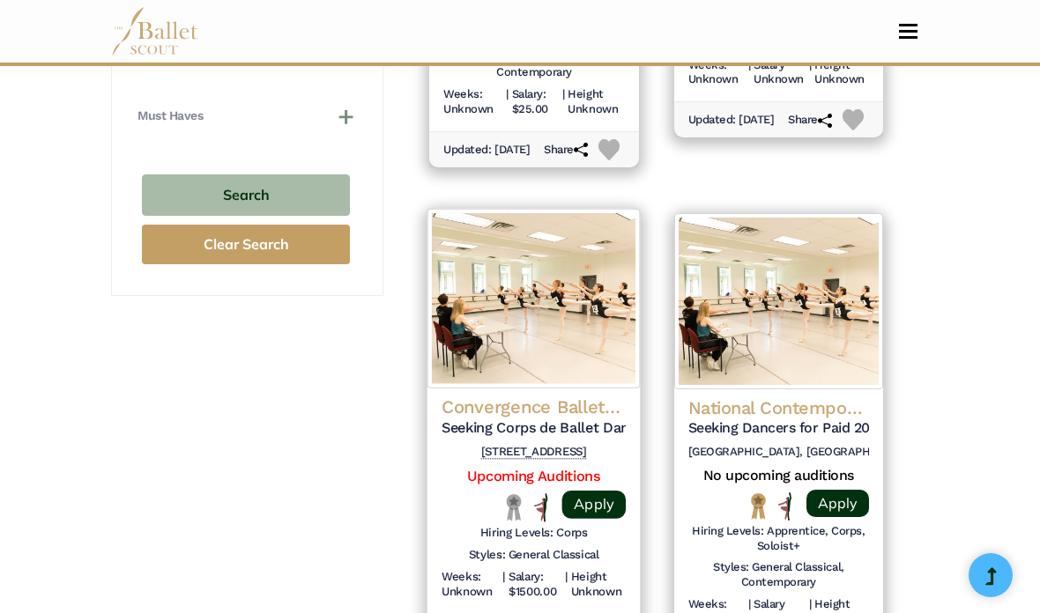
click at [484, 396] on h4 "Convergence Ballet Company" at bounding box center [534, 408] width 184 height 24
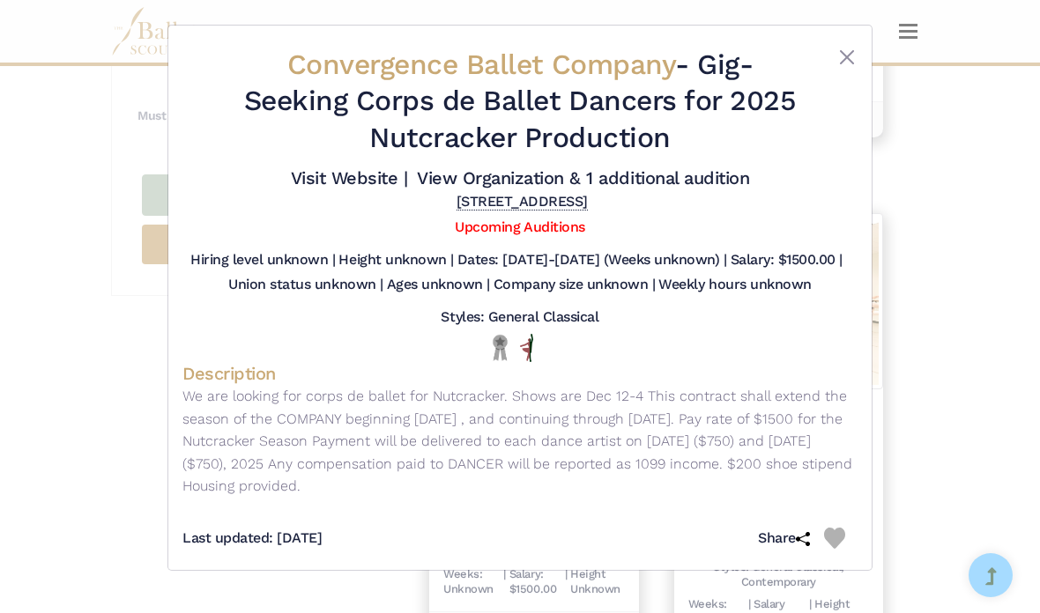
click at [67, 305] on div "Convergence Ballet Company - Gig - Seeking Corps de Ballet Dancers for 2025 Nut…" at bounding box center [520, 306] width 1040 height 613
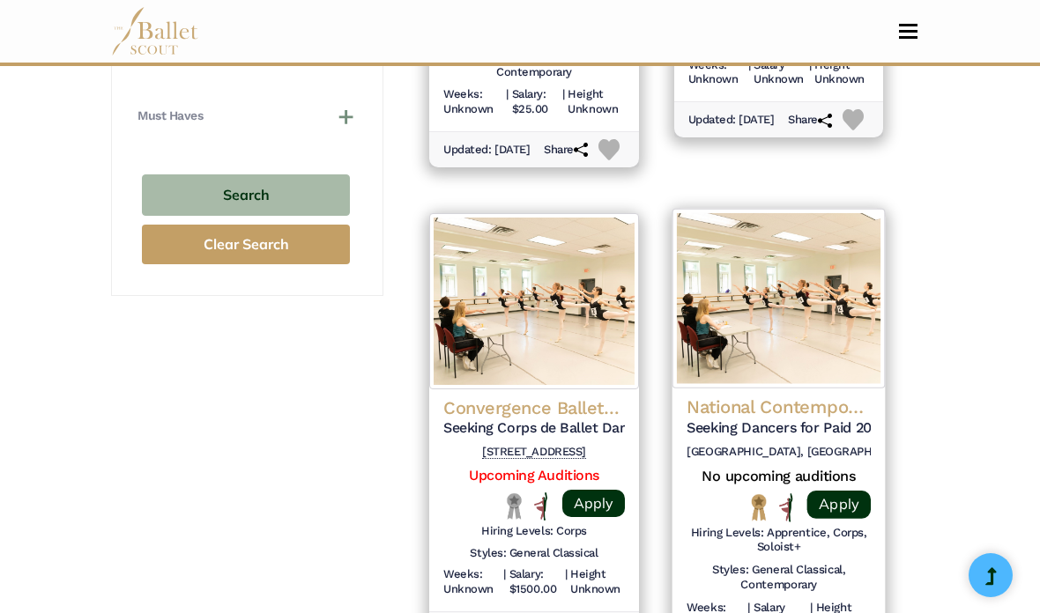
click at [717, 396] on h4 "National Contemporary Ballet" at bounding box center [779, 408] width 184 height 24
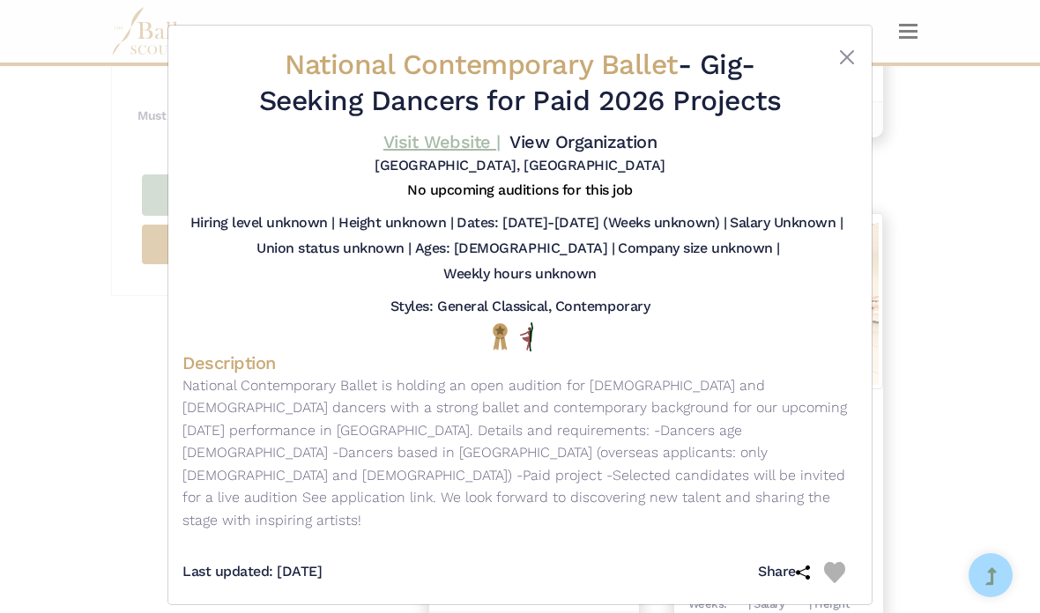
click at [496, 150] on link "Visit Website |" at bounding box center [441, 141] width 117 height 21
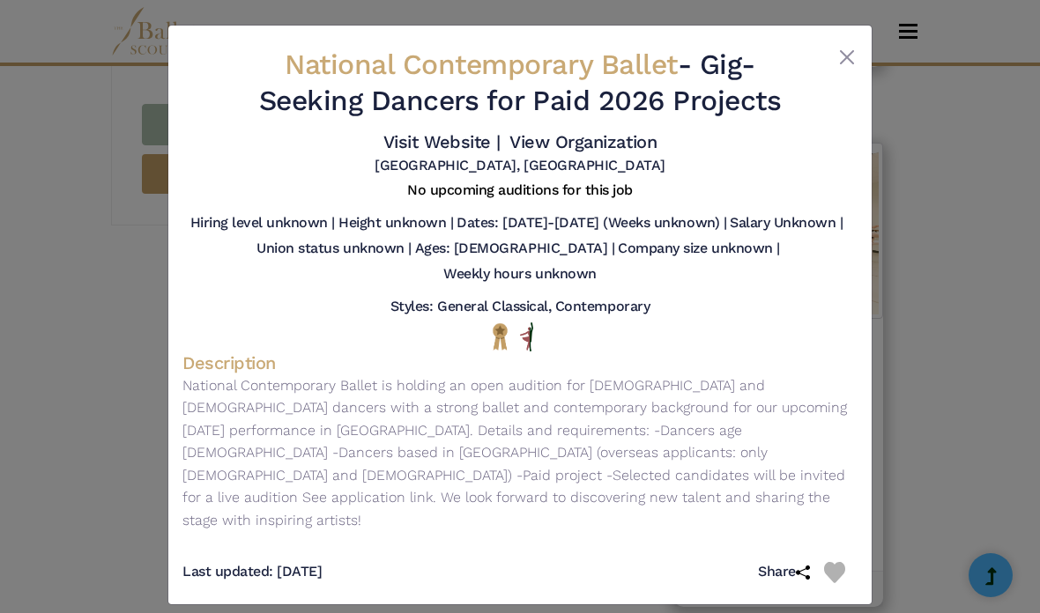
click at [923, 117] on div "National Contemporary Ballet - Gig - Seeking Dancers for Paid 2026 Projects Vis…" at bounding box center [520, 306] width 1040 height 613
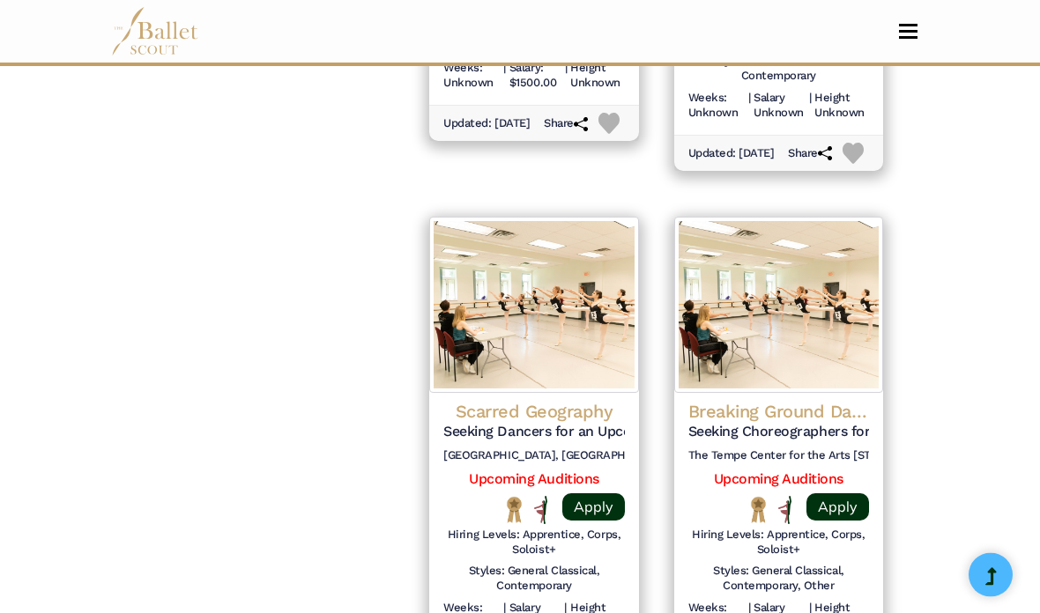
scroll to position [2322, 0]
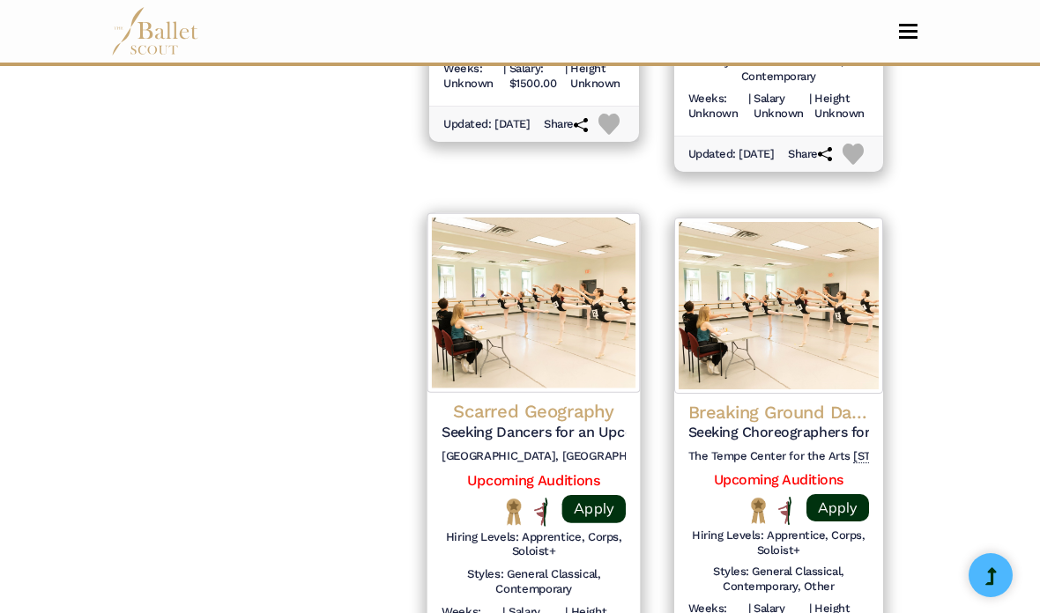
click at [502, 400] on h4 "Scarred Geography" at bounding box center [534, 412] width 184 height 24
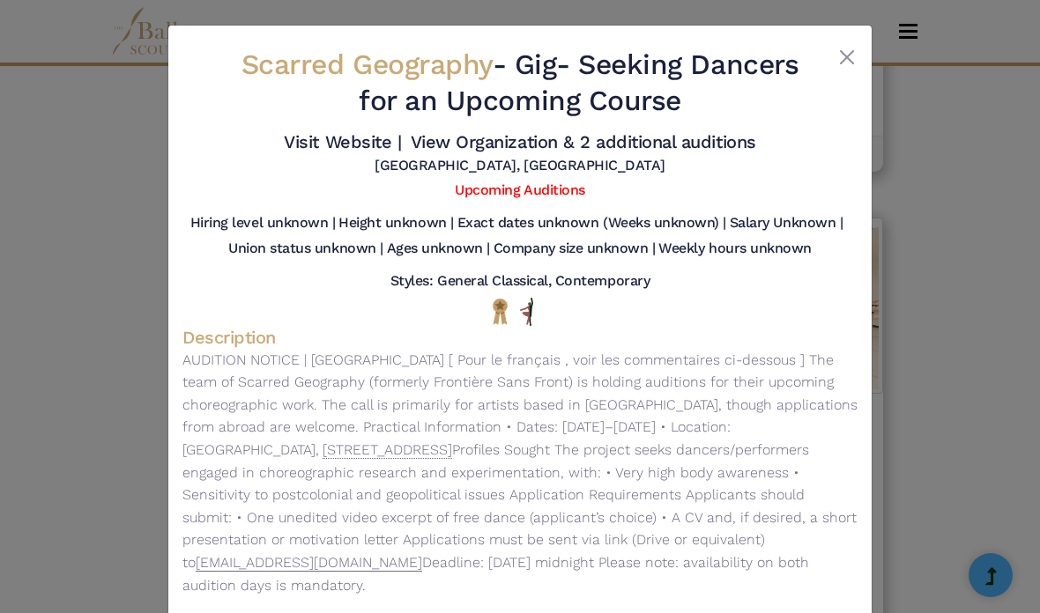
click at [93, 270] on div "Scarred Geography - Gig - Seeking Dancers for an Upcoming Course Visit Website …" at bounding box center [520, 306] width 1040 height 613
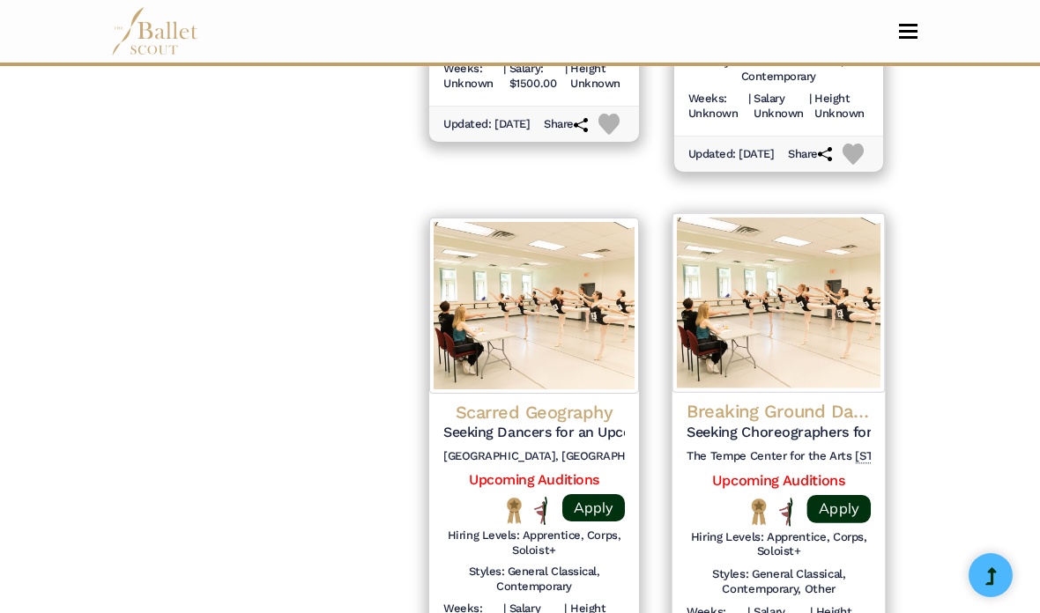
click at [711, 424] on h5 "Seeking Choreographers for Breaking Ground Dance Festival" at bounding box center [779, 433] width 184 height 19
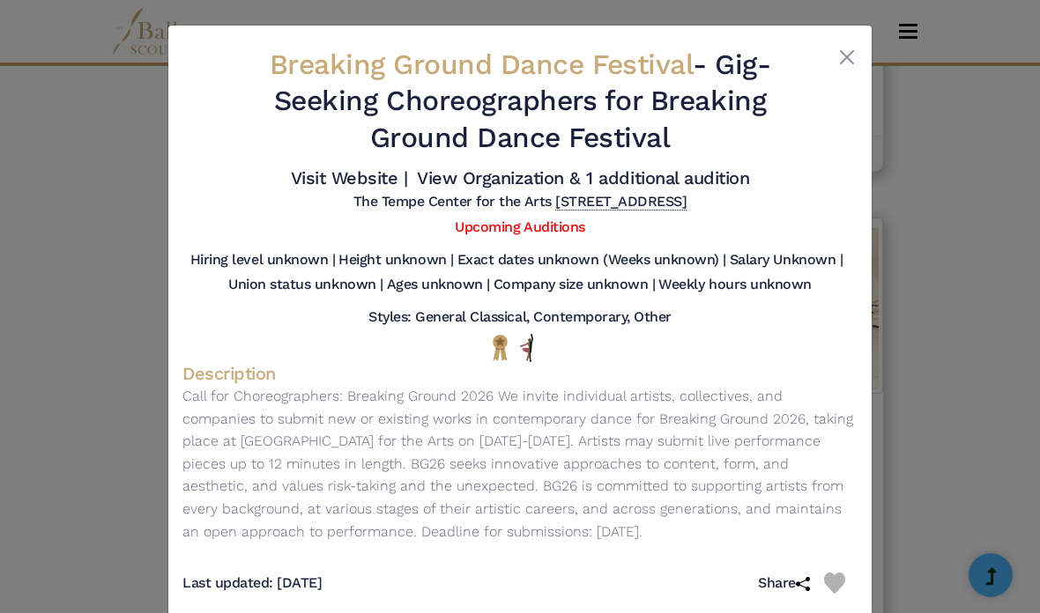
click at [105, 309] on div "Breaking Ground Dance Festival - Gig - Seeking Choreographers for Breaking Grou…" at bounding box center [520, 306] width 1040 height 613
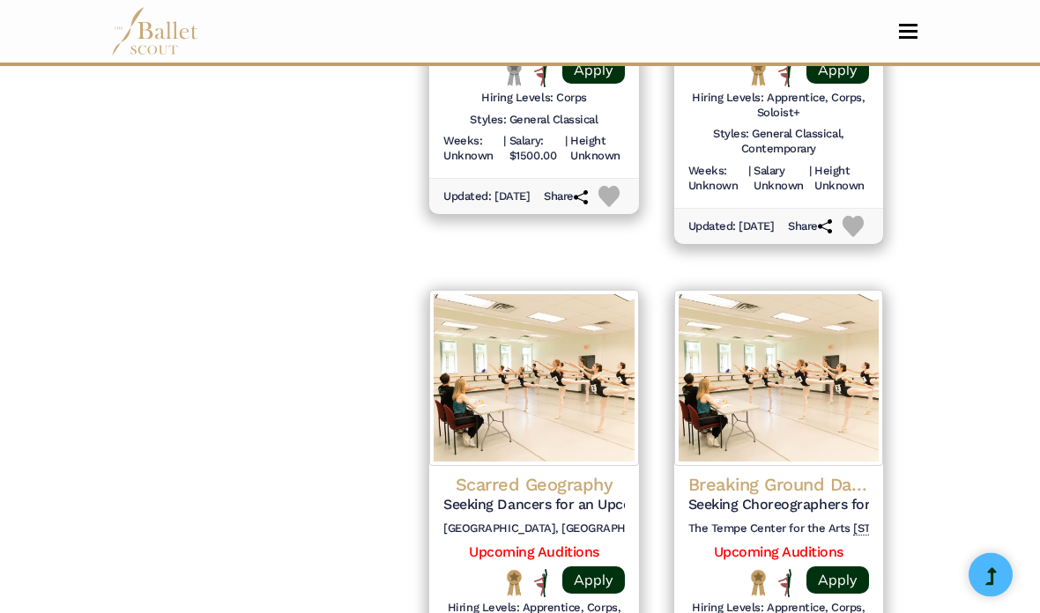
scroll to position [2249, 0]
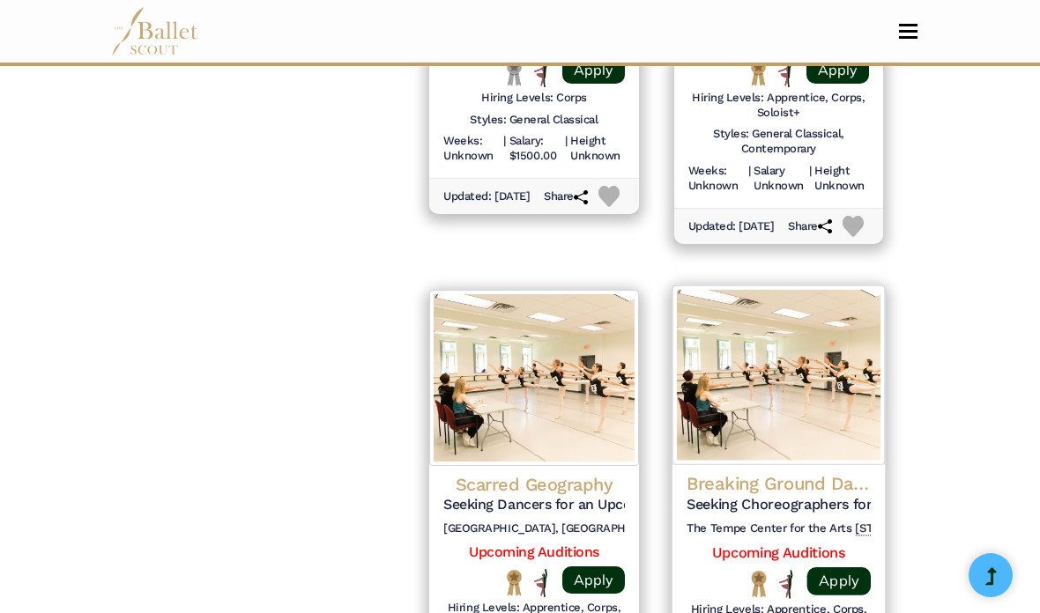
click at [728, 472] on h4 "Breaking Ground Dance Festival" at bounding box center [779, 484] width 184 height 24
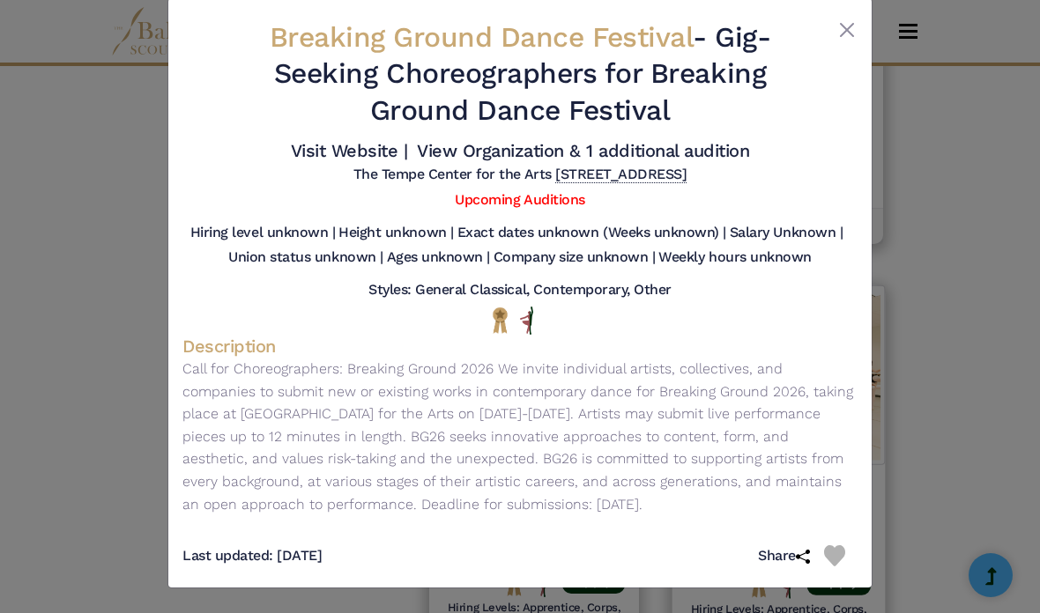
scroll to position [42, 0]
click at [96, 197] on div "Breaking Ground Dance Festival - Gig - Seeking Choreographers for Breaking Grou…" at bounding box center [520, 306] width 1040 height 613
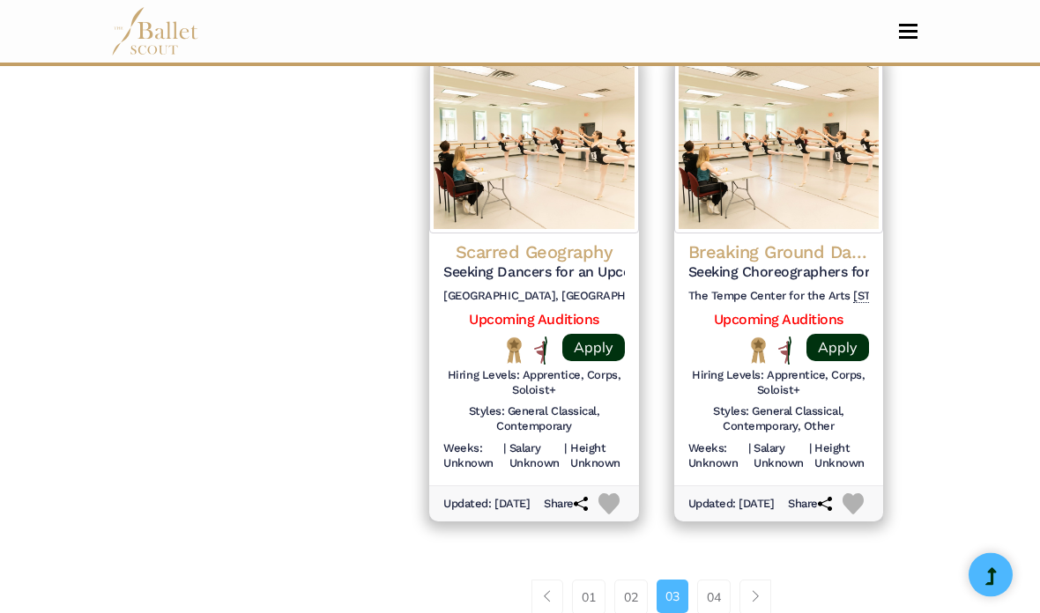
scroll to position [2492, 0]
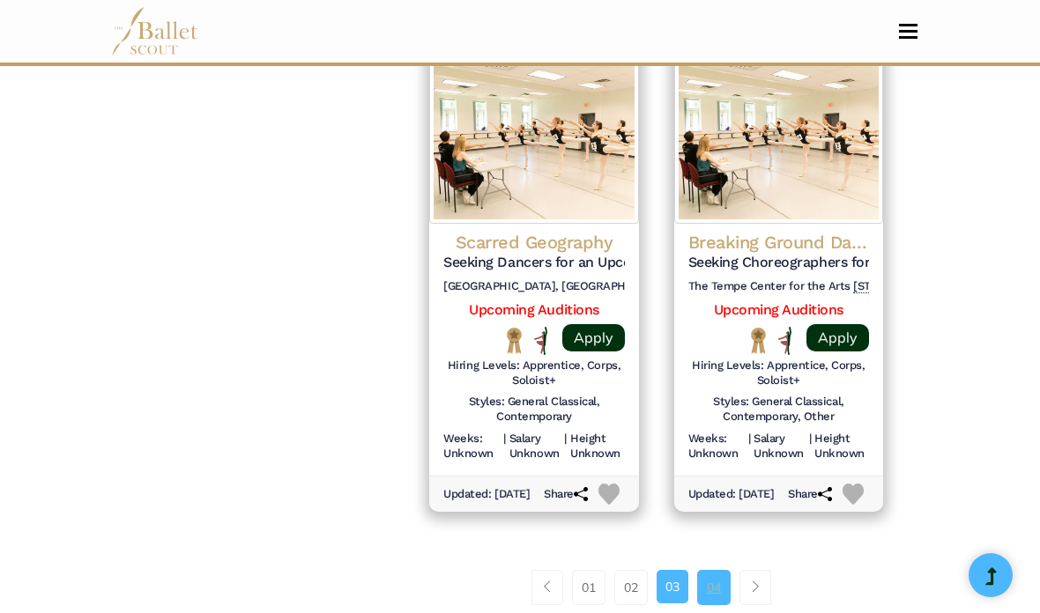
click at [713, 570] on link "04" at bounding box center [713, 587] width 33 height 35
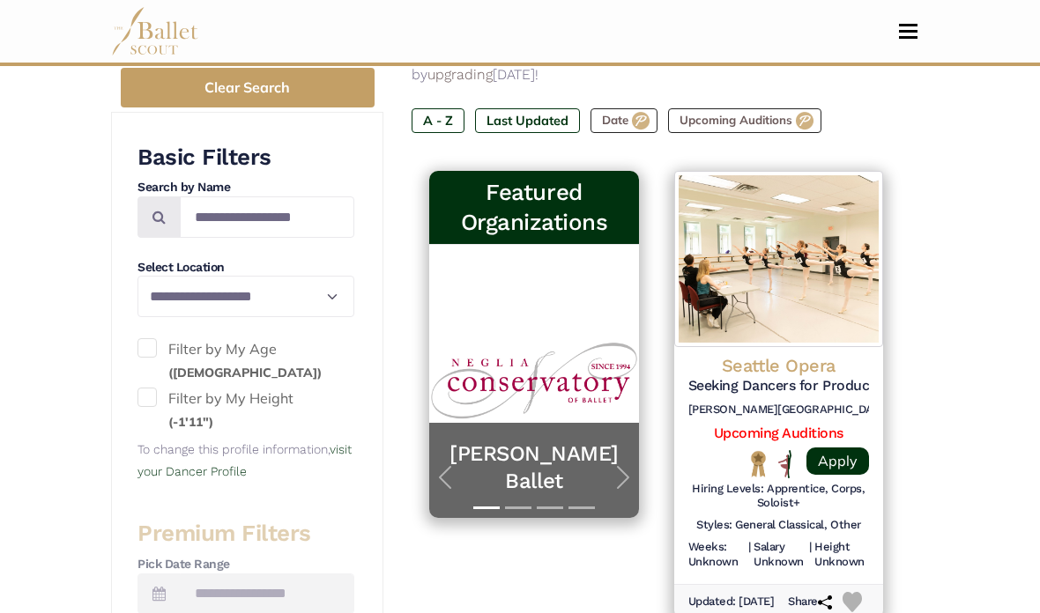
scroll to position [345, 0]
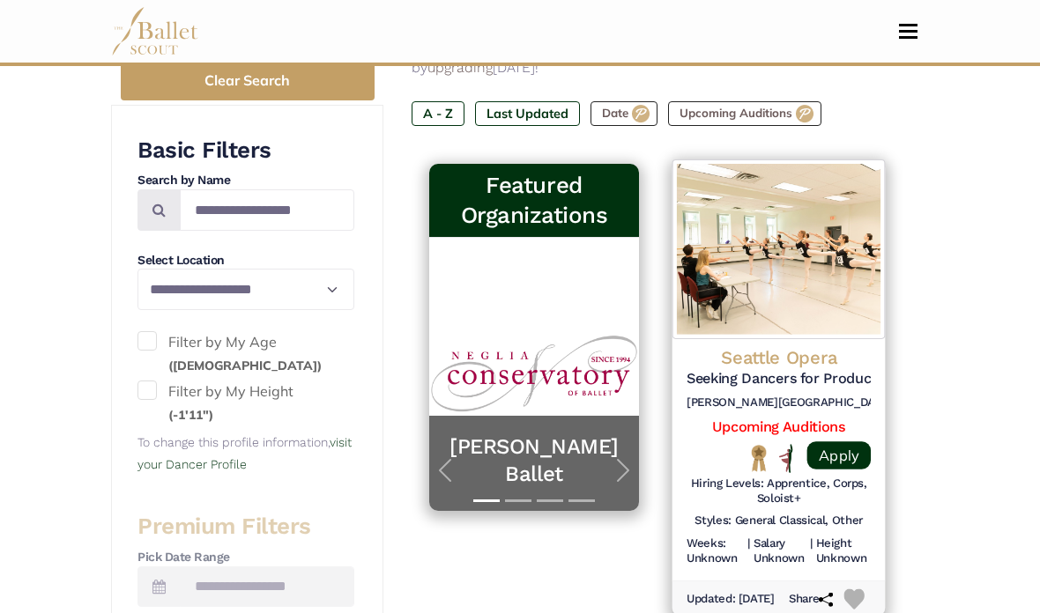
click at [735, 370] on h5 "Seeking Dancers for Production of [PERSON_NAME]" at bounding box center [779, 379] width 184 height 19
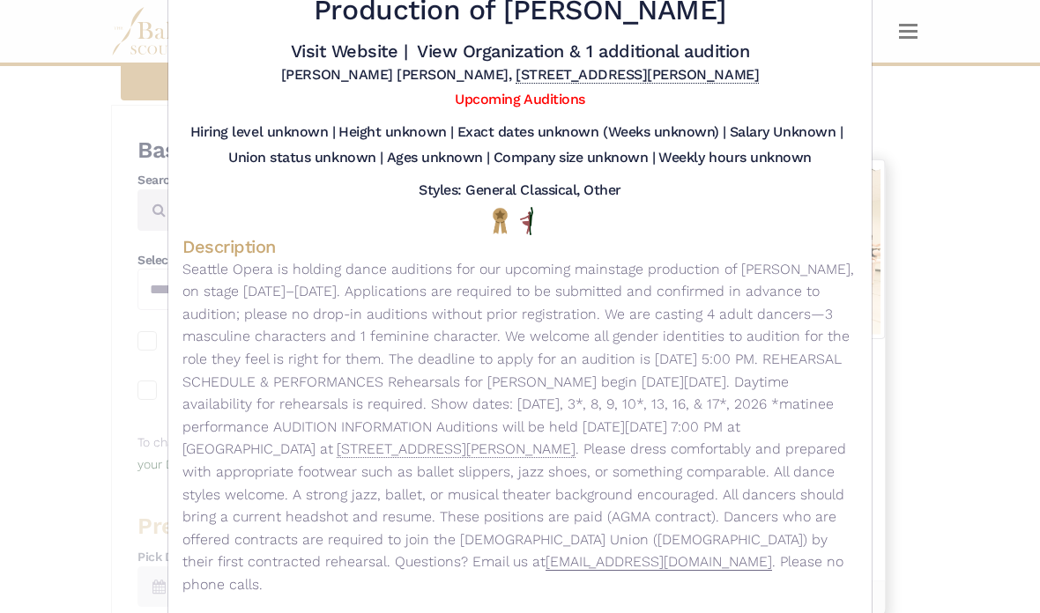
scroll to position [90, 0]
click at [56, 223] on div "Seattle Opera - Gig - Seeking Dancers for Production of [PERSON_NAME] Visit Web…" at bounding box center [520, 306] width 1040 height 613
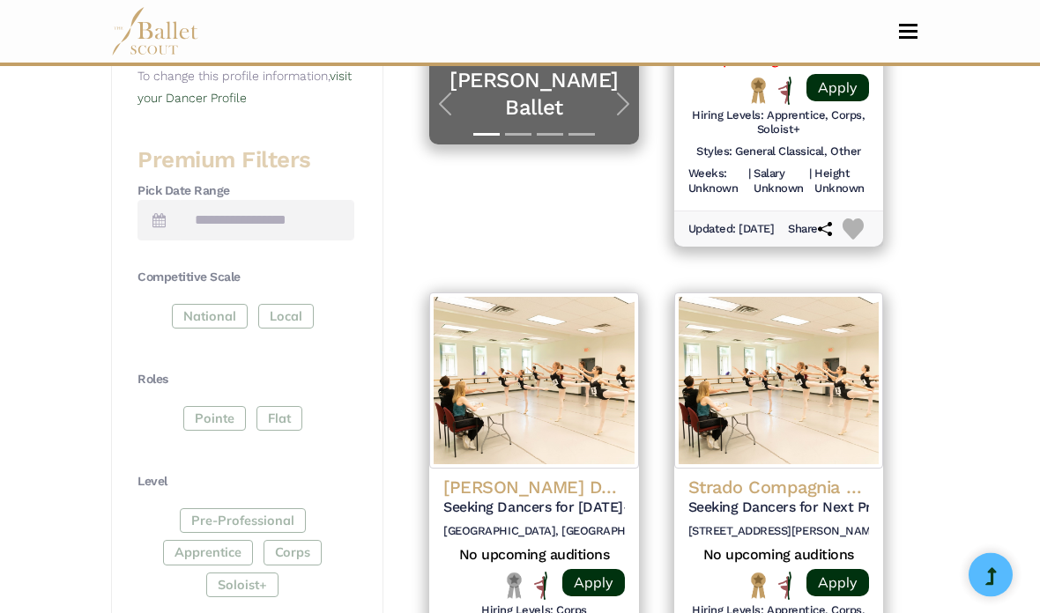
scroll to position [712, 0]
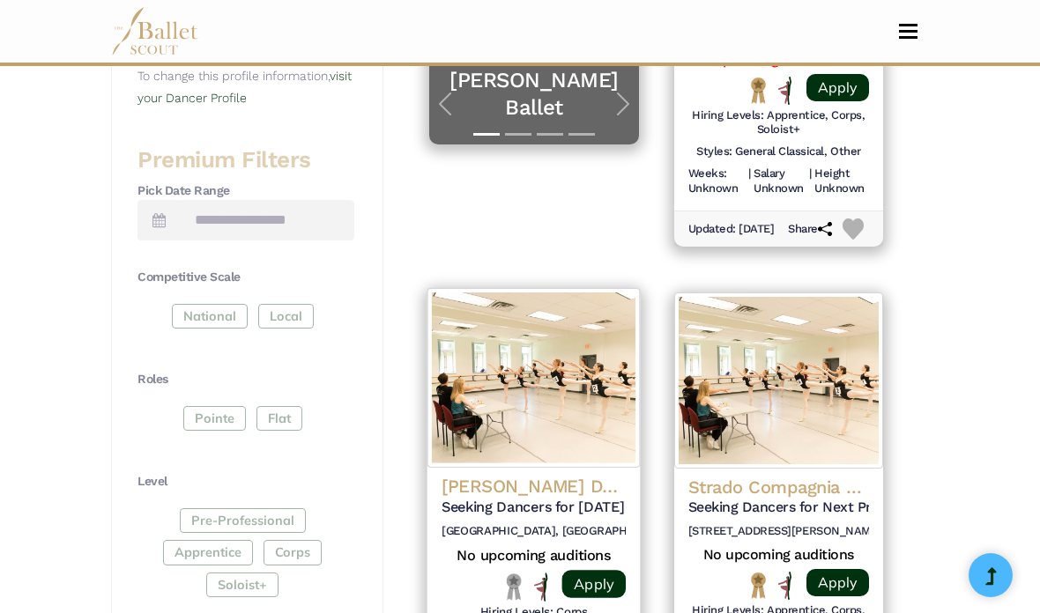
click at [480, 499] on h5 "Seeking Dancers for [DATE]-[DATE] Projects" at bounding box center [534, 508] width 184 height 19
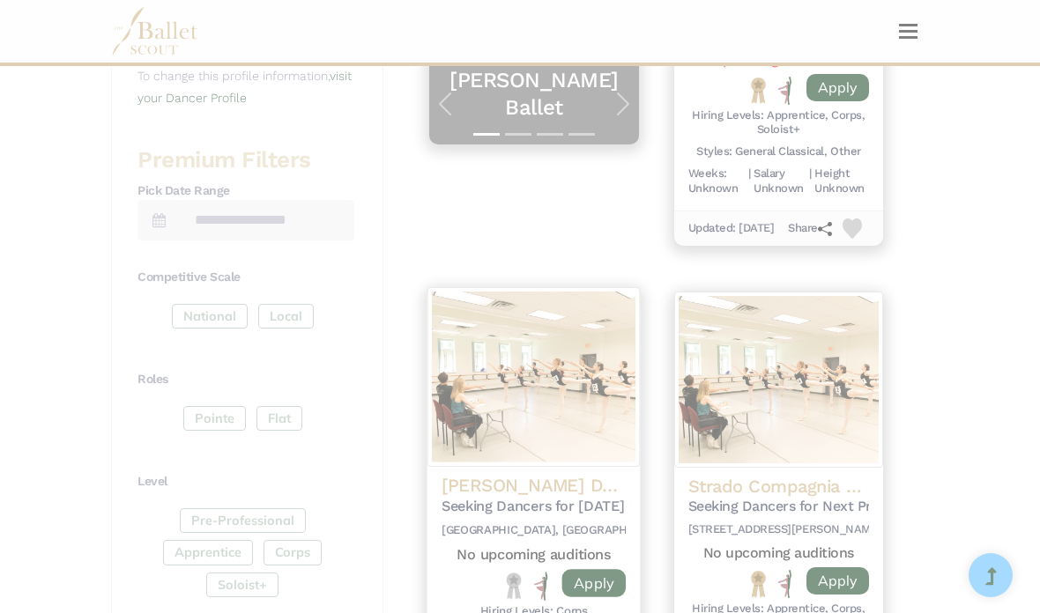
scroll to position [0, 0]
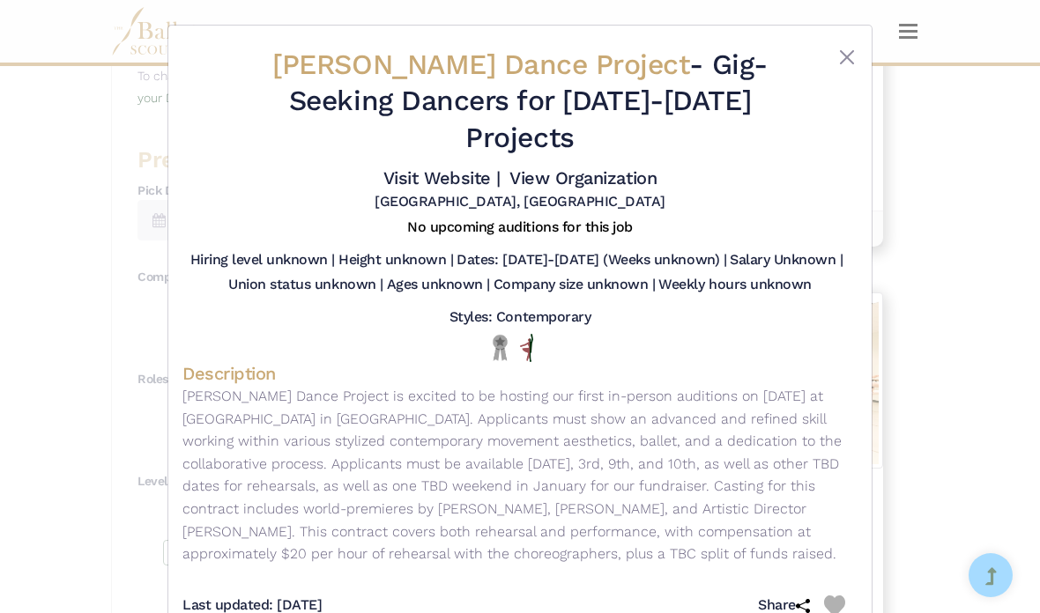
click at [43, 197] on div "[PERSON_NAME] Dance Project - Gig - Seeking Dancers for [DATE]-[DATE] Projects …" at bounding box center [520, 306] width 1040 height 613
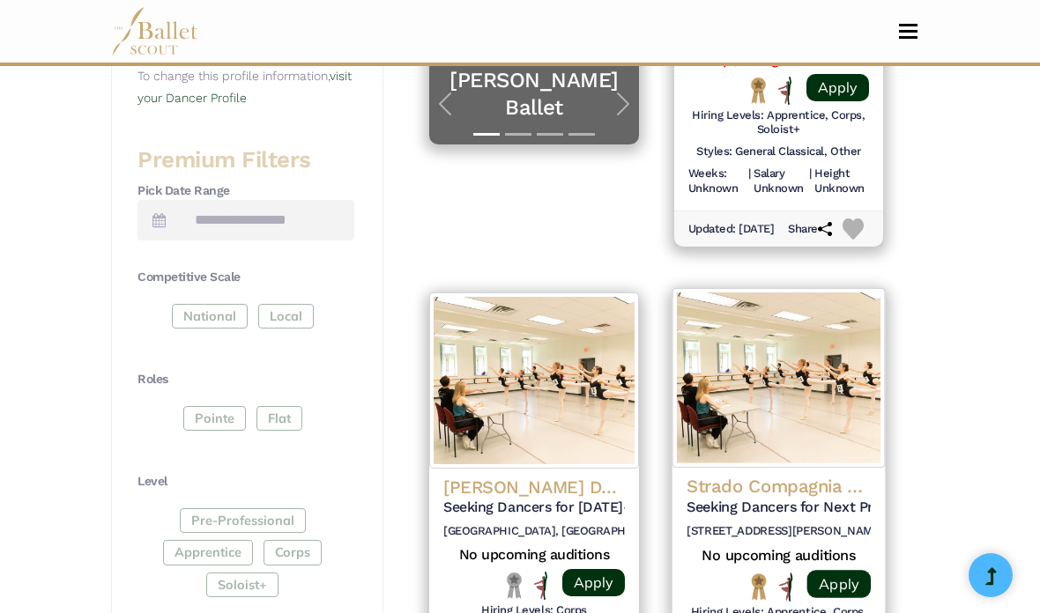
click at [710, 475] on h4 "Strado Compagnia Danza" at bounding box center [779, 487] width 184 height 24
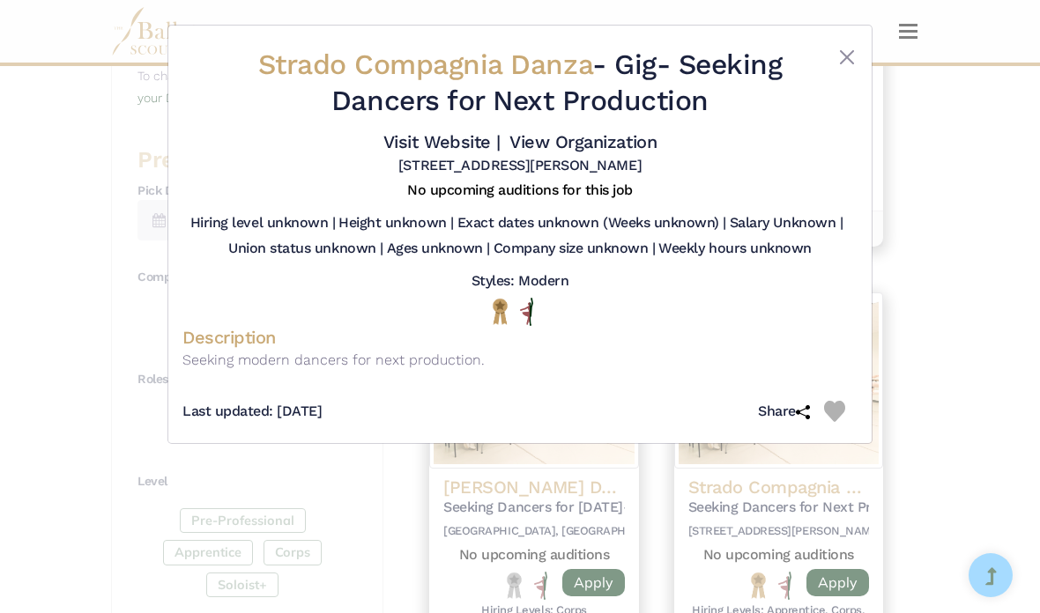
click at [93, 207] on div "Strado Compagnia Danza - Gig - Seeking Dancers for Next Production Visit Websit…" at bounding box center [520, 306] width 1040 height 613
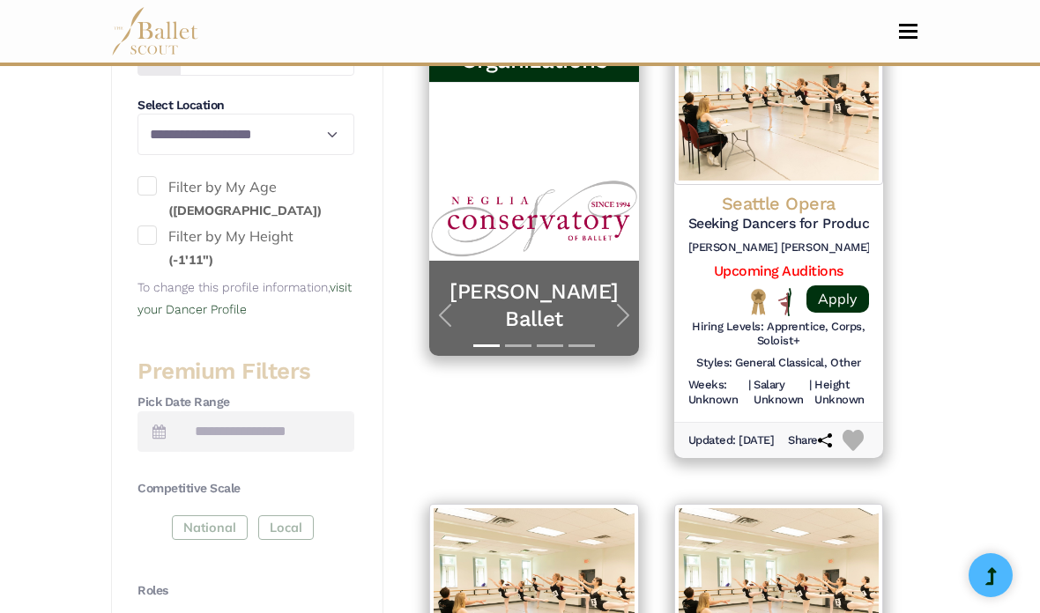
scroll to position [500, 0]
